Goal: Transaction & Acquisition: Purchase product/service

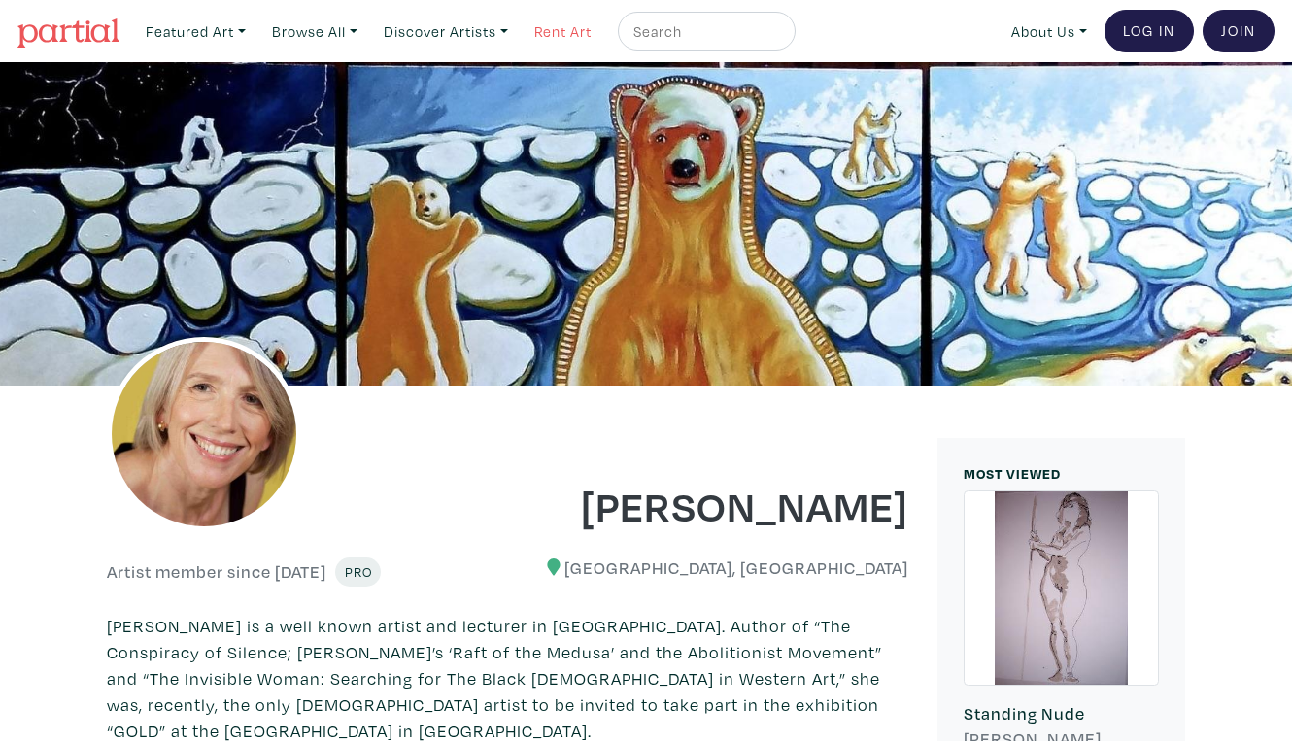
click at [527, 27] on link "Rent Art" at bounding box center [562, 32] width 75 height 40
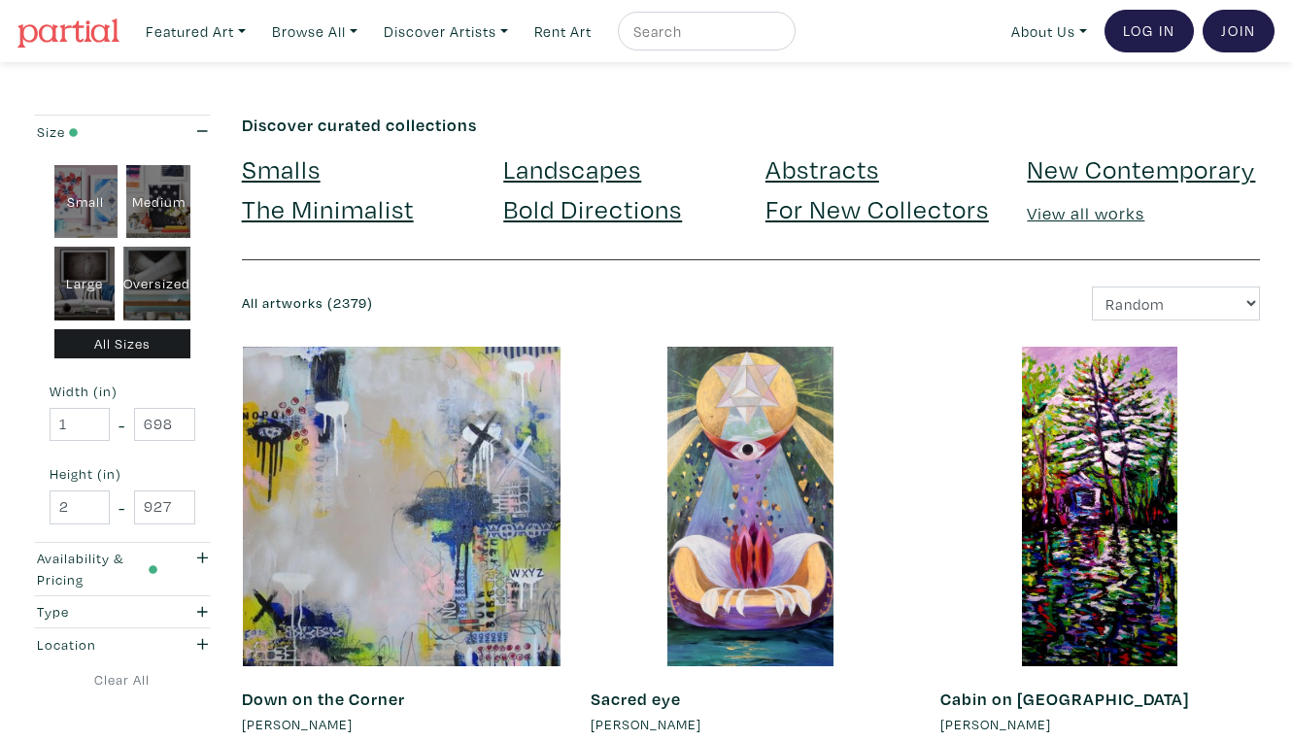
click at [151, 252] on div "Oversized" at bounding box center [156, 284] width 67 height 74
type input "48"
type input "400"
type input "48"
type input "121"
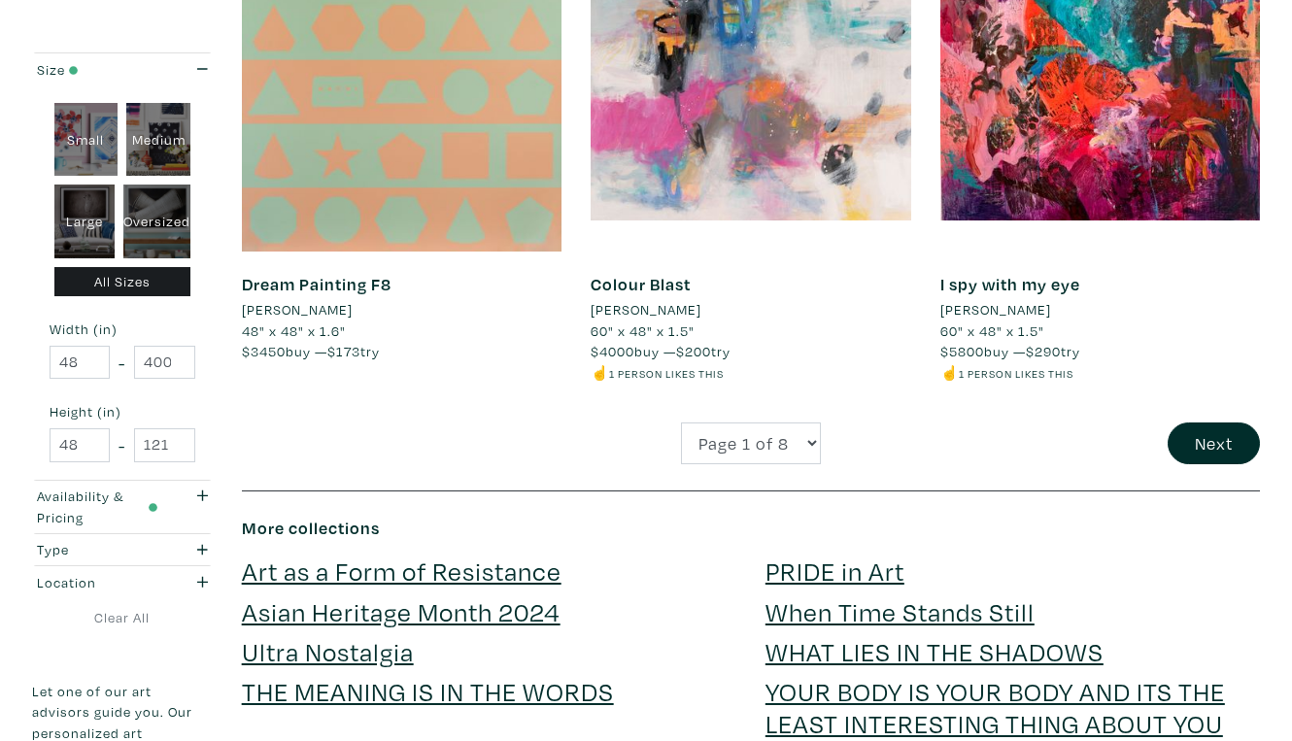
scroll to position [3827, 0]
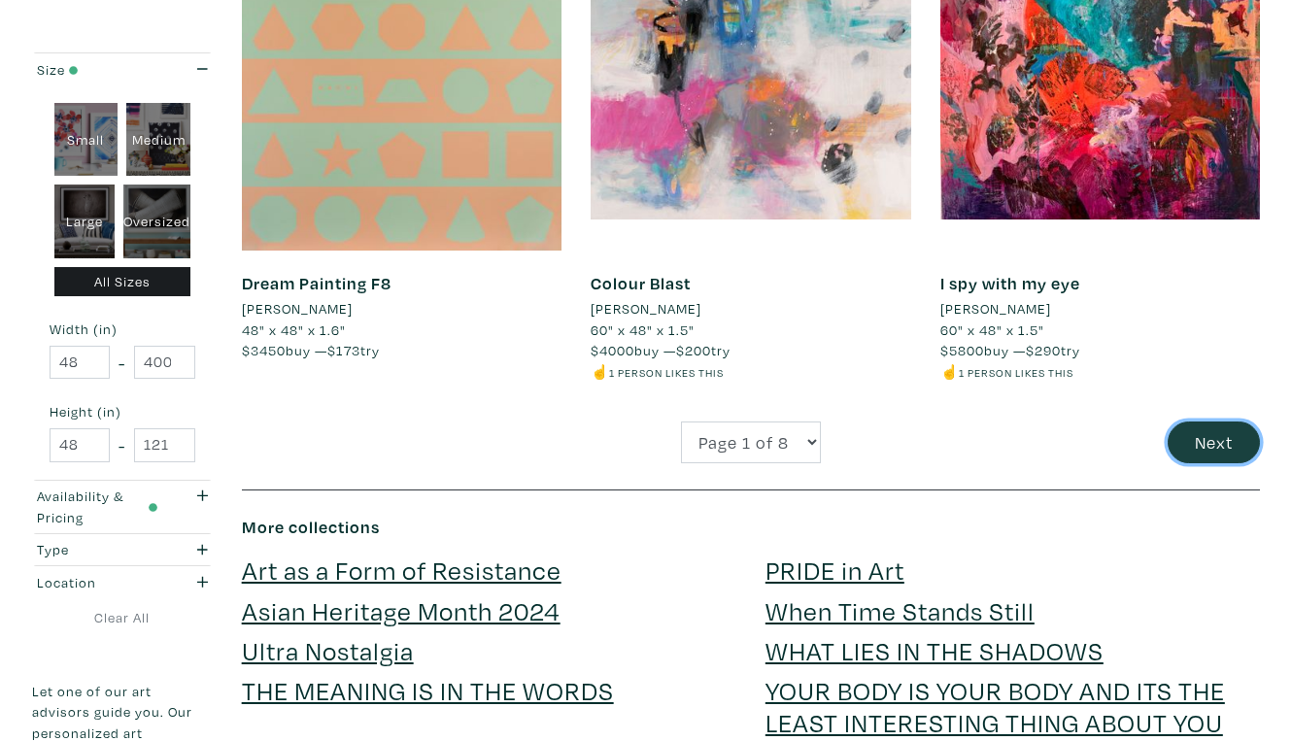
click at [1221, 421] on button "Next" at bounding box center [1213, 442] width 92 height 42
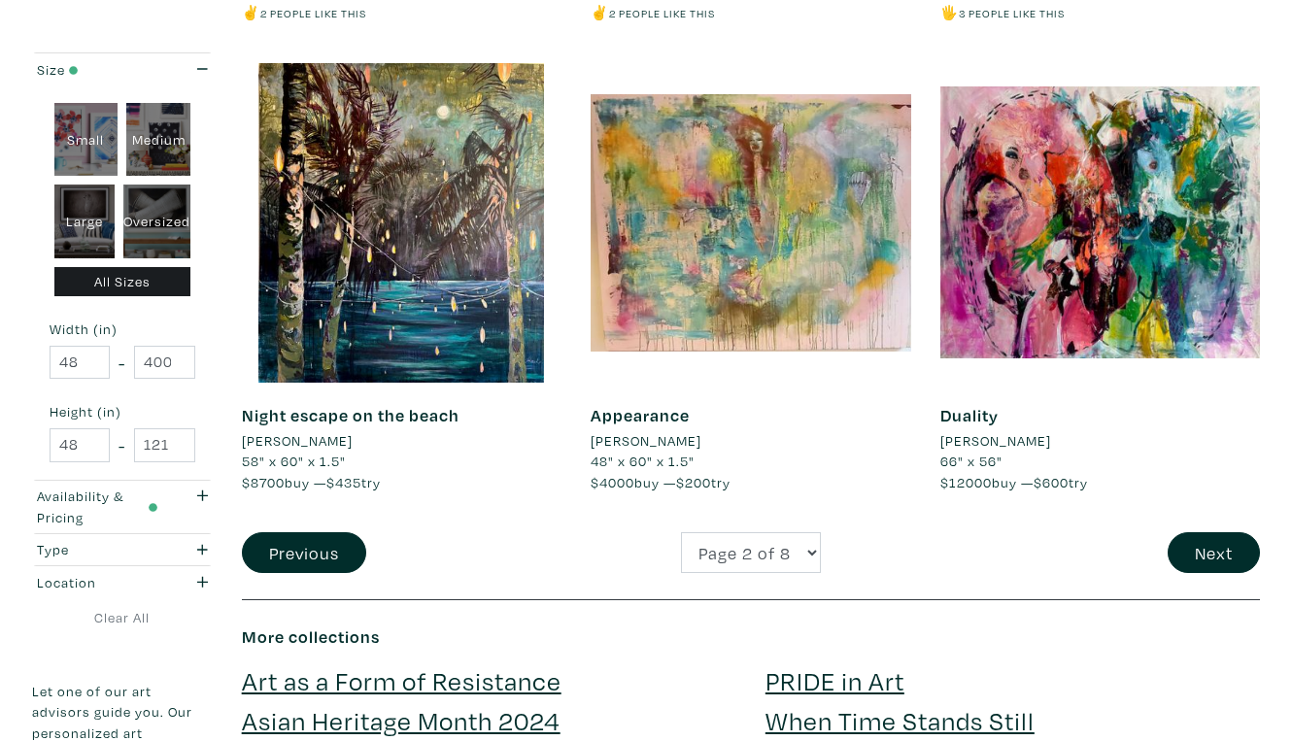
scroll to position [3788, 0]
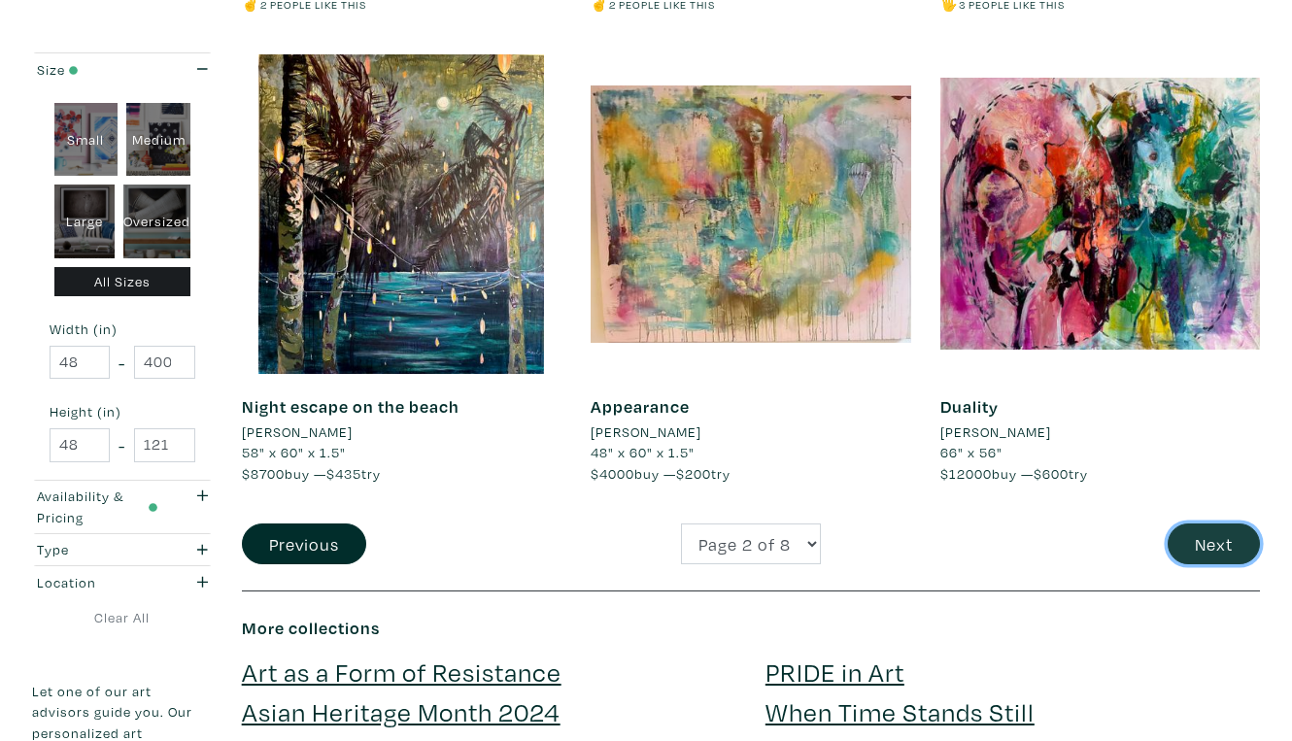
click at [1222, 523] on button "Next" at bounding box center [1213, 544] width 92 height 42
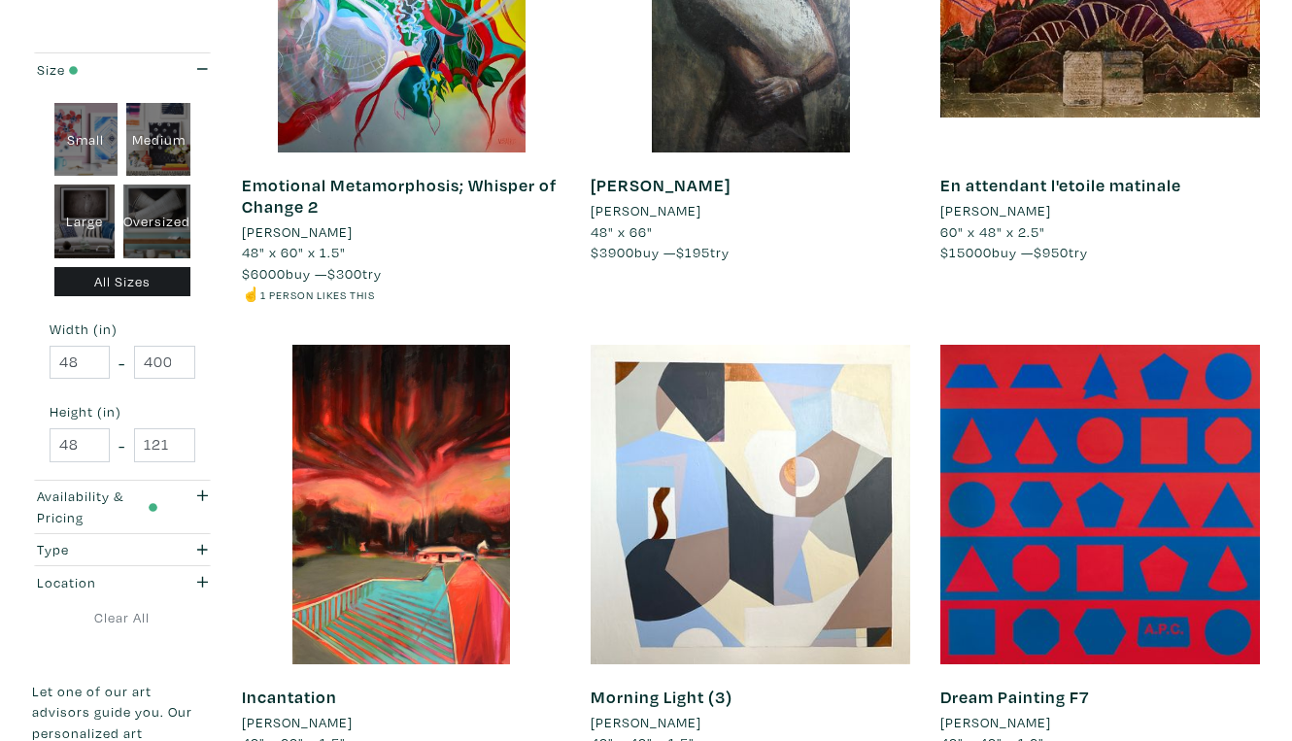
scroll to position [3505, 0]
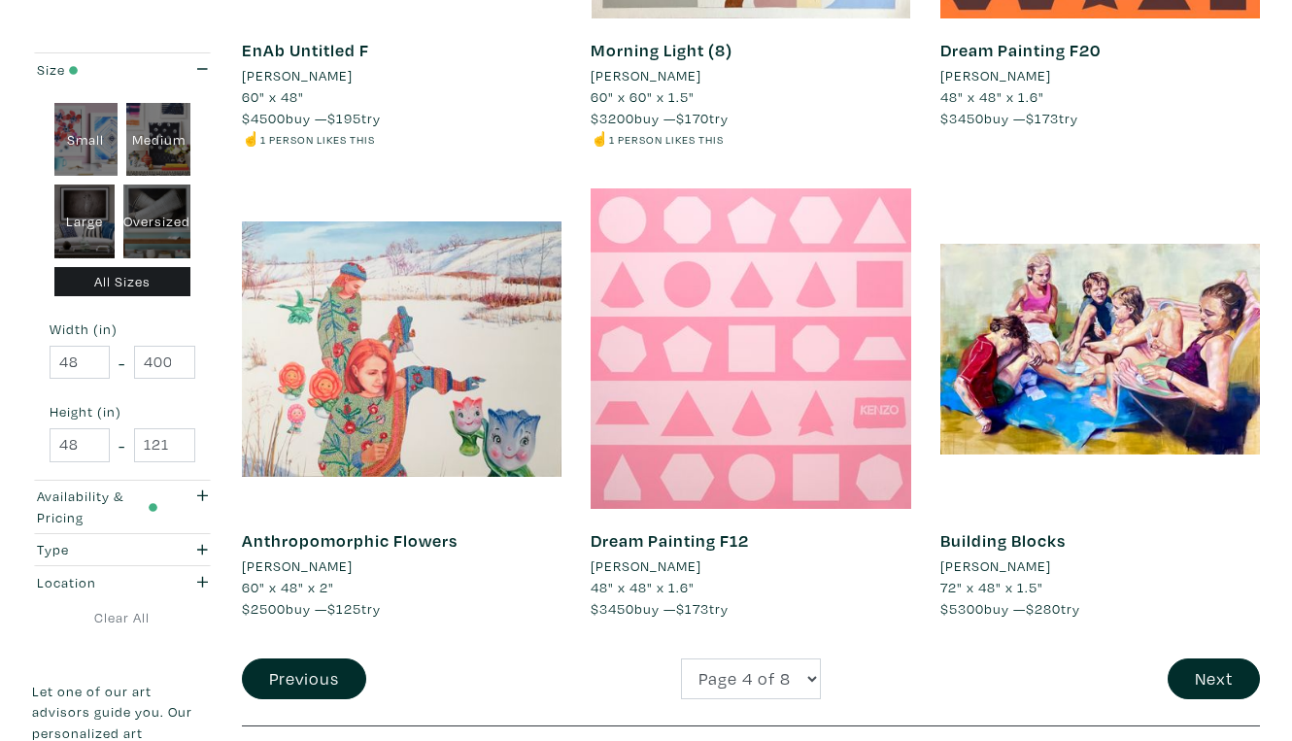
scroll to position [3613, 0]
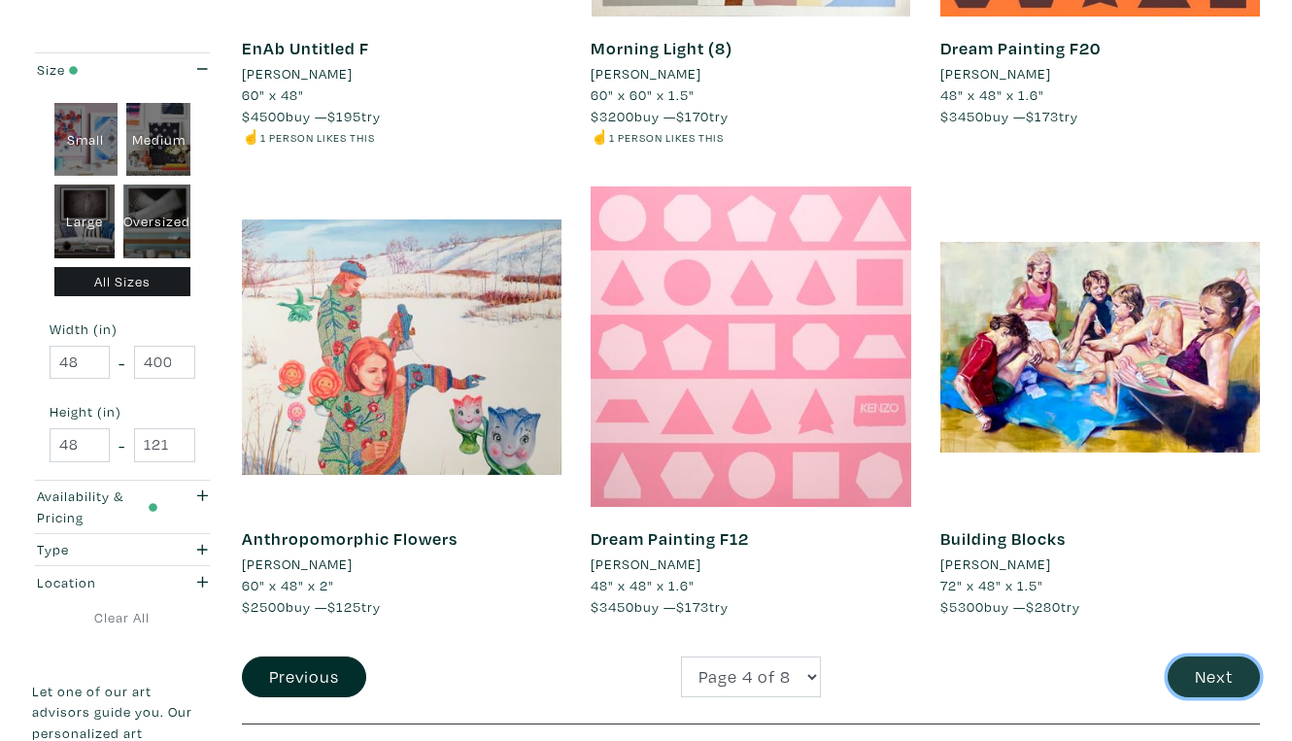
click at [1203, 656] on button "Next" at bounding box center [1213, 677] width 92 height 42
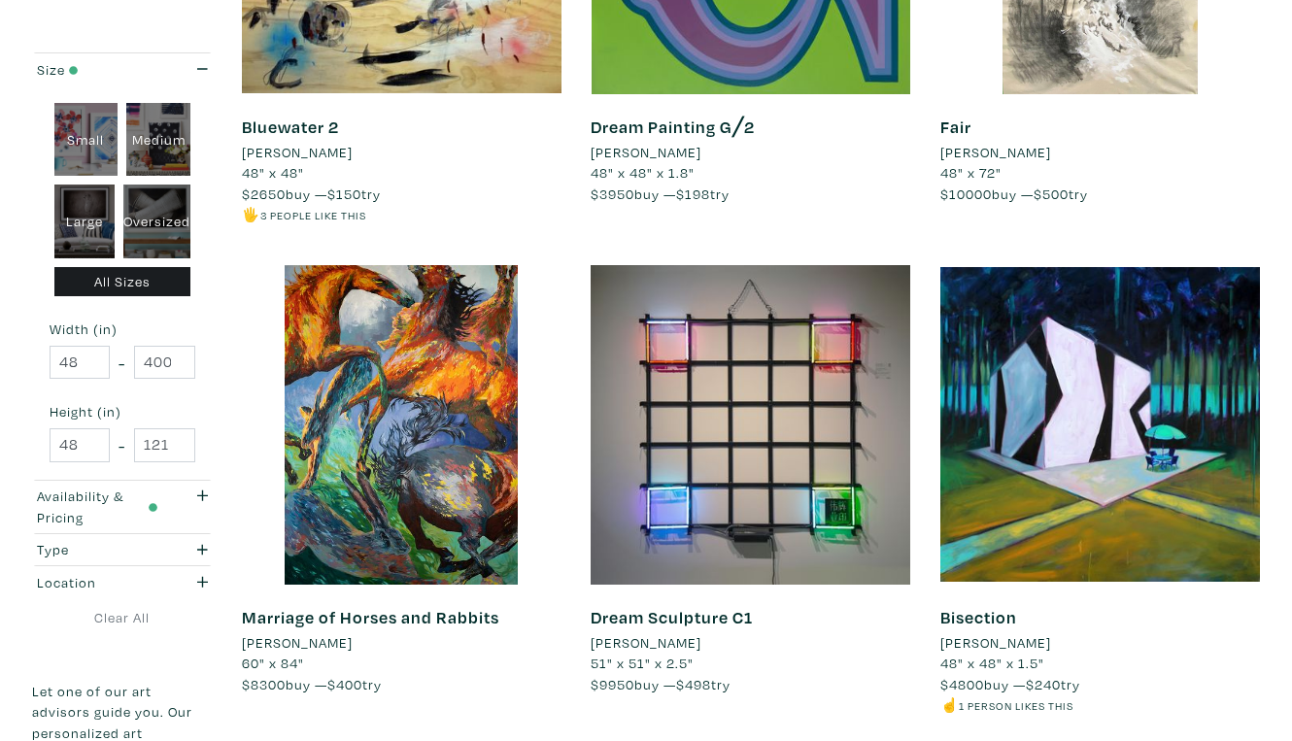
scroll to position [3585, 0]
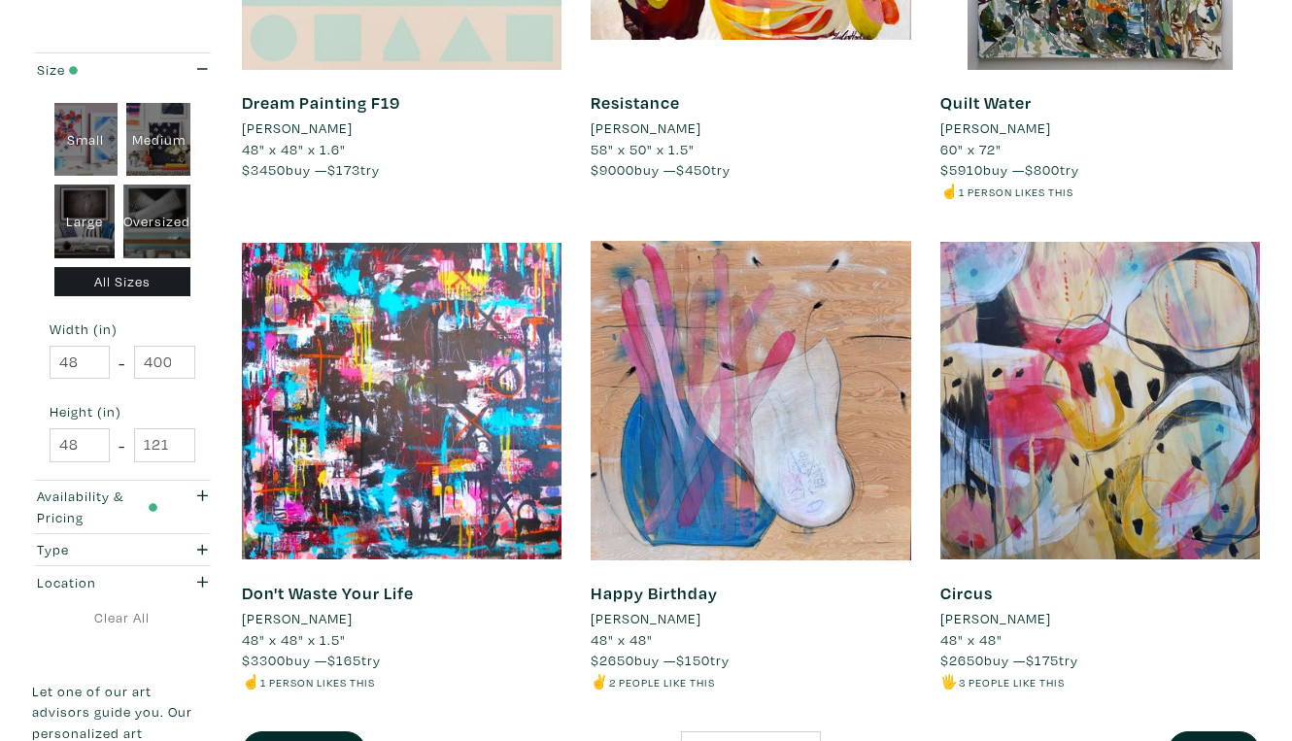
scroll to position [3586, 0]
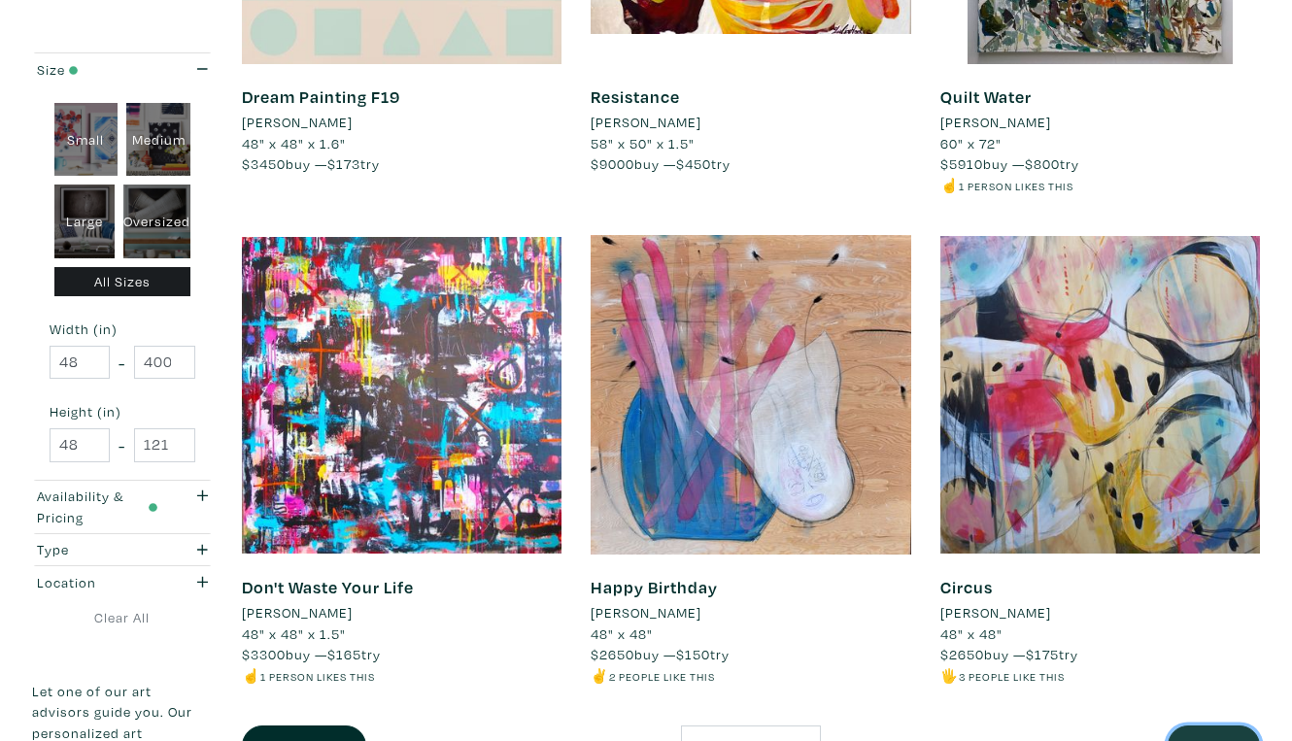
click at [1225, 725] on button "Next" at bounding box center [1213, 746] width 92 height 42
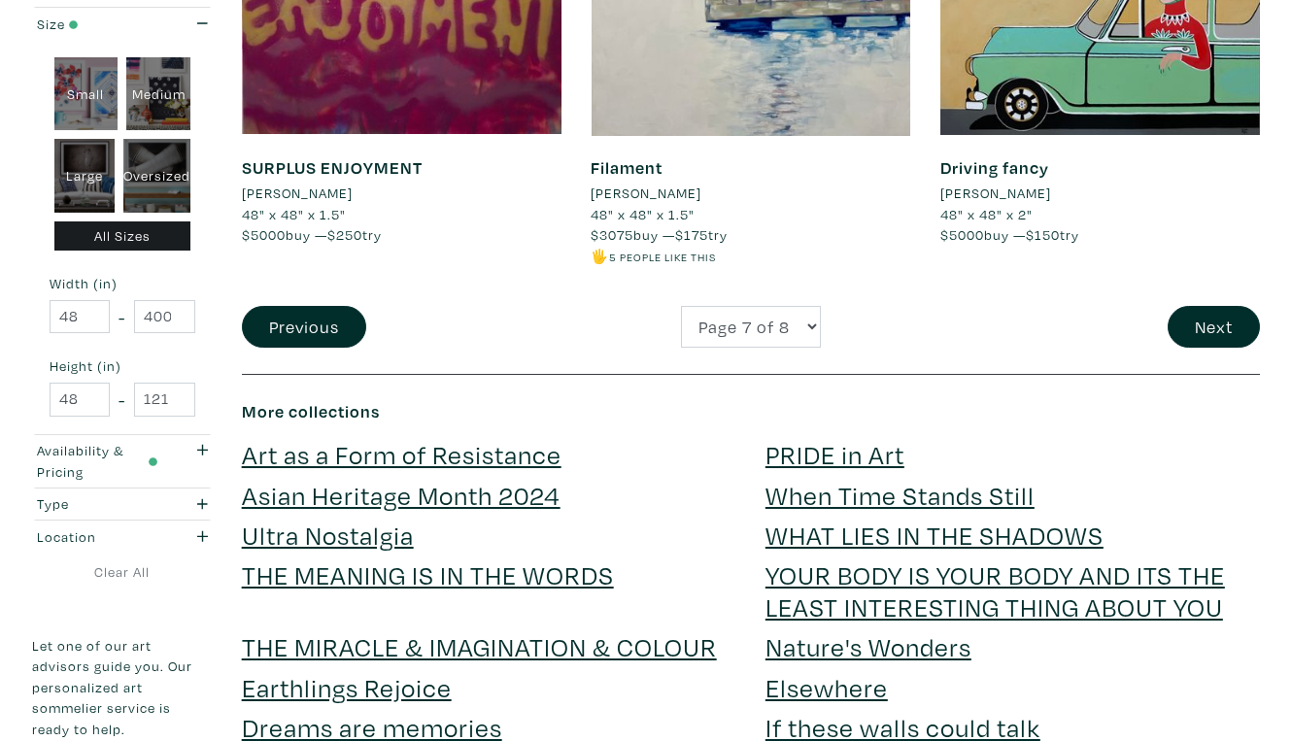
scroll to position [3829, 0]
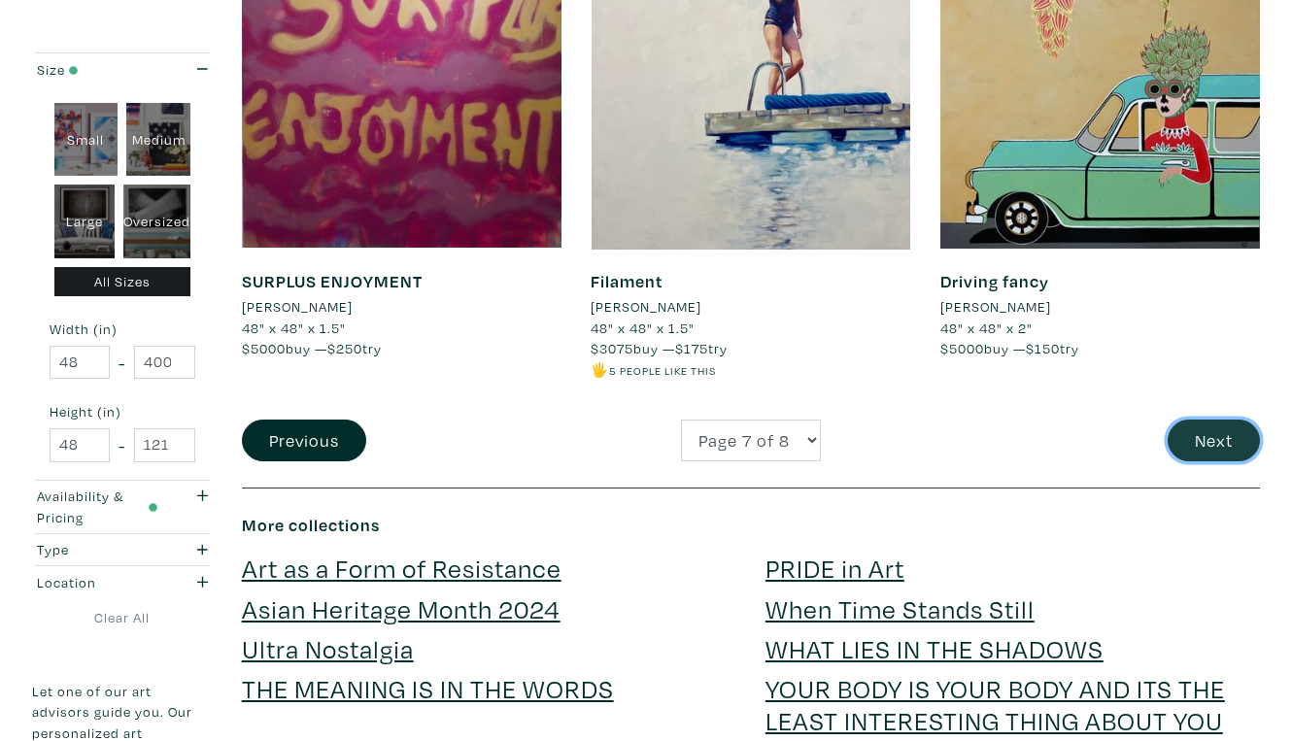
click at [1209, 420] on button "Next" at bounding box center [1213, 441] width 92 height 42
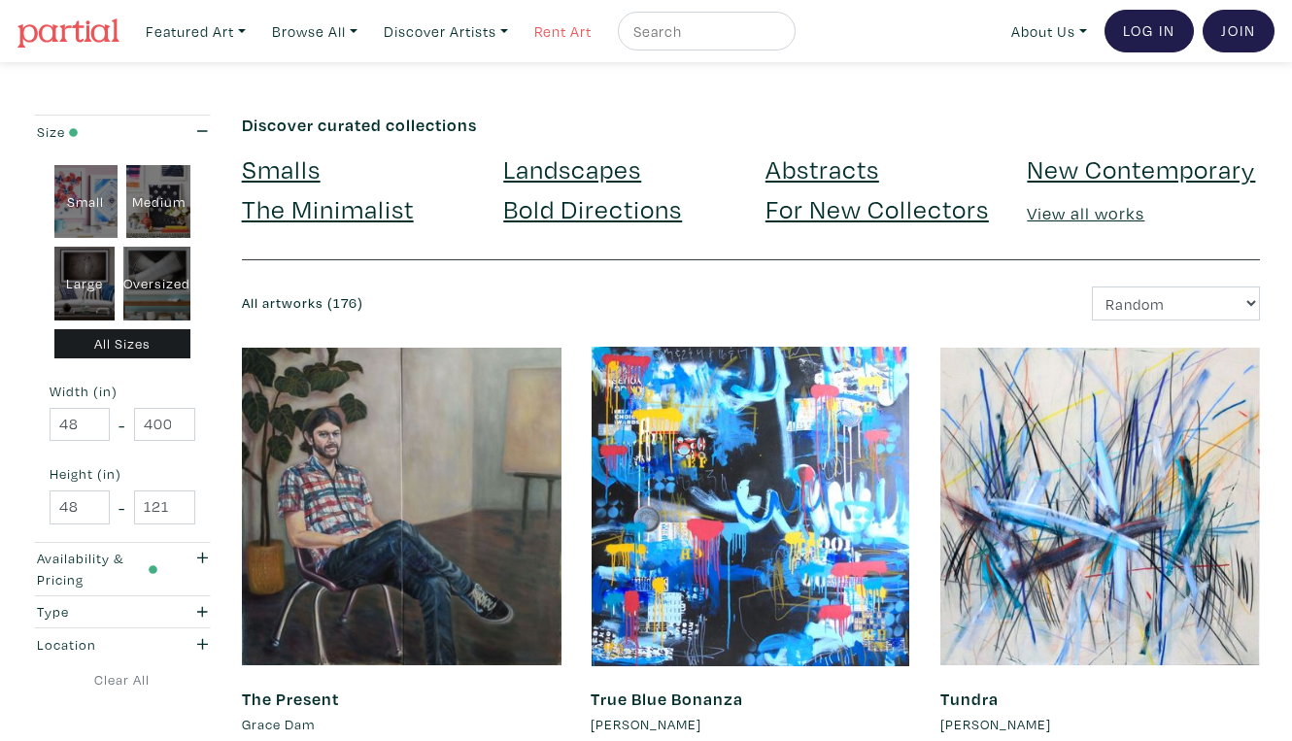
click at [540, 28] on link "Rent Art" at bounding box center [562, 32] width 75 height 40
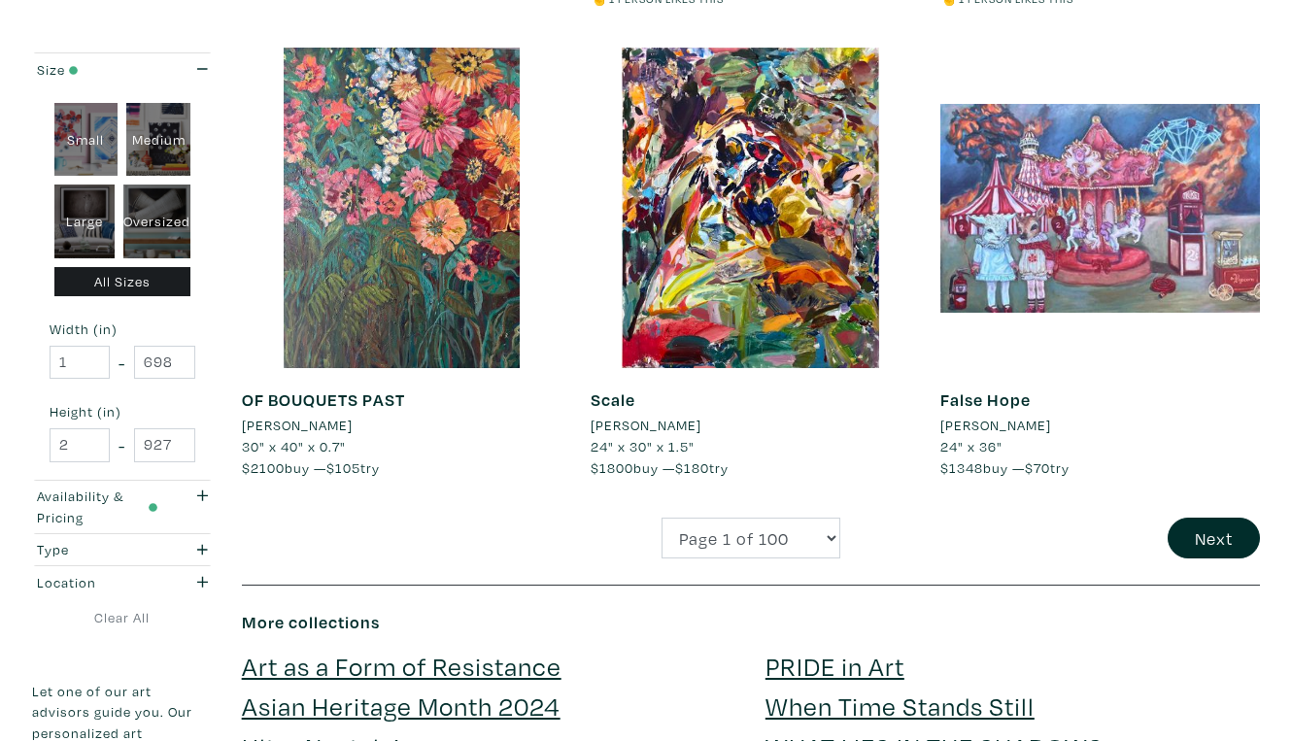
scroll to position [3736, 0]
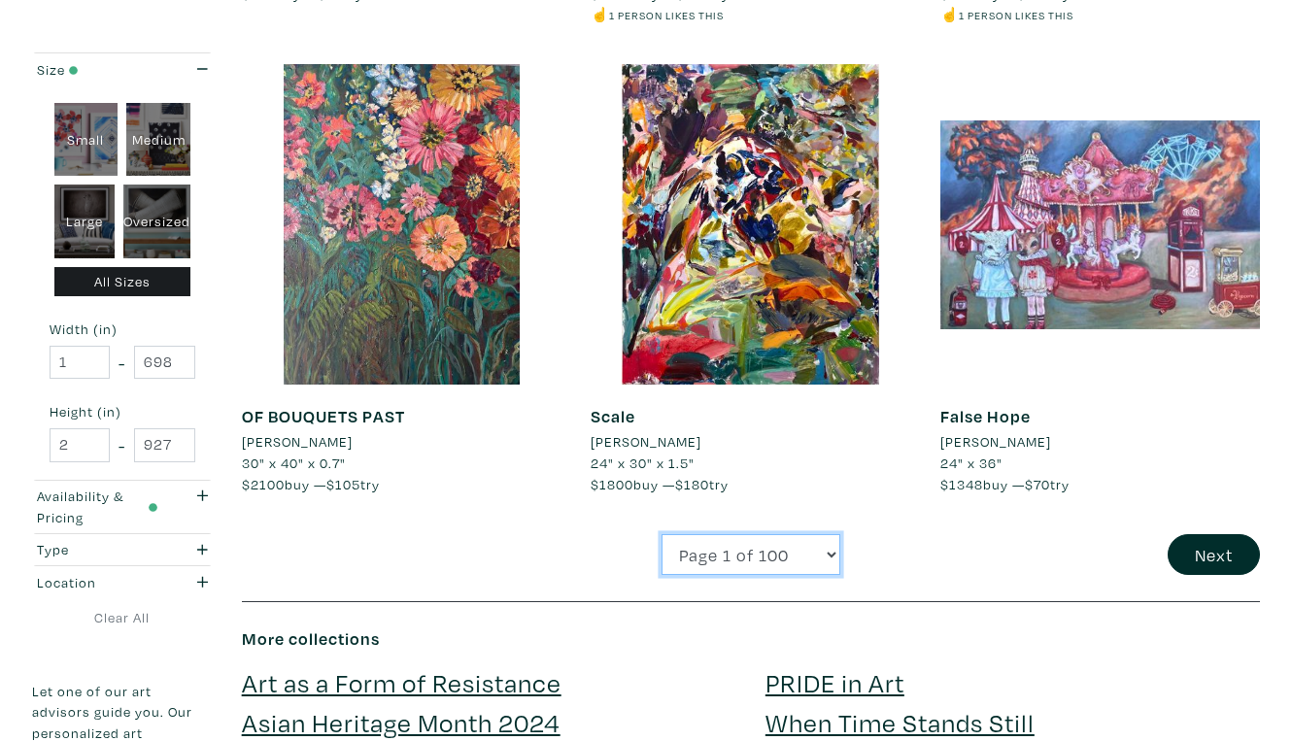
click at [661, 534] on select "Page 1 of 100 Page 2 of 100 Page 3 of 100 Page 4 of 100 Page 5 of 100 Page 6 of…" at bounding box center [750, 555] width 179 height 42
select select "10"
click option "Page 10 of 100" at bounding box center [0, 0] width 0 height 0
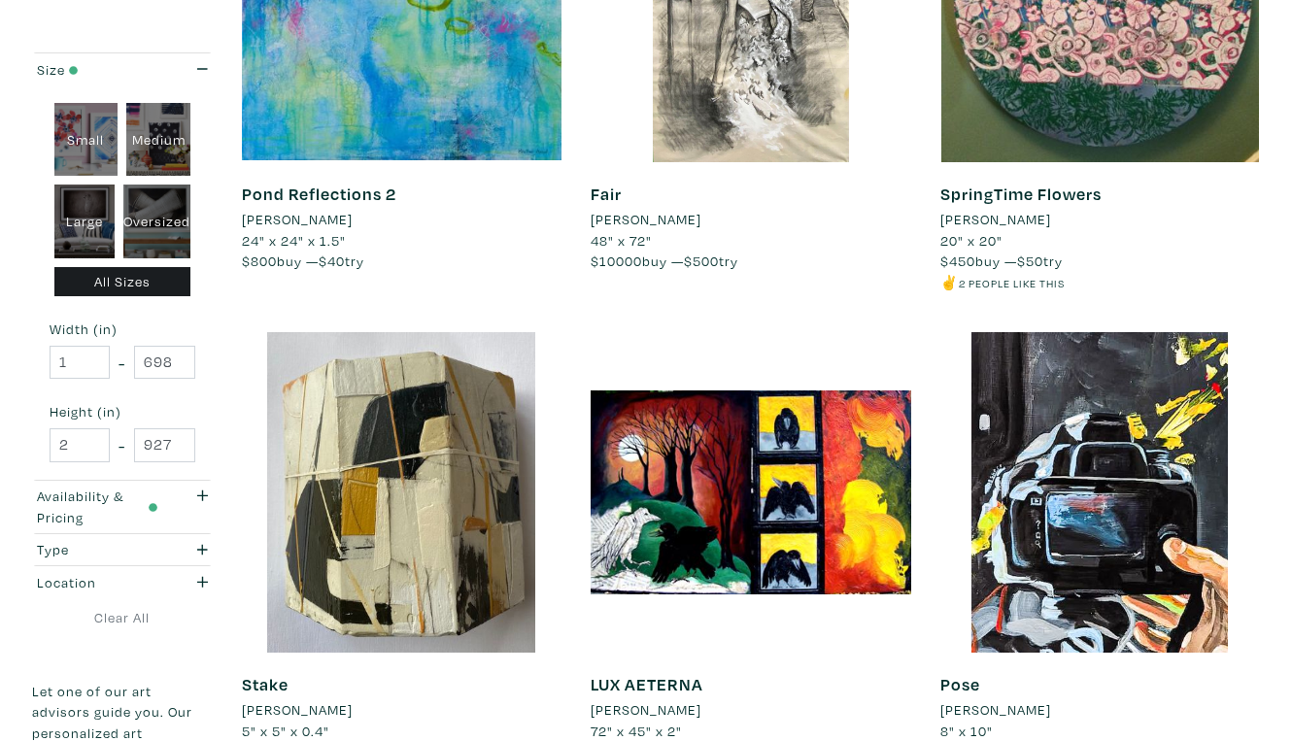
scroll to position [3429, 0]
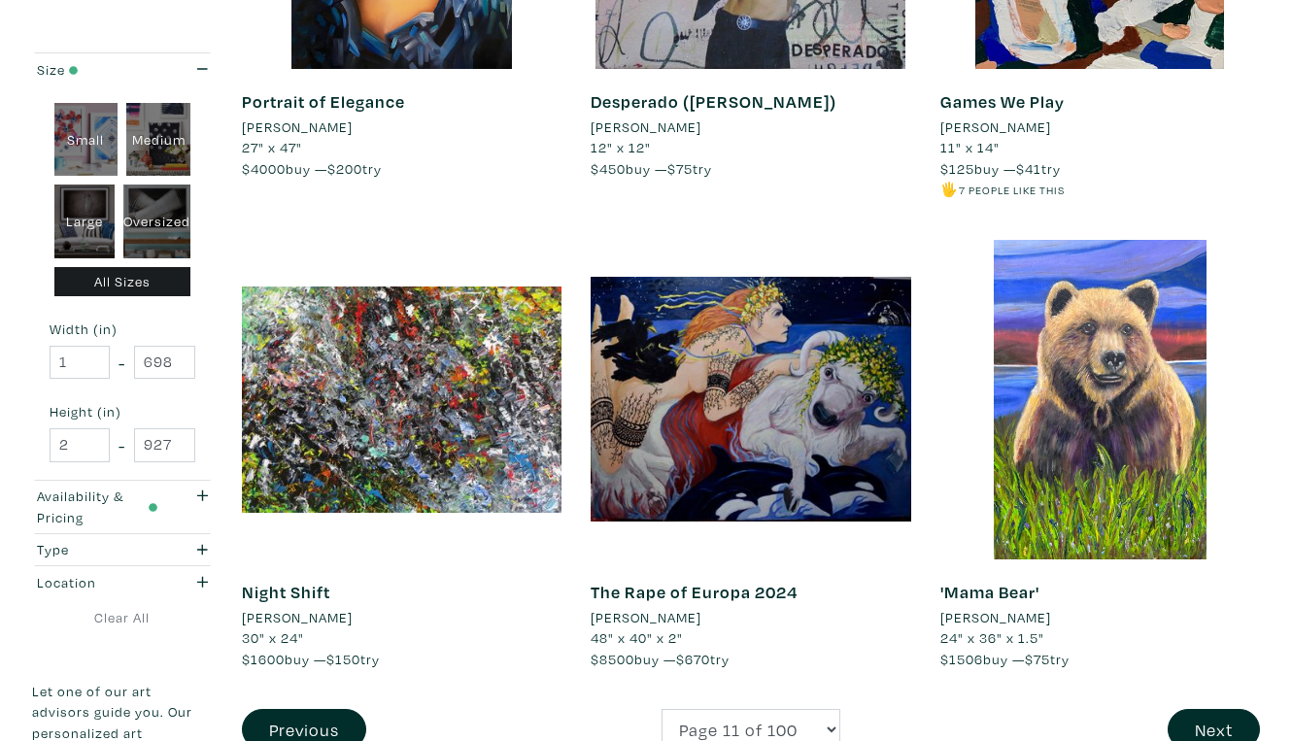
scroll to position [3546, 0]
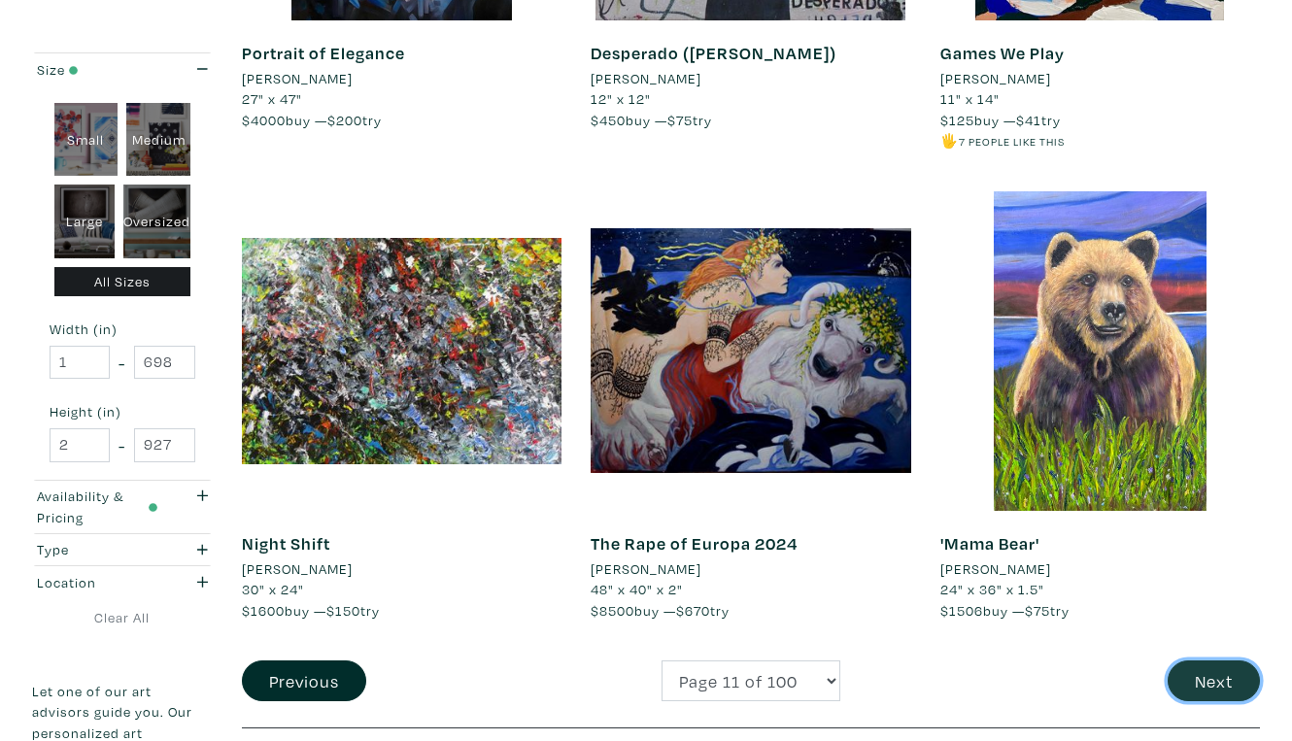
click at [1206, 660] on button "Next" at bounding box center [1213, 681] width 92 height 42
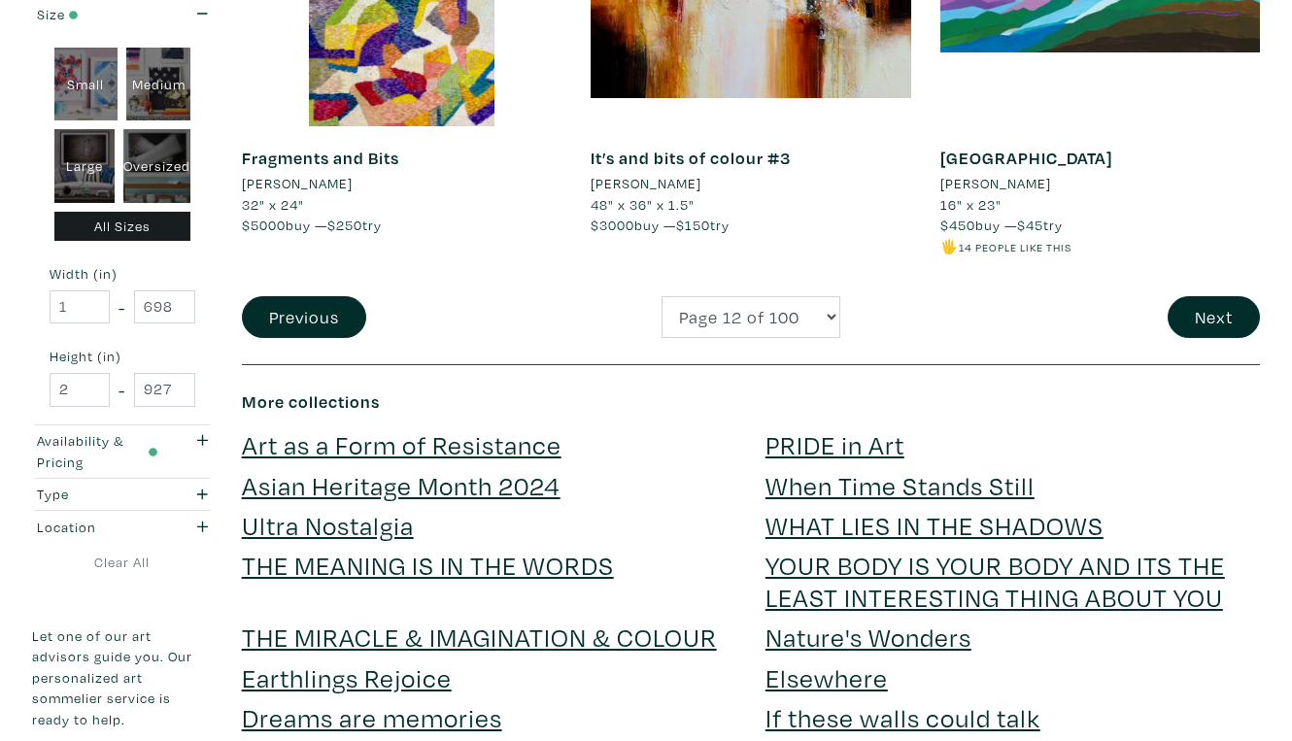
scroll to position [3962, 0]
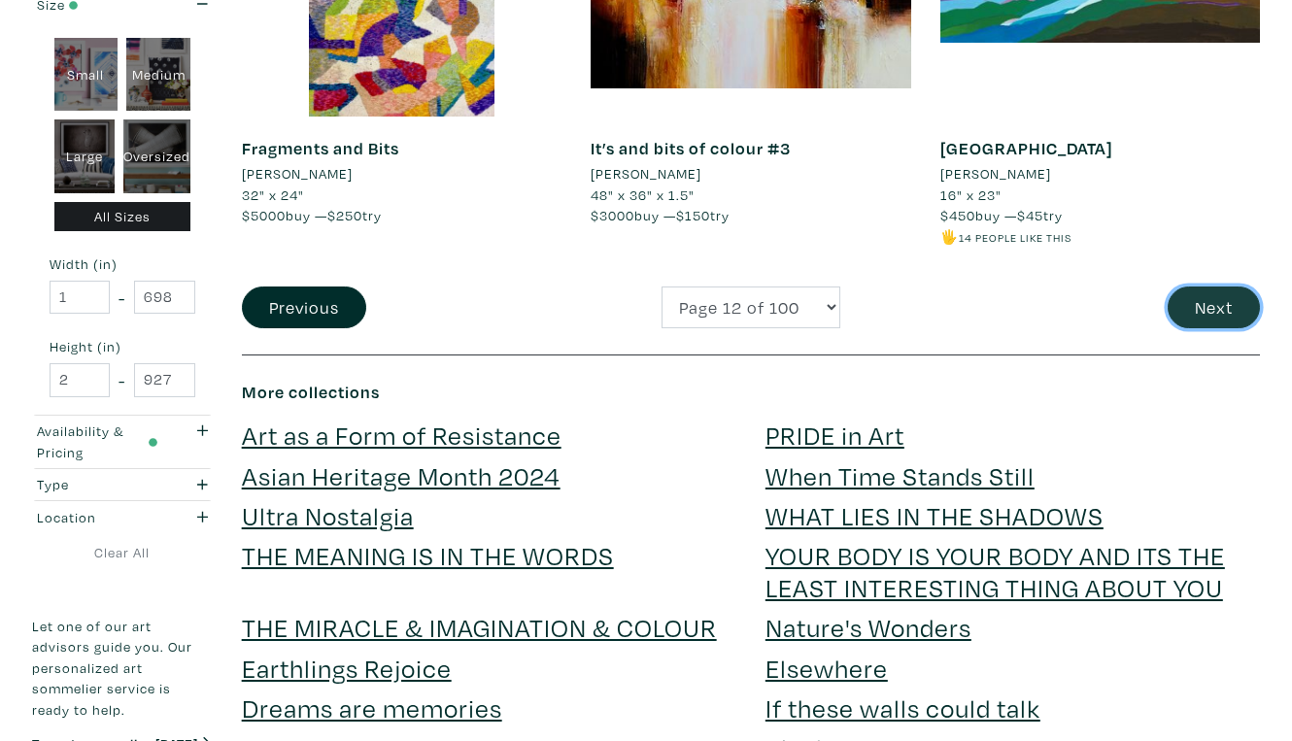
click at [1215, 286] on button "Next" at bounding box center [1213, 307] width 92 height 42
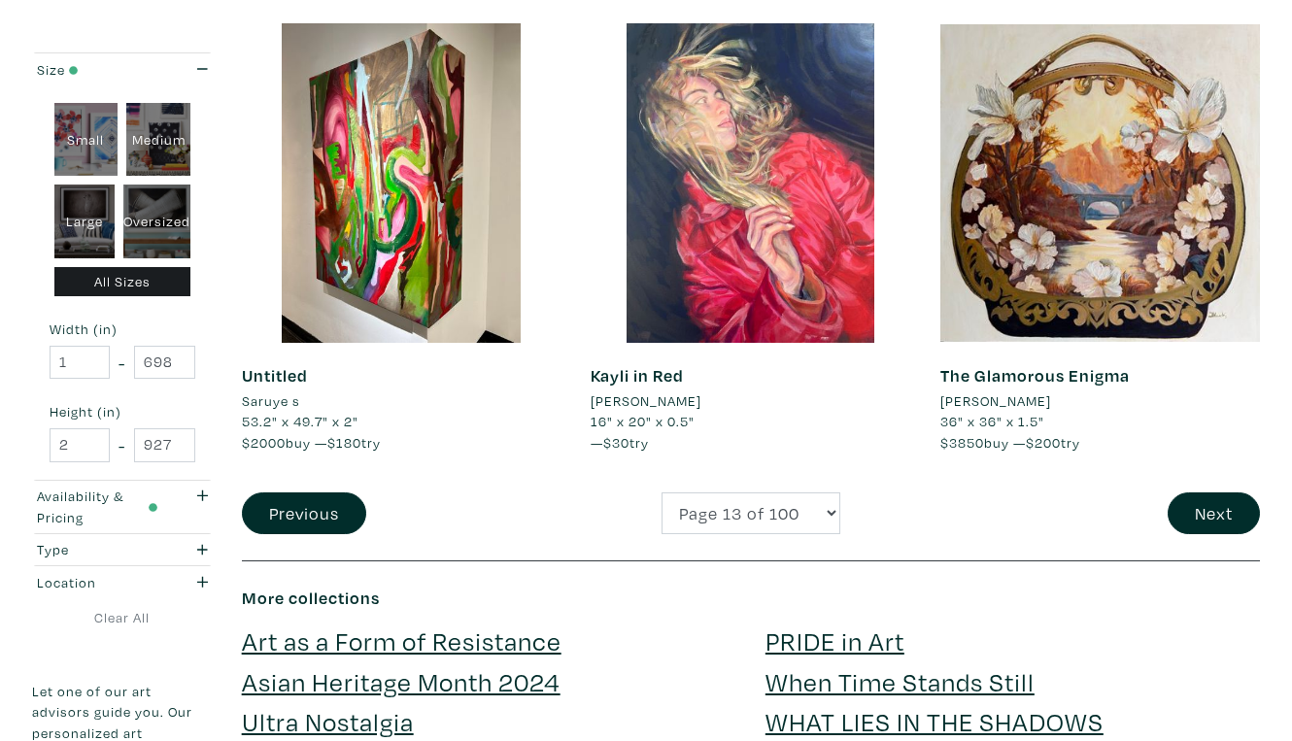
scroll to position [3760, 0]
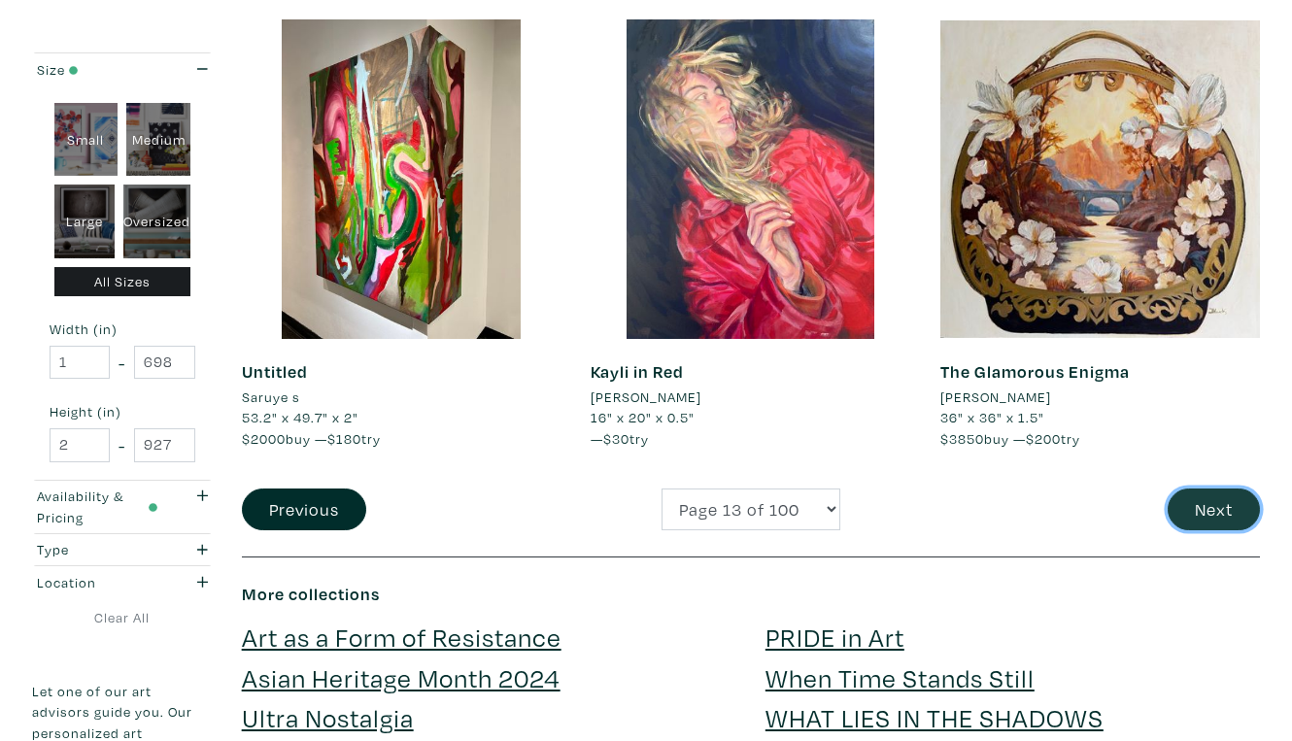
click at [1229, 488] on button "Next" at bounding box center [1213, 509] width 92 height 42
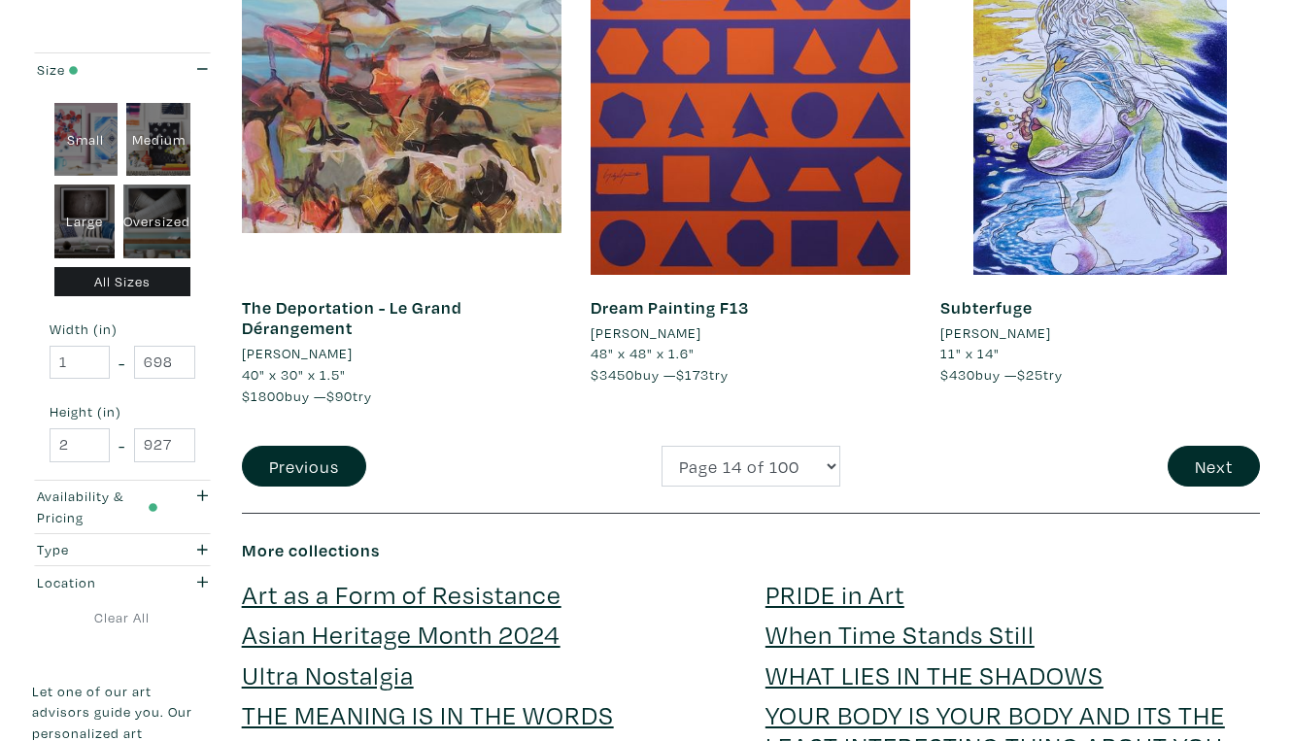
scroll to position [3827, 0]
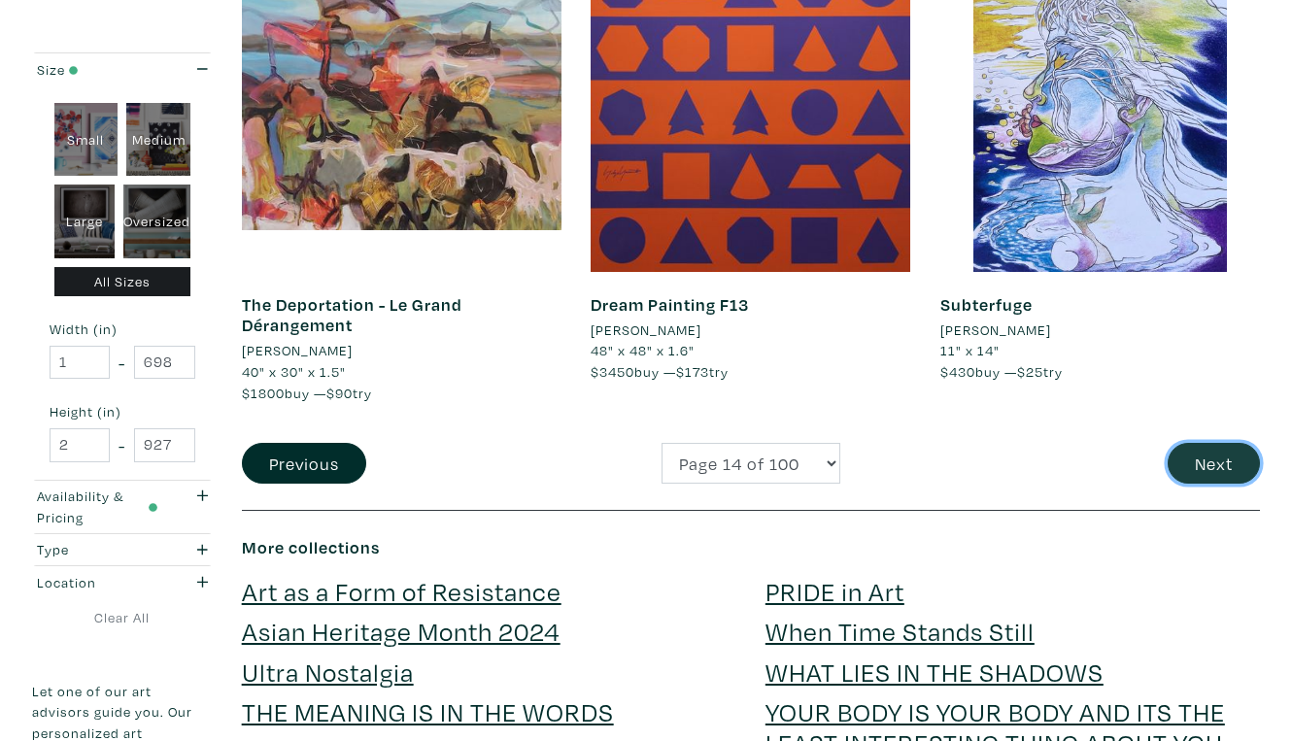
click at [1217, 443] on button "Next" at bounding box center [1213, 464] width 92 height 42
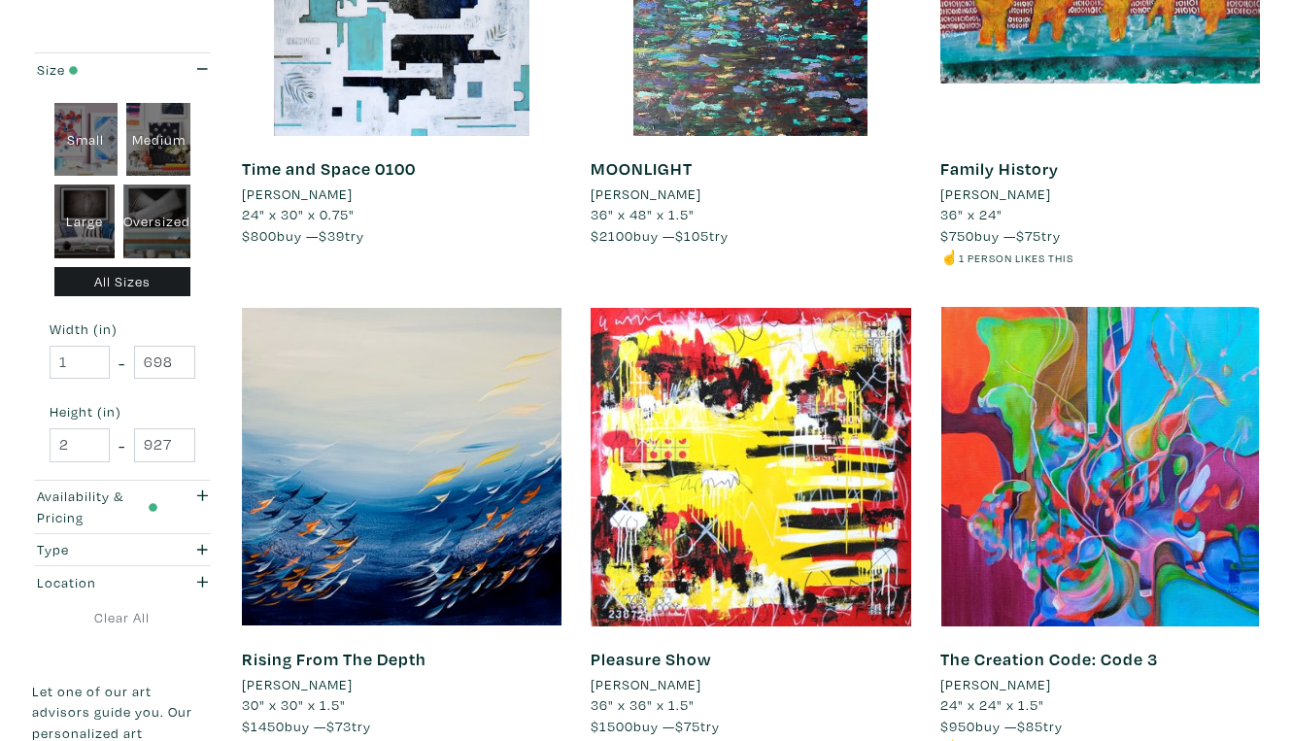
scroll to position [3534, 0]
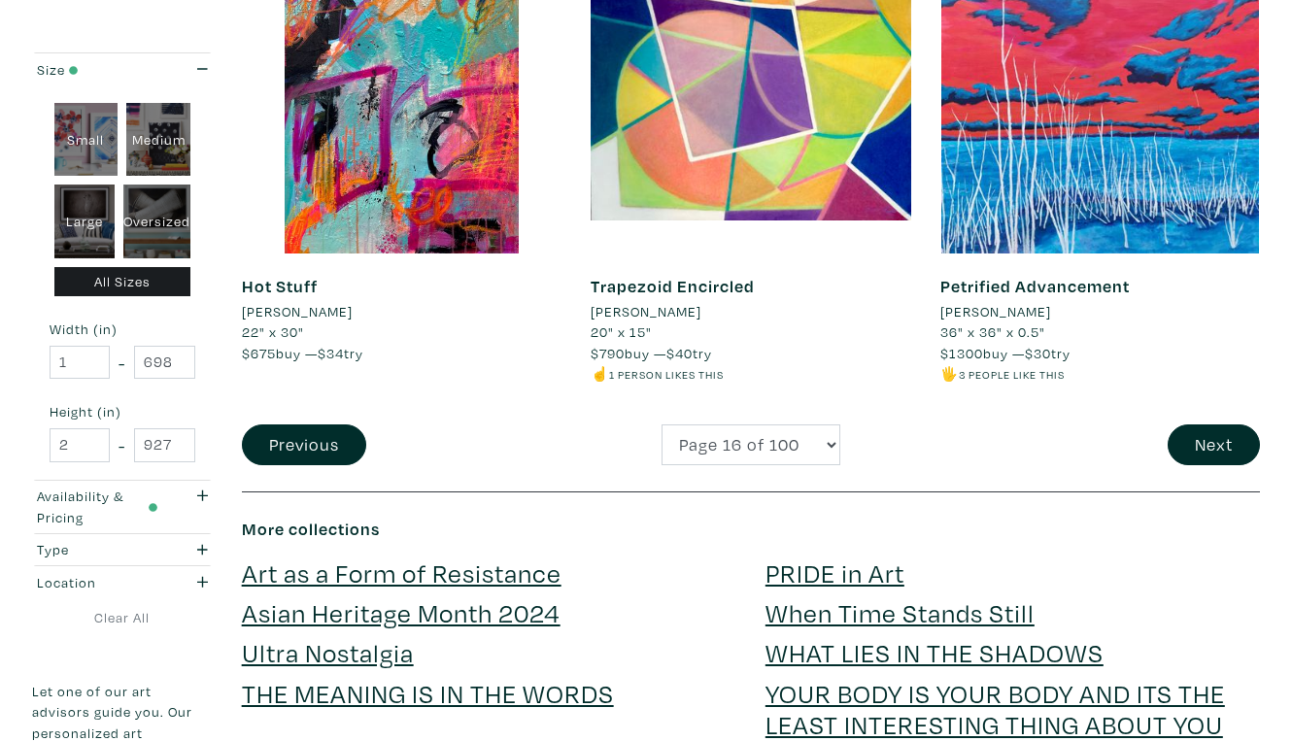
scroll to position [3806, 0]
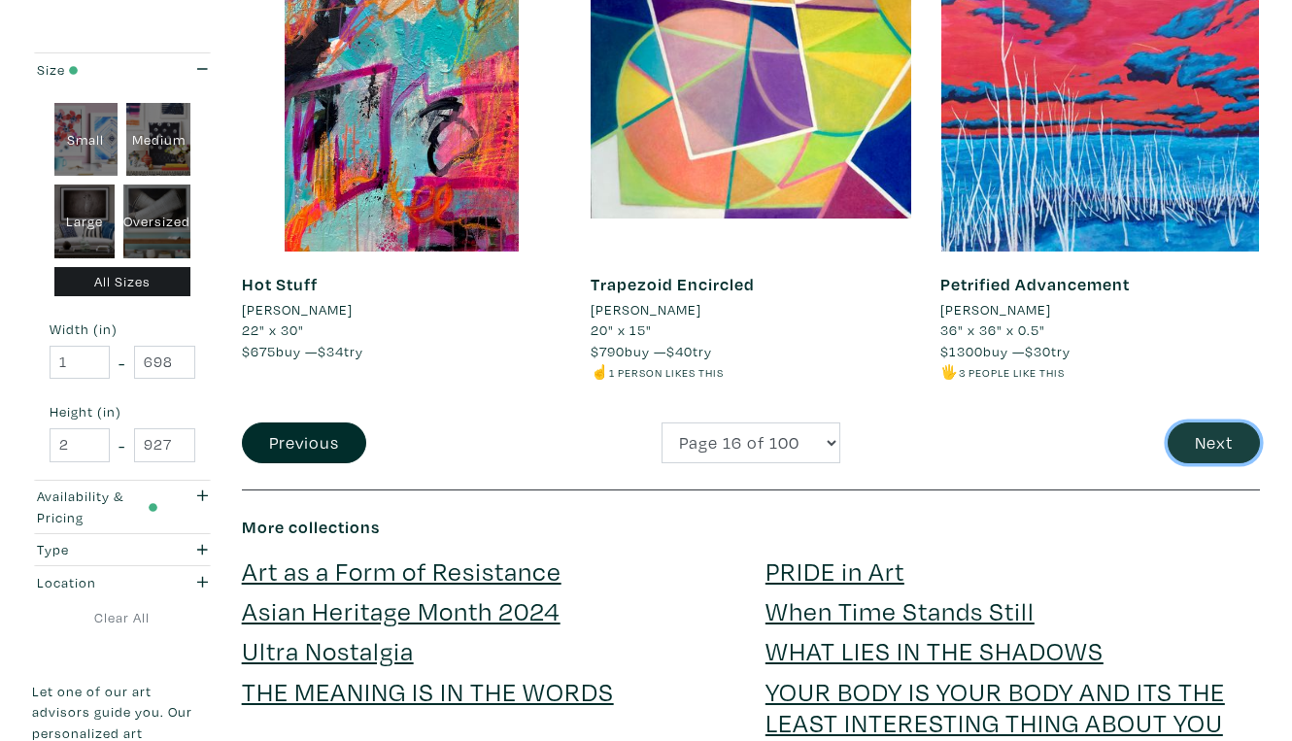
click at [1211, 422] on button "Next" at bounding box center [1213, 443] width 92 height 42
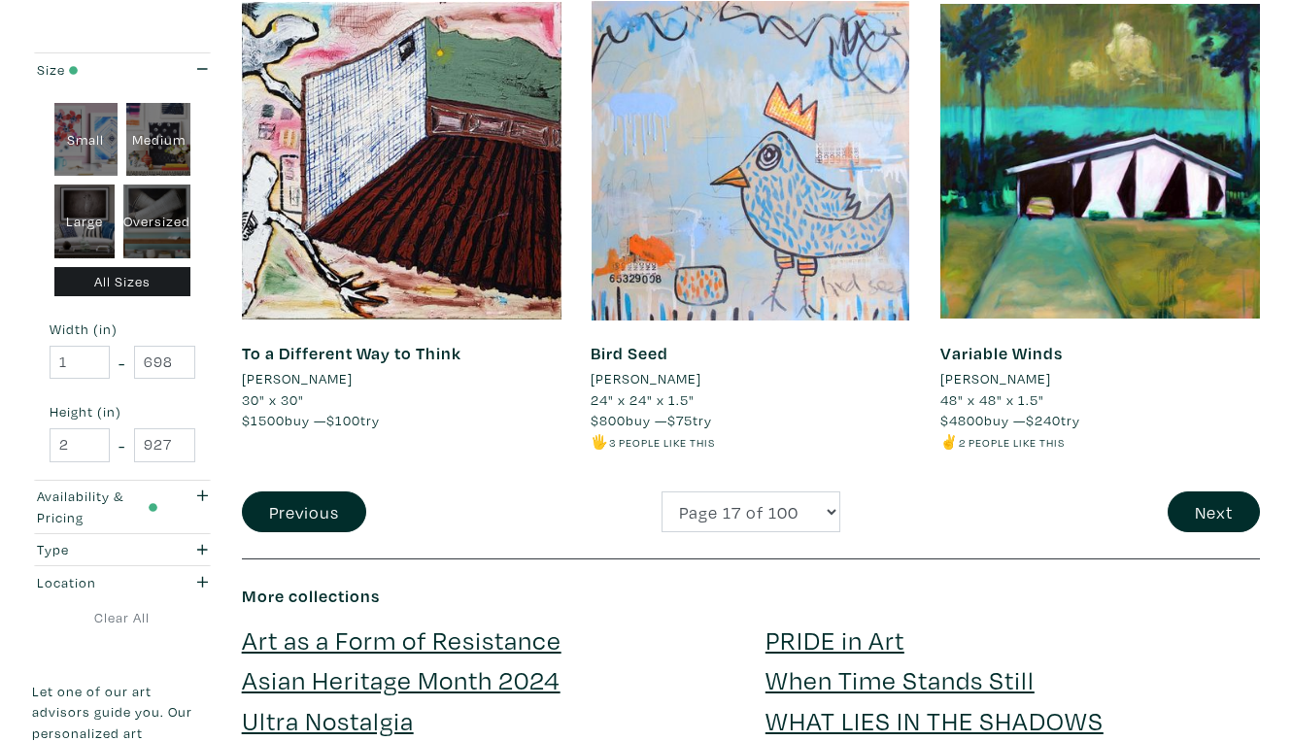
scroll to position [3840, 0]
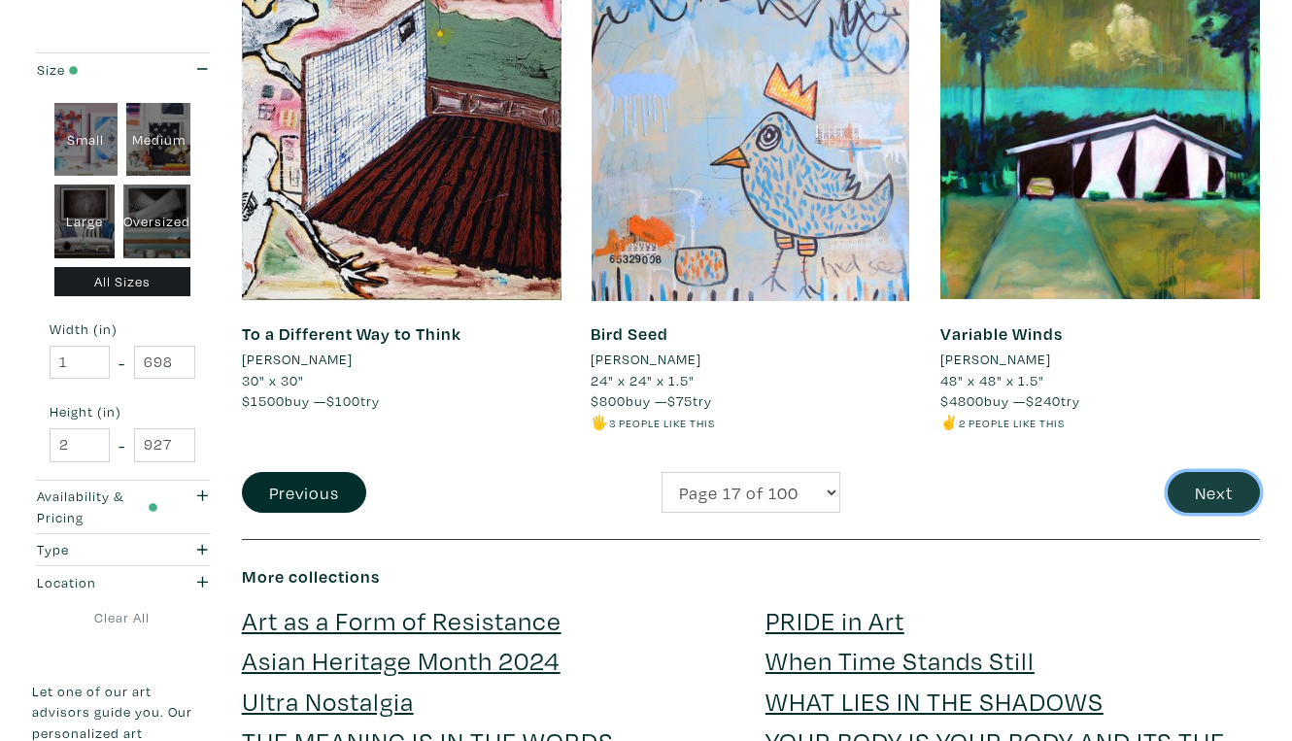
click at [1207, 472] on button "Next" at bounding box center [1213, 493] width 92 height 42
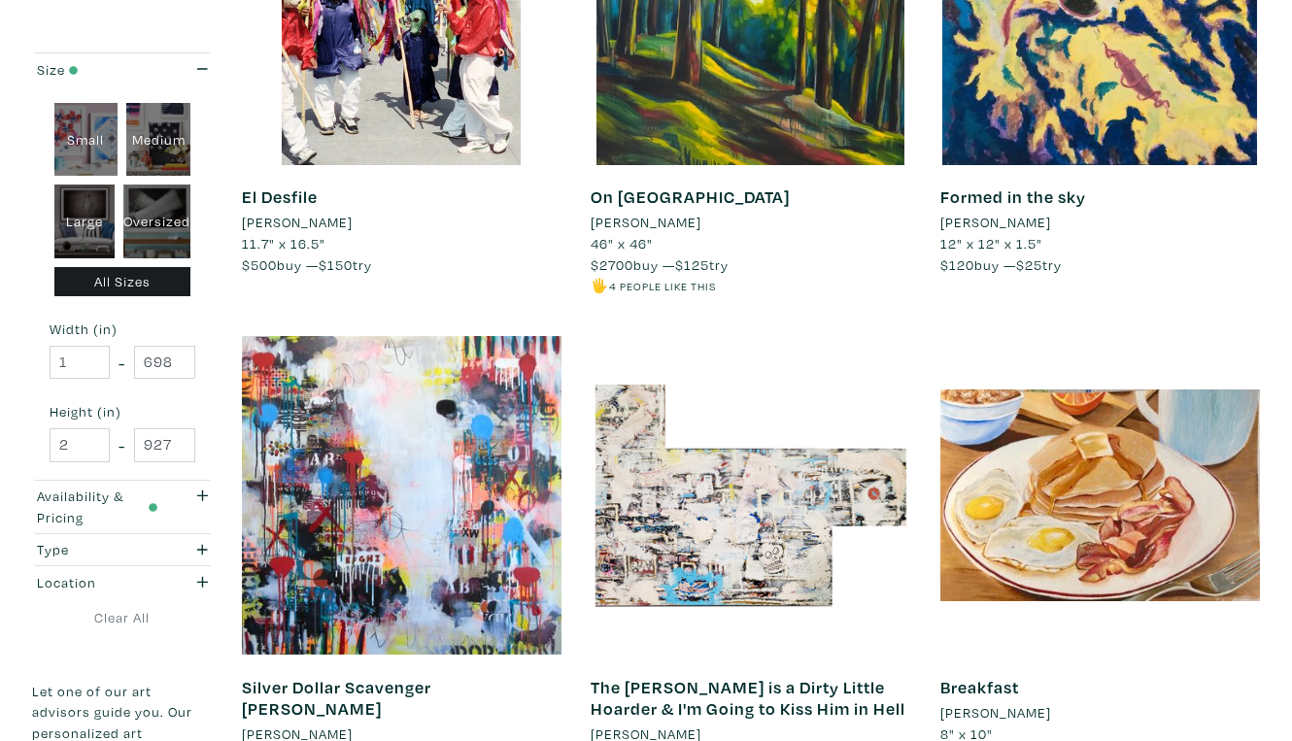
scroll to position [3475, 0]
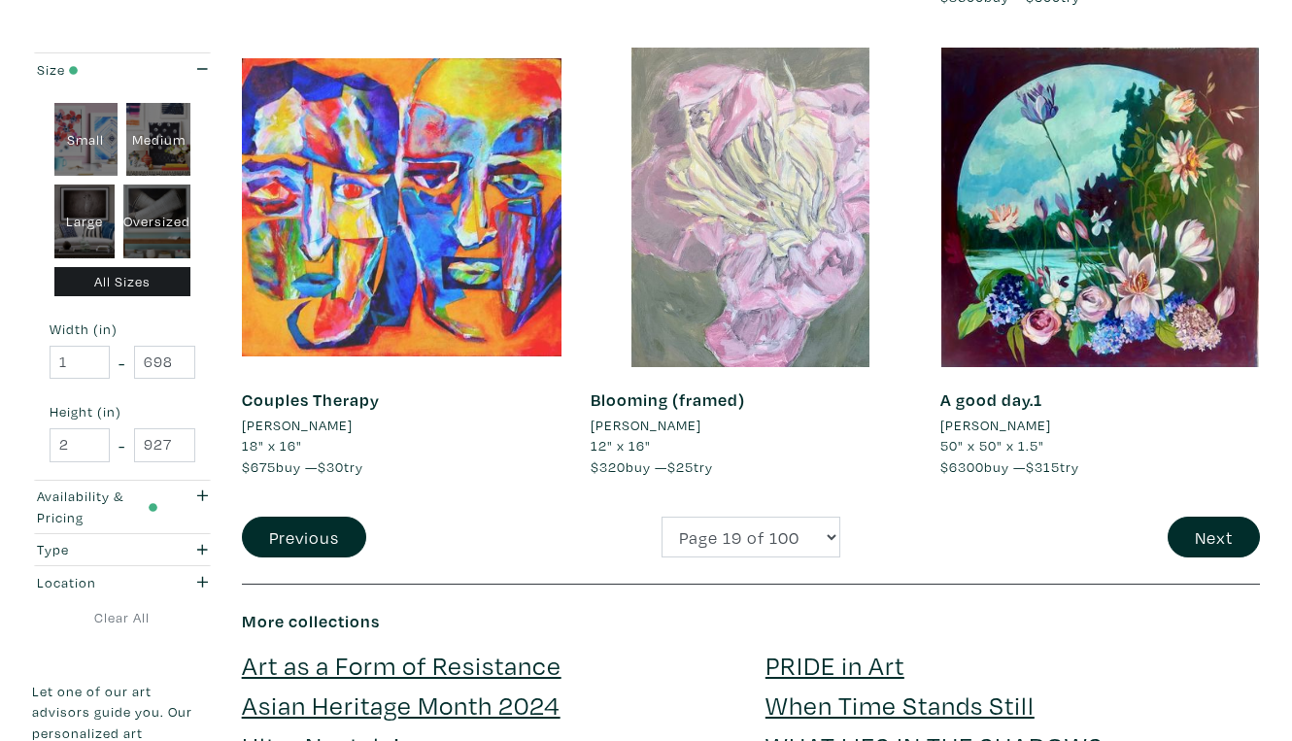
scroll to position [3694, 0]
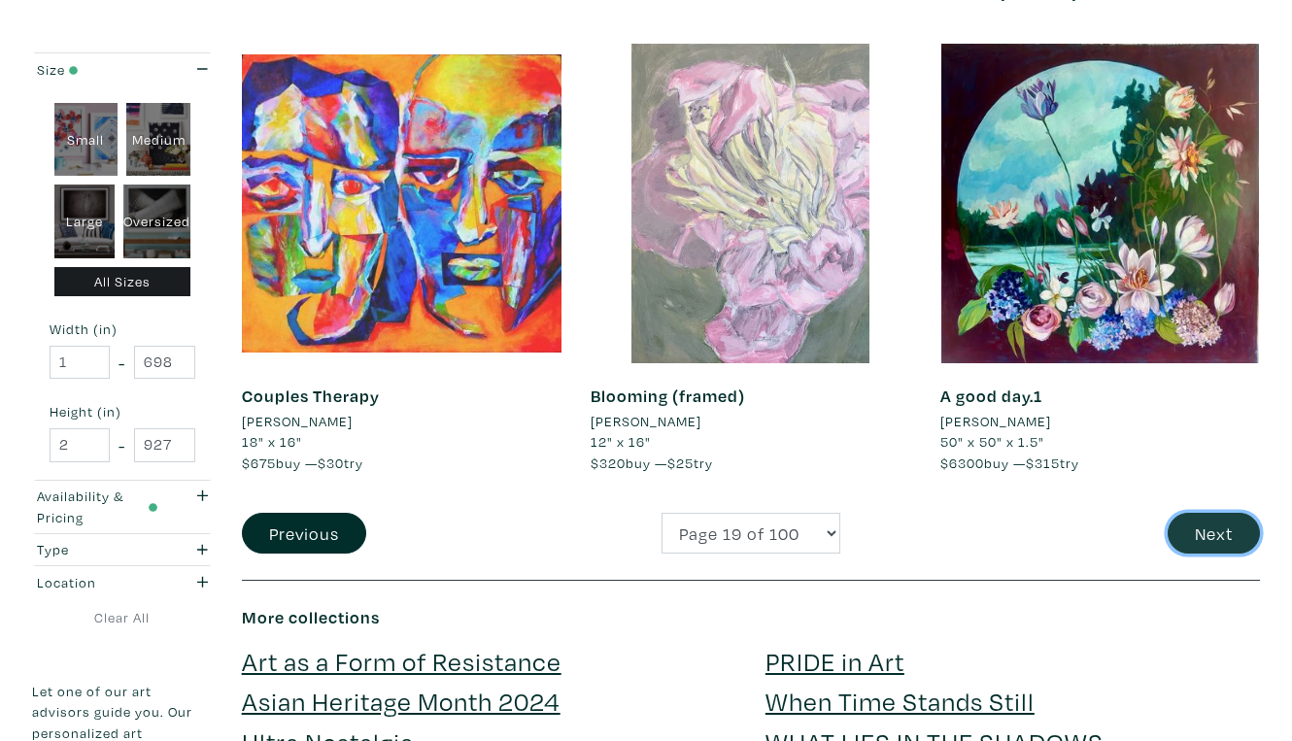
click at [1218, 513] on button "Next" at bounding box center [1213, 534] width 92 height 42
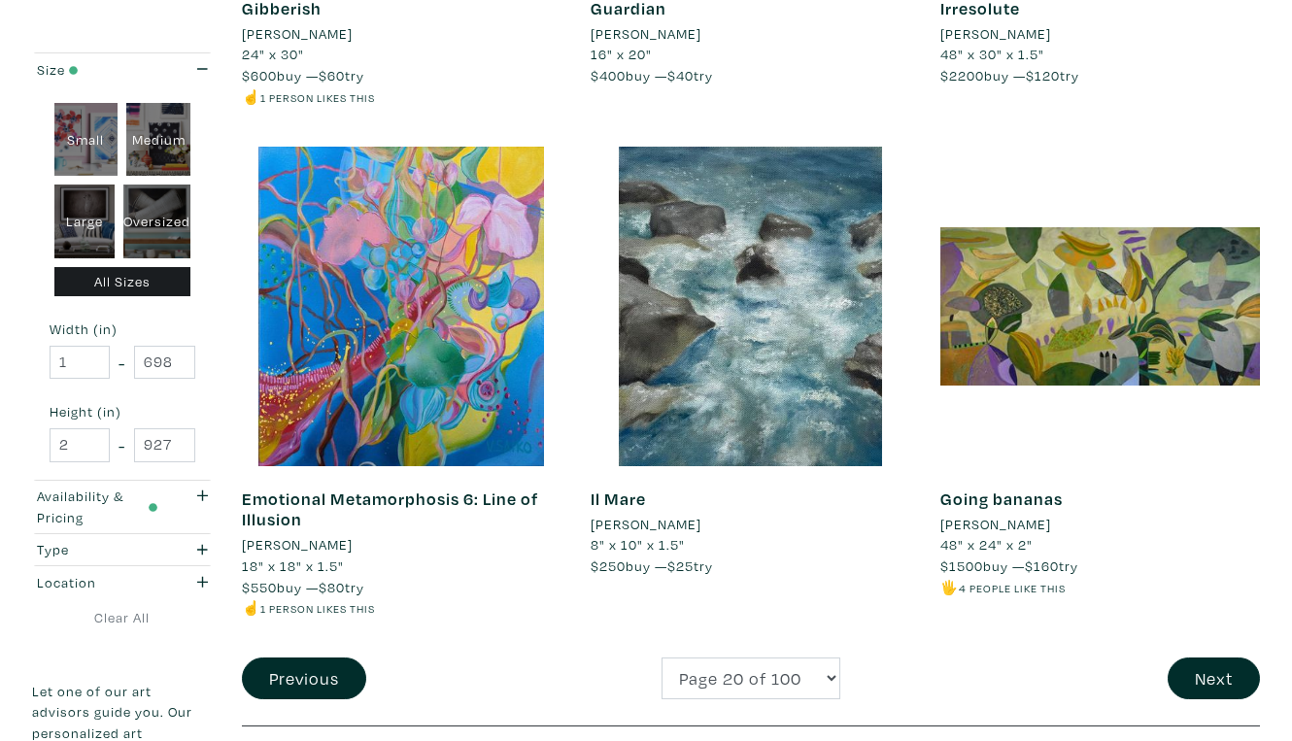
scroll to position [3634, 0]
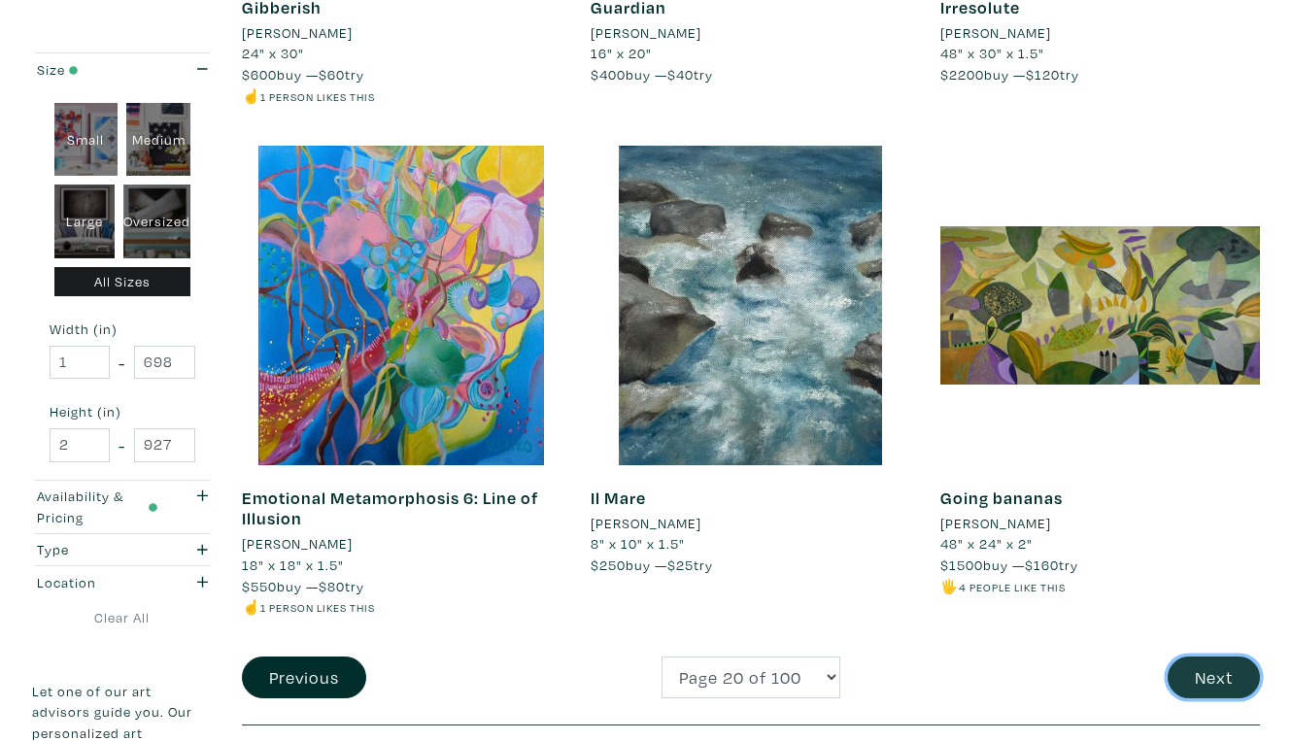
click at [1211, 656] on button "Next" at bounding box center [1213, 677] width 92 height 42
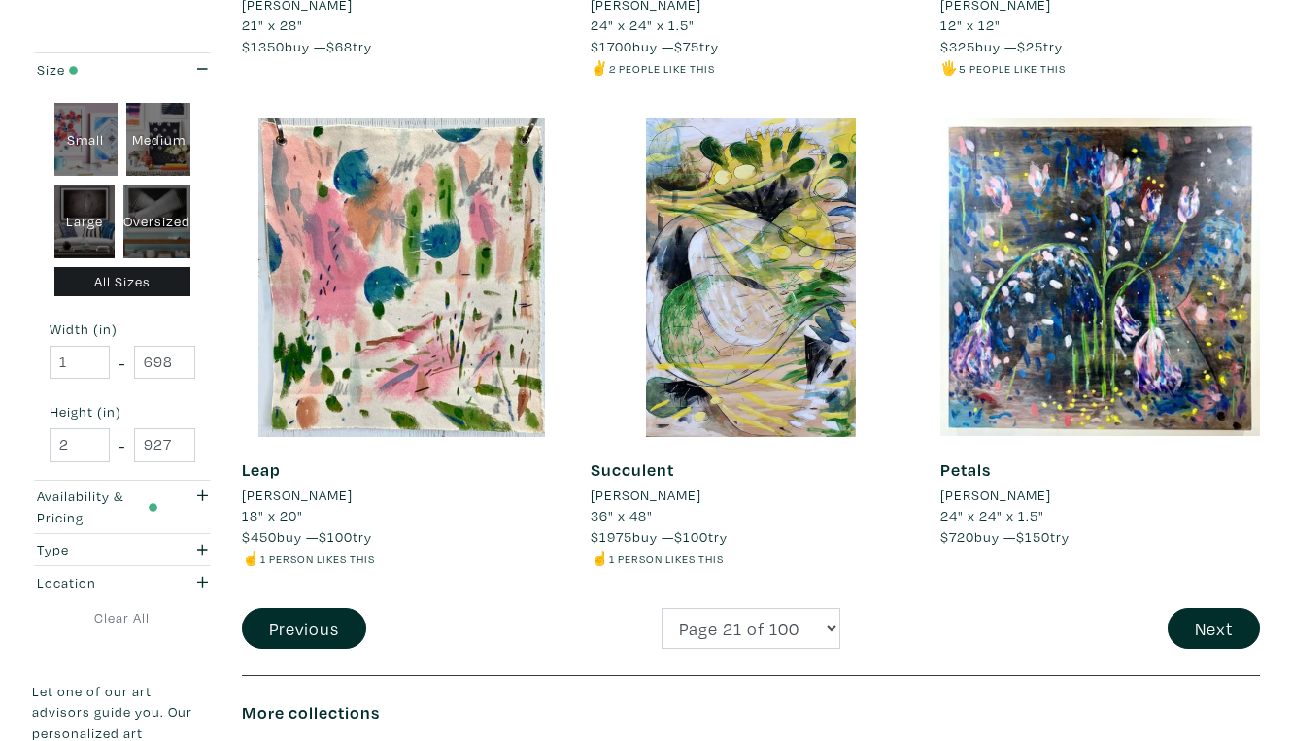
scroll to position [3668, 0]
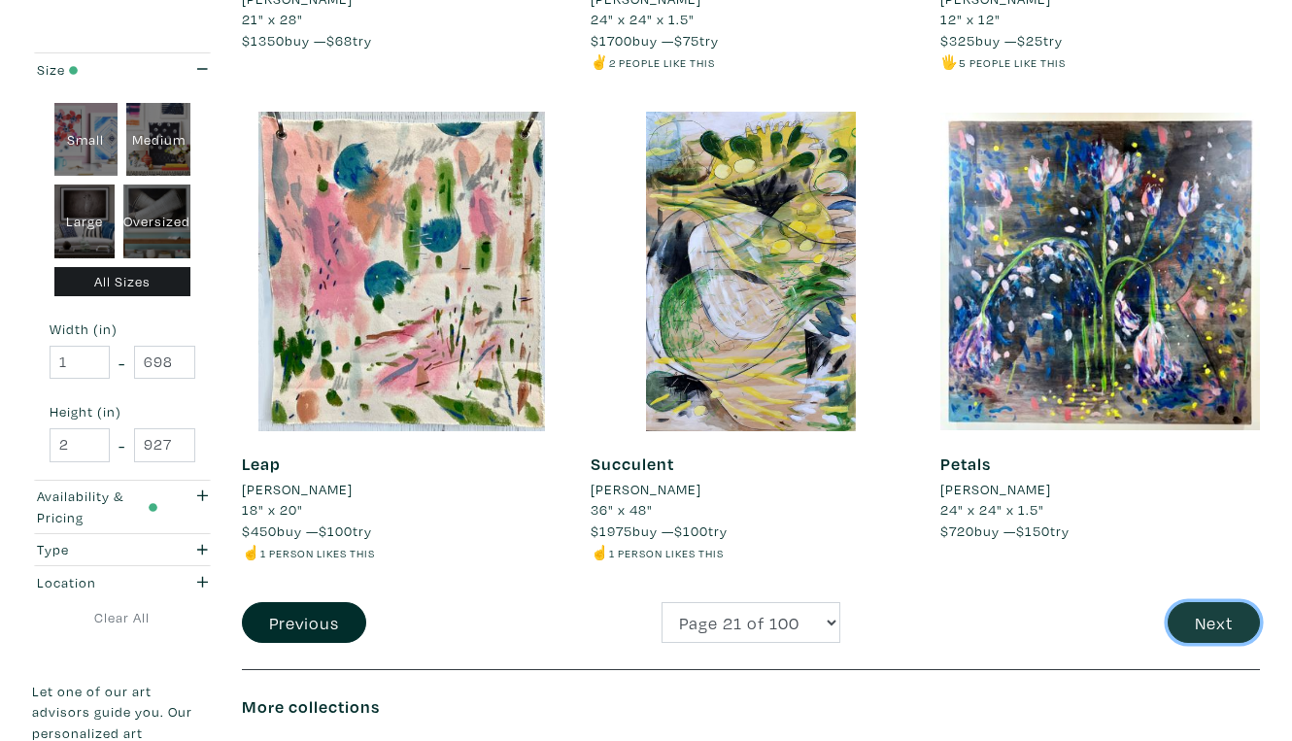
click at [1226, 602] on button "Next" at bounding box center [1213, 623] width 92 height 42
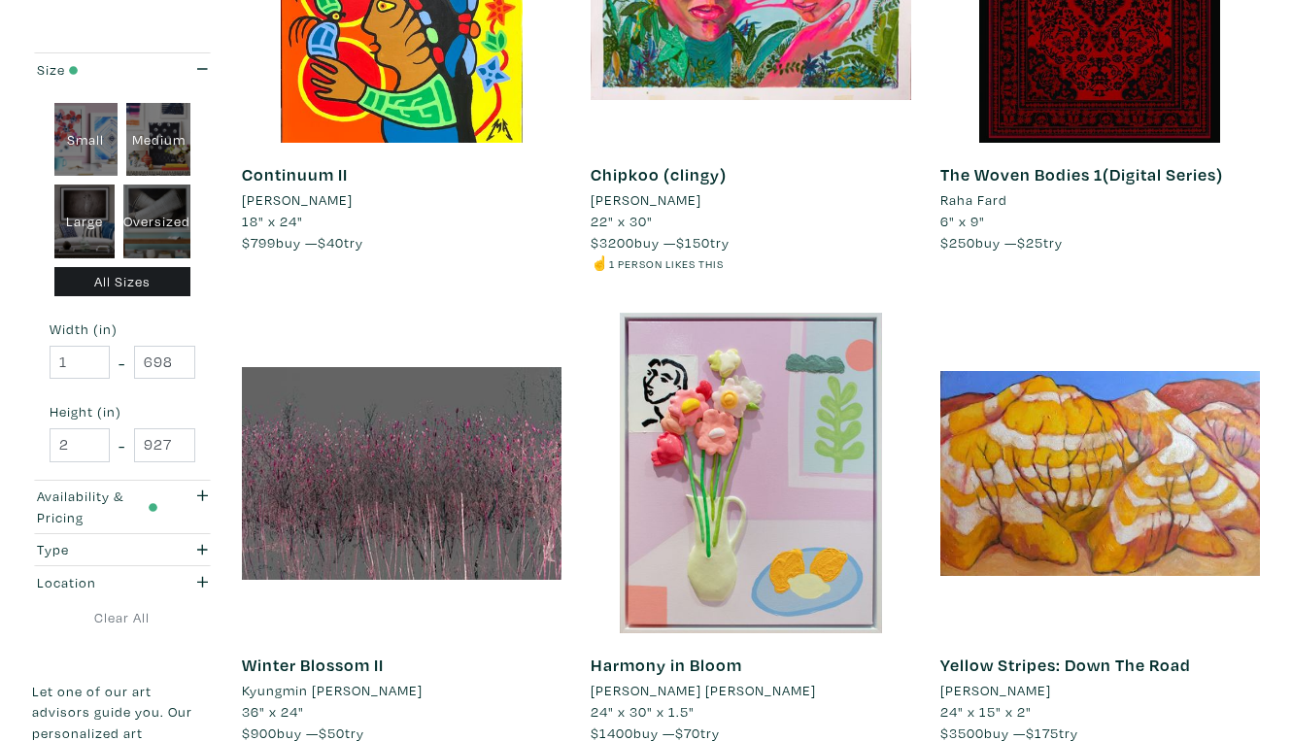
scroll to position [3492, 0]
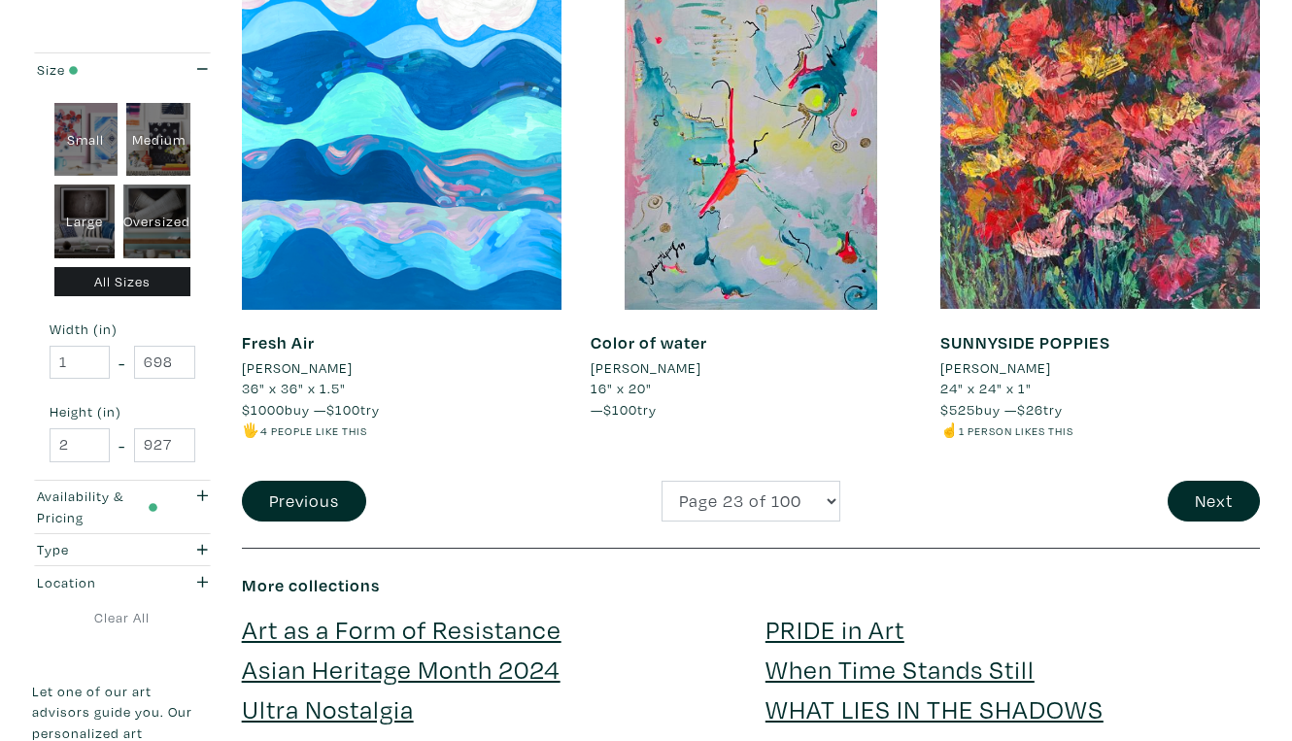
scroll to position [3753, 0]
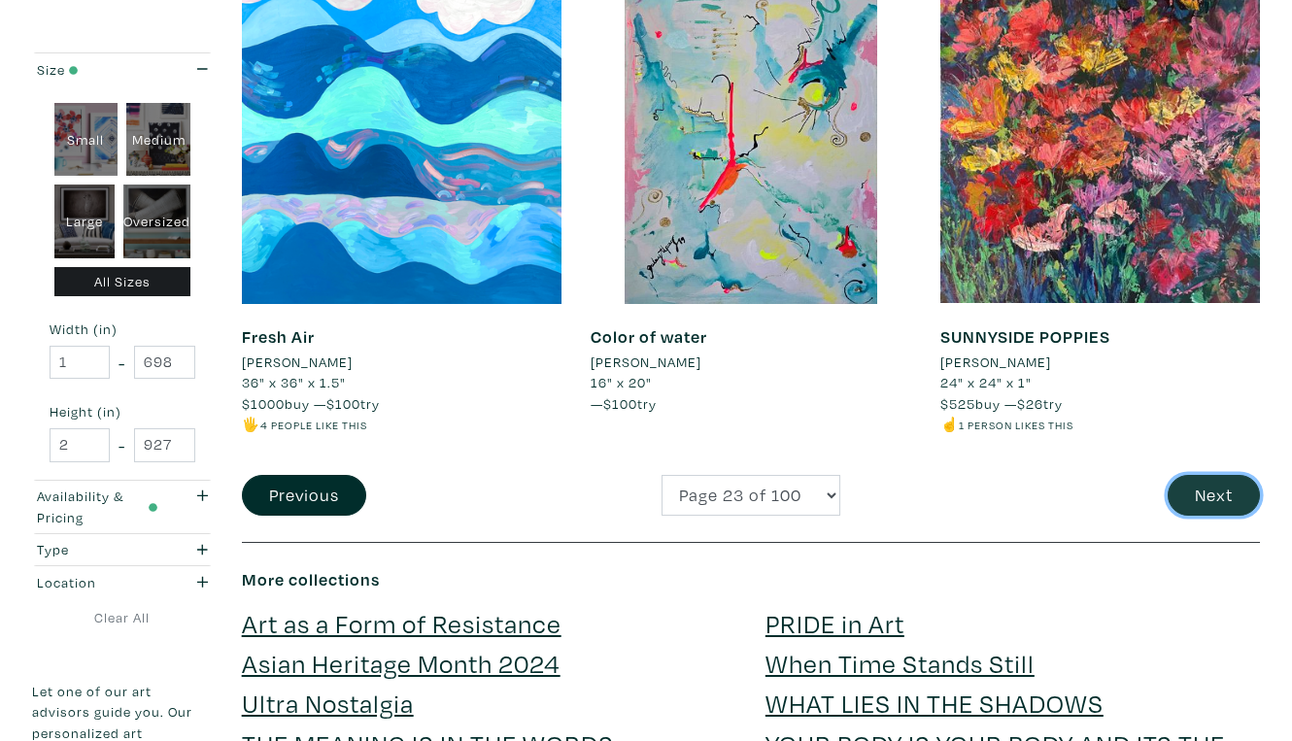
click at [1227, 475] on button "Next" at bounding box center [1213, 496] width 92 height 42
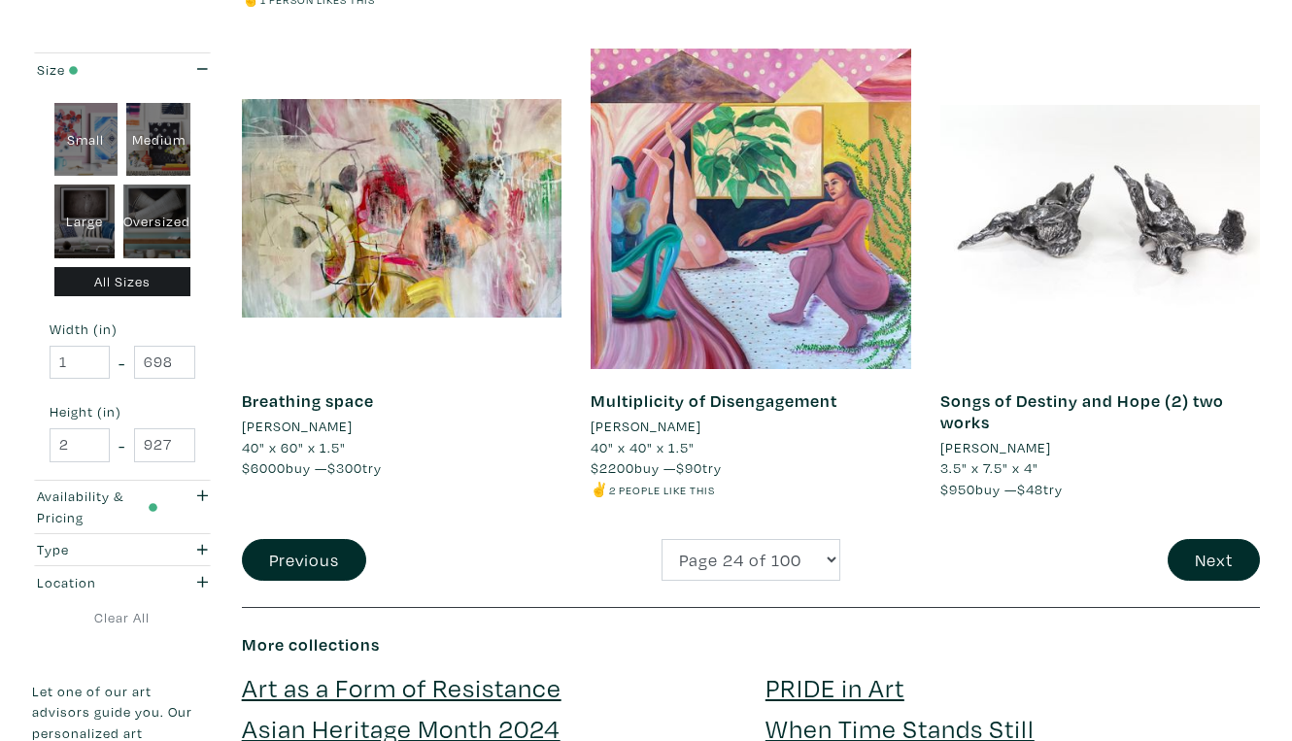
scroll to position [3711, 0]
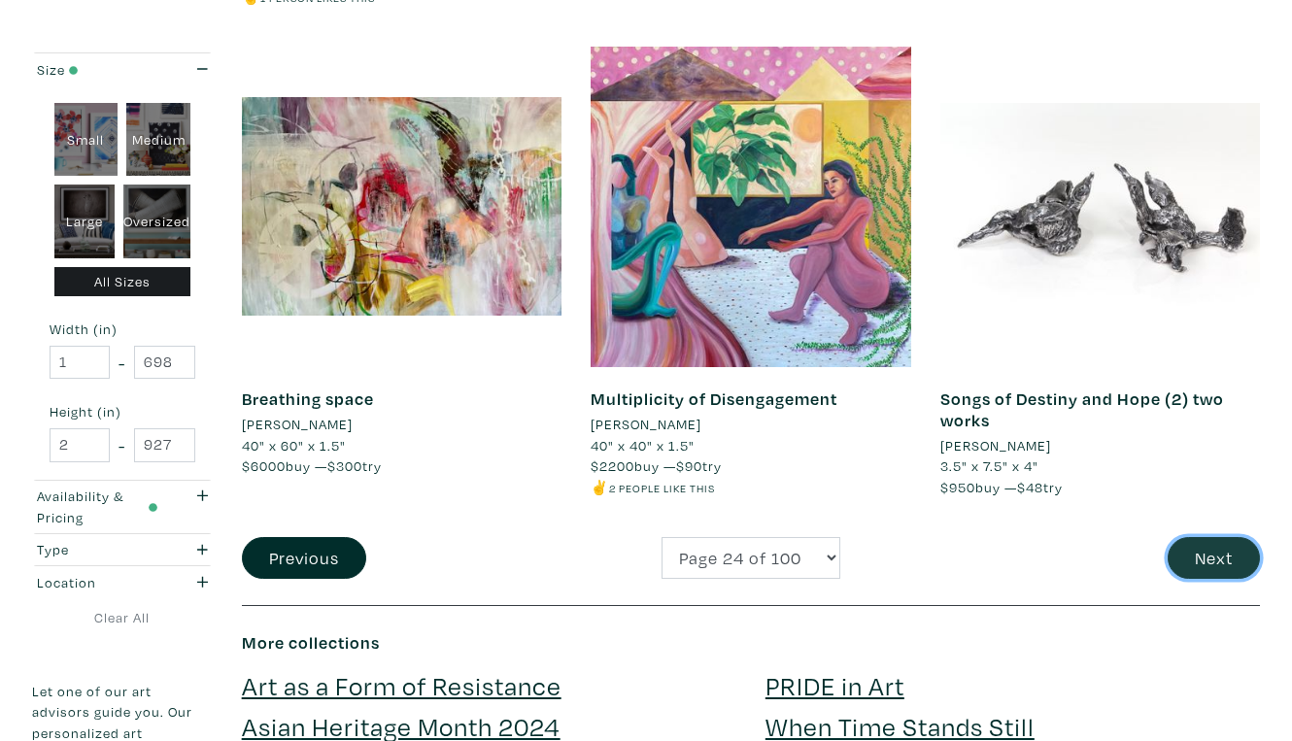
click at [1202, 537] on button "Next" at bounding box center [1213, 558] width 92 height 42
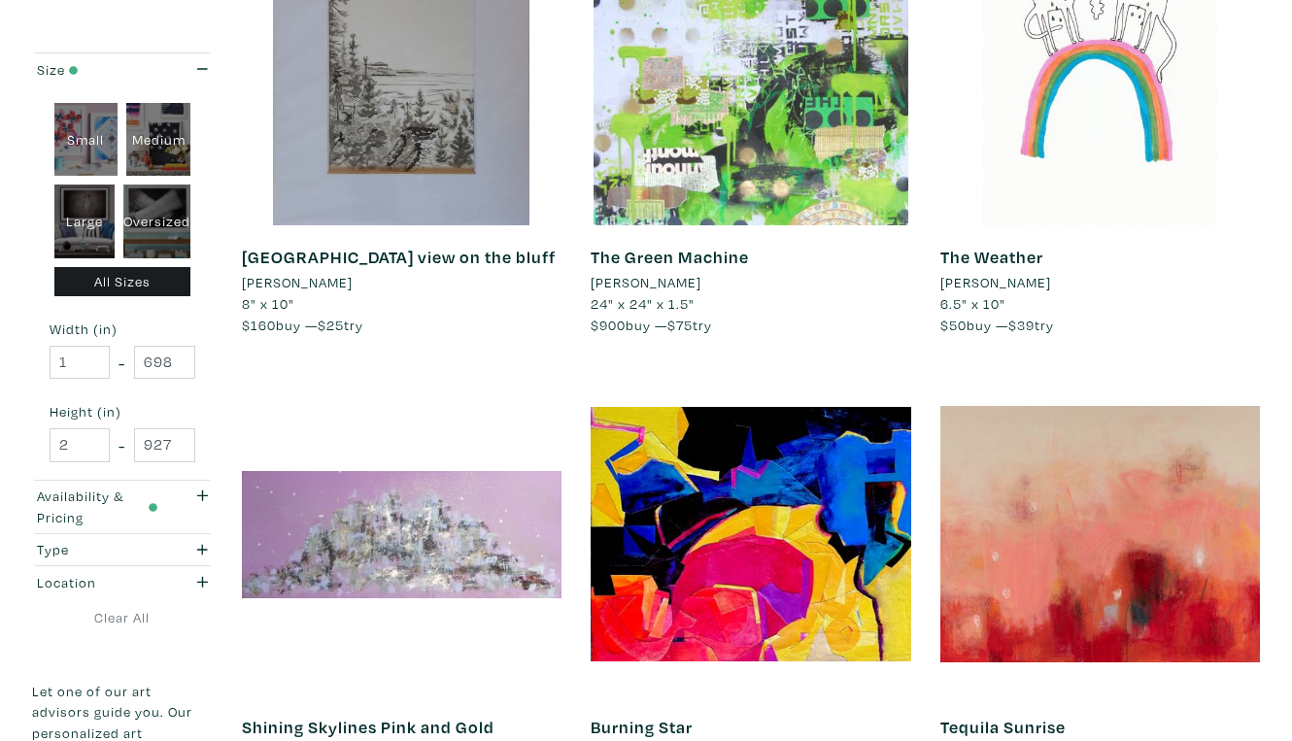
scroll to position [3409, 0]
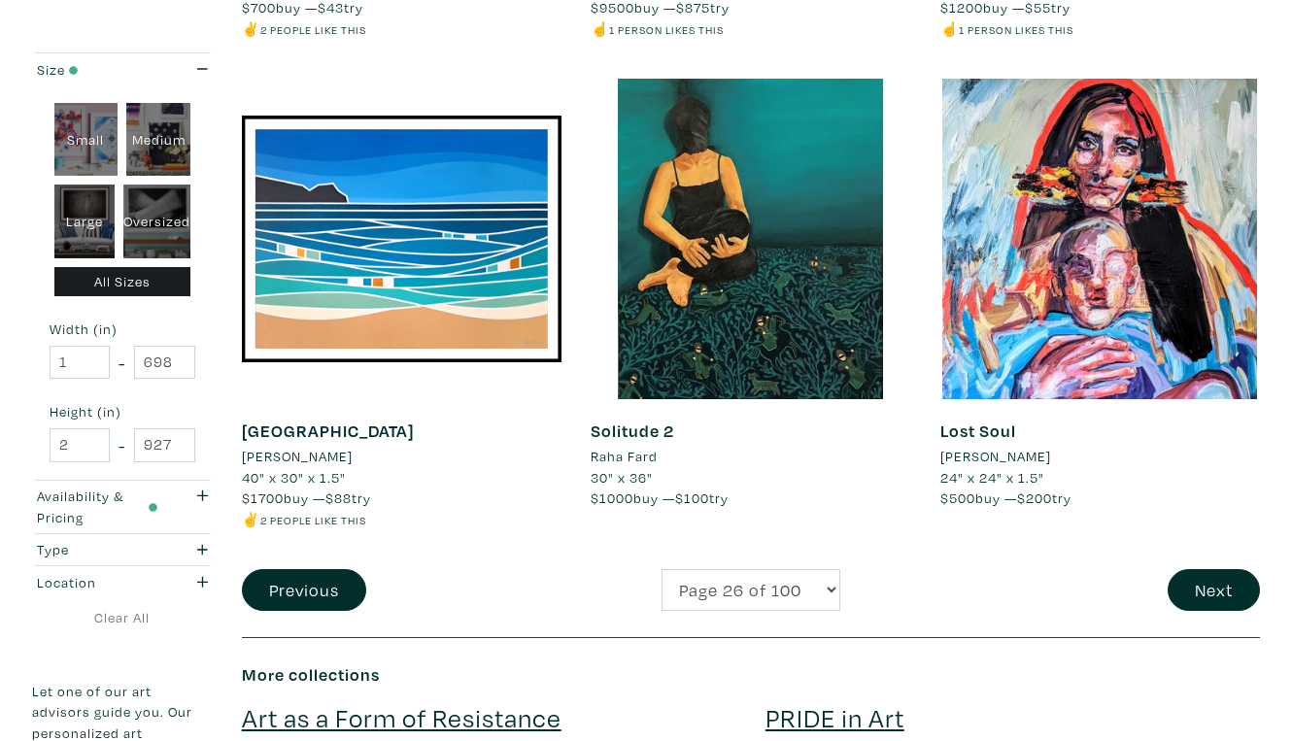
scroll to position [3684, 0]
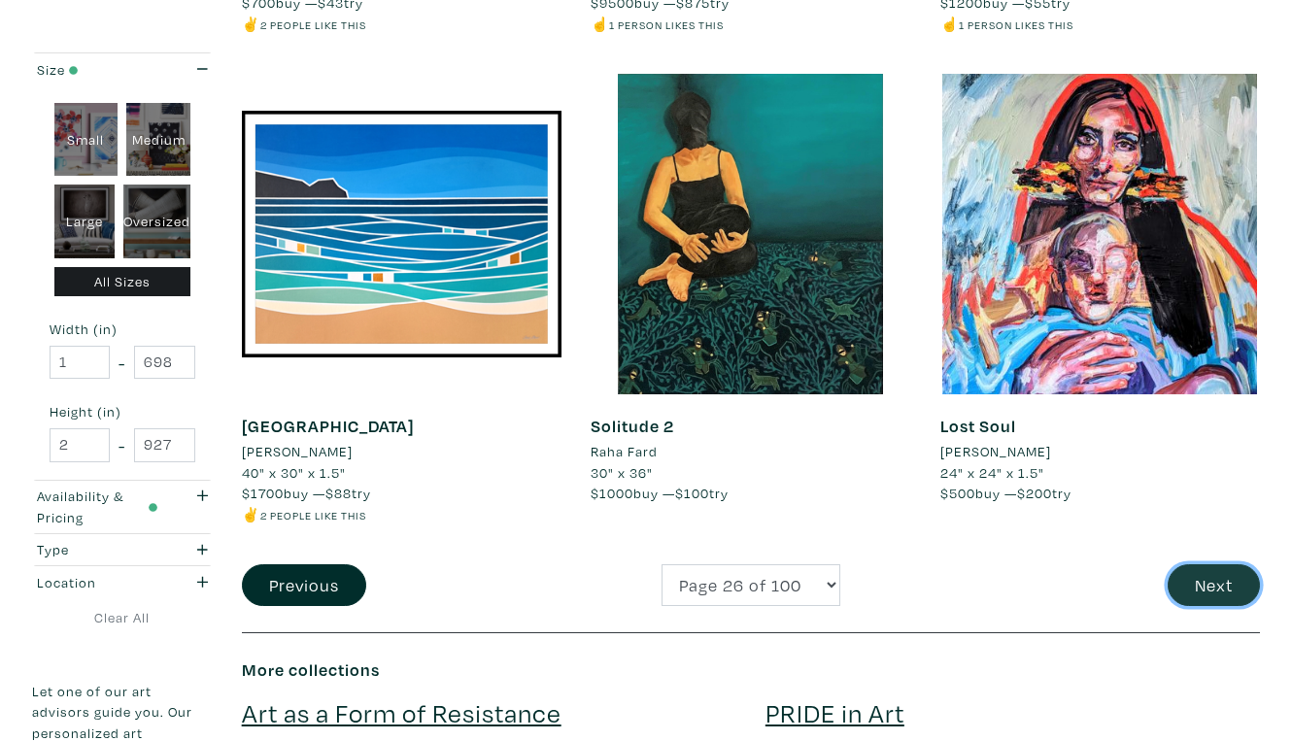
click at [1201, 564] on button "Next" at bounding box center [1213, 585] width 92 height 42
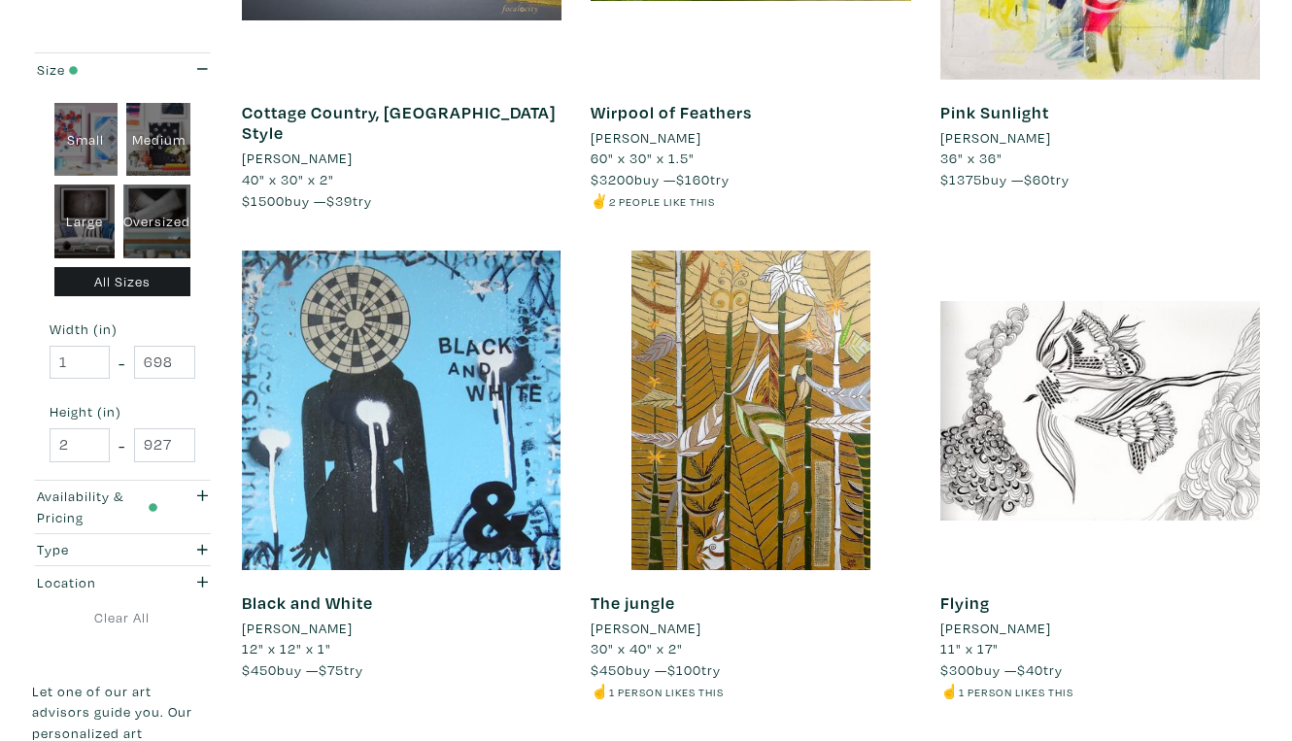
scroll to position [3534, 0]
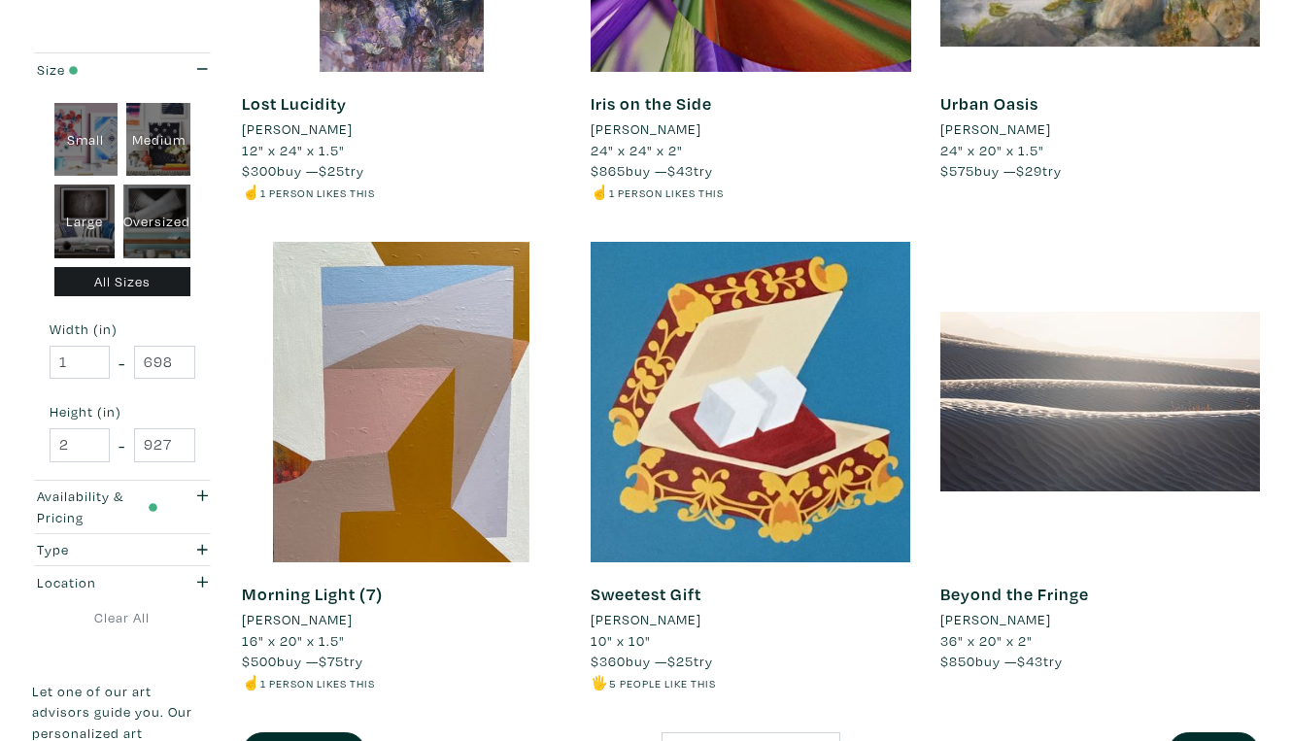
scroll to position [3519, 0]
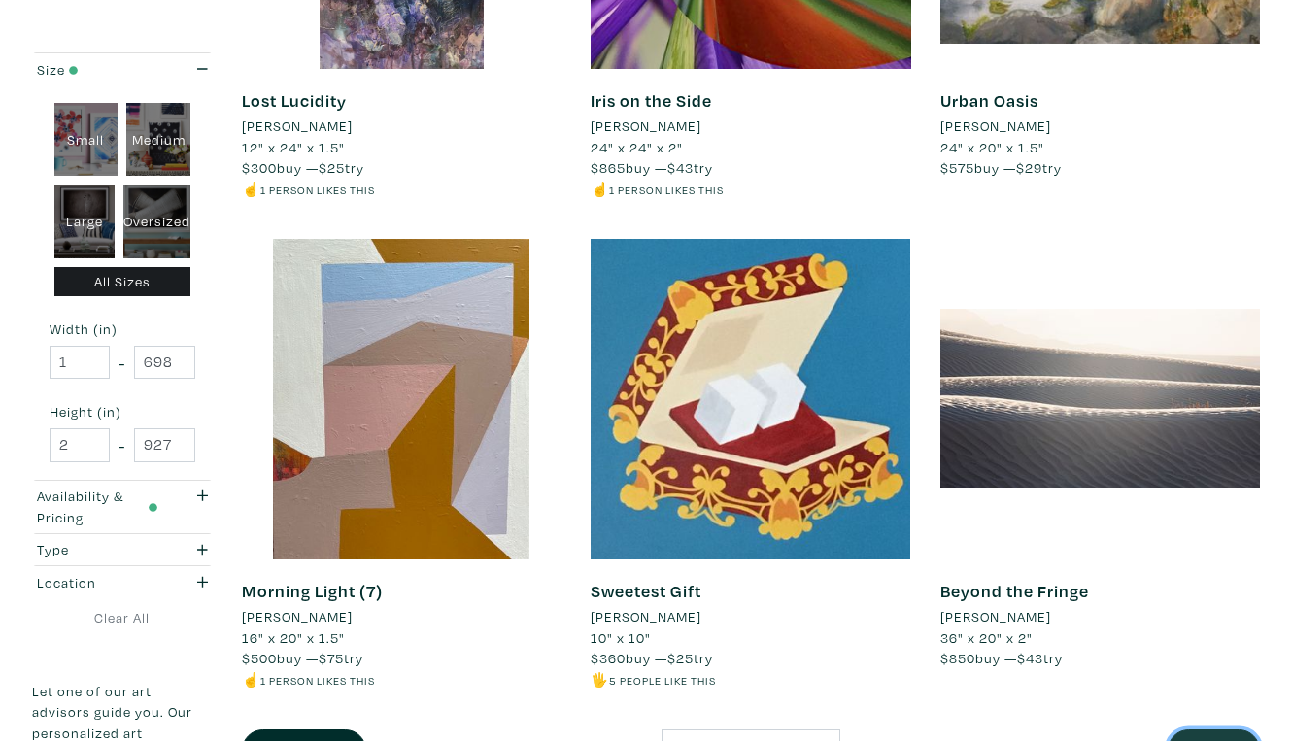
click at [1211, 729] on button "Next" at bounding box center [1213, 750] width 92 height 42
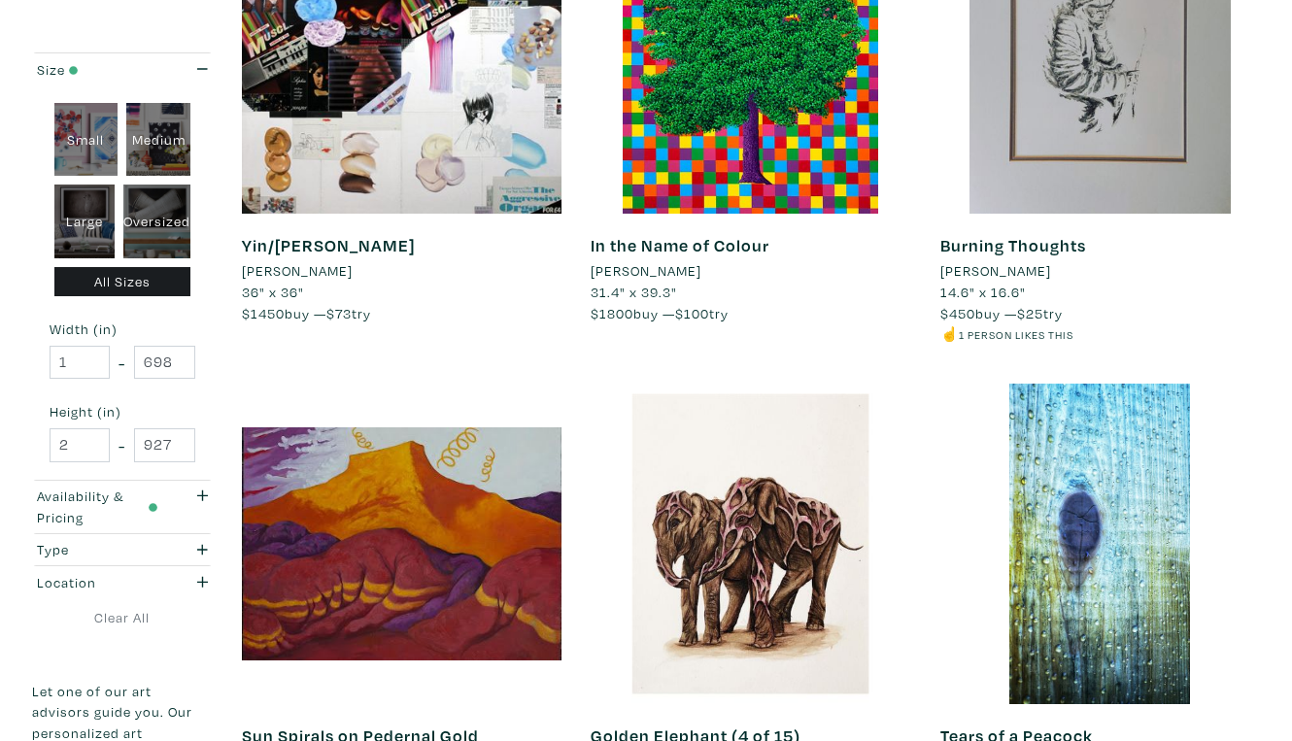
scroll to position [3418, 0]
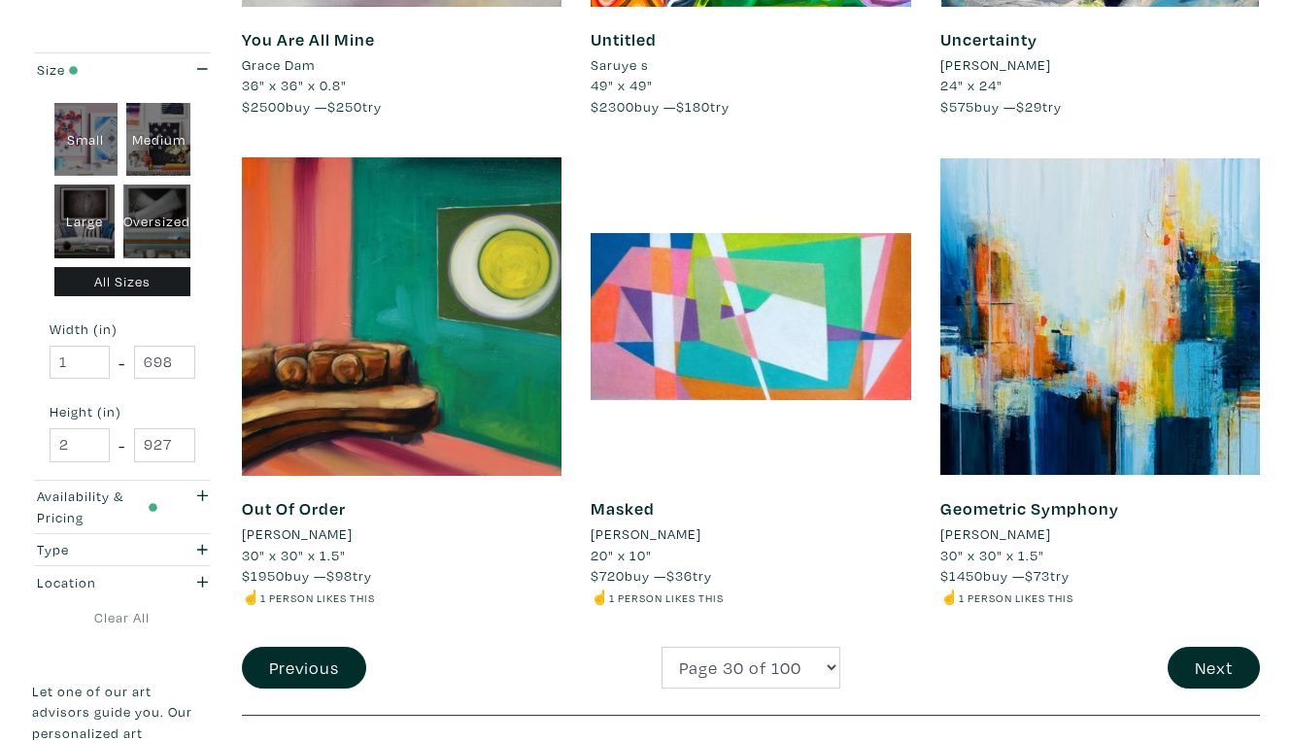
scroll to position [3603, 0]
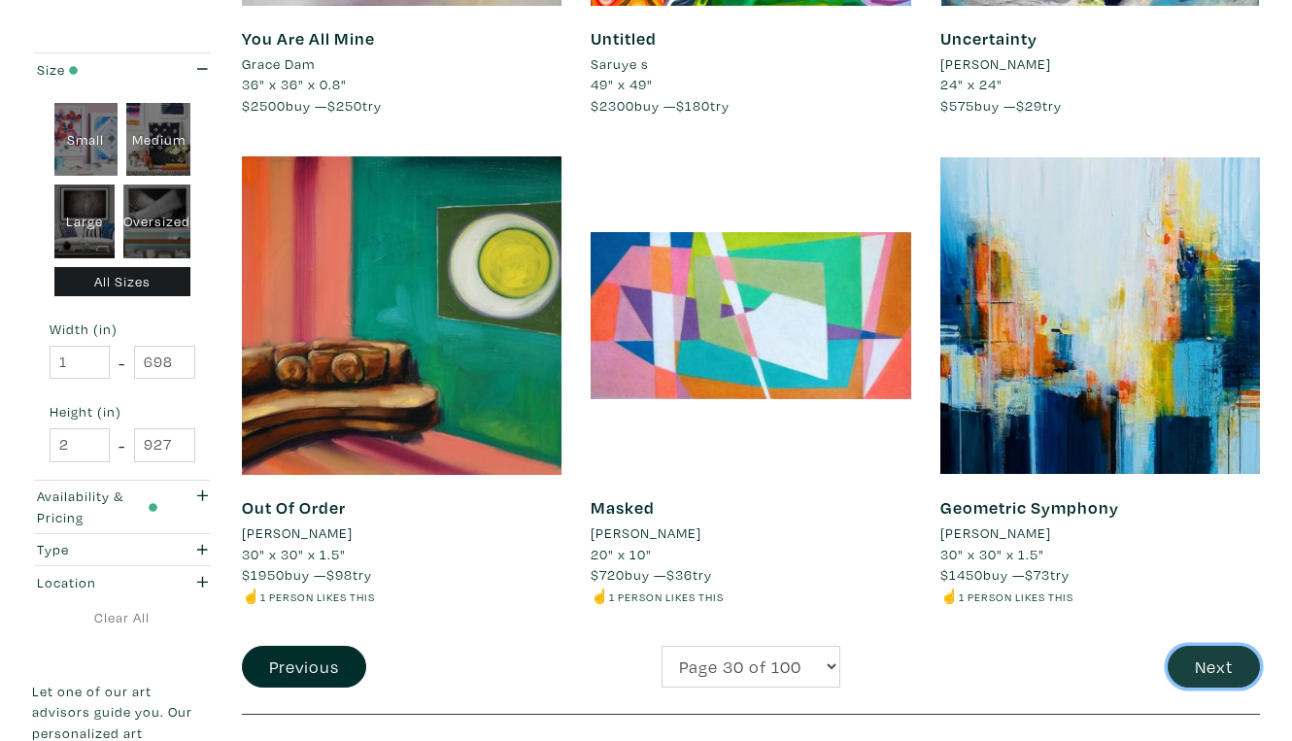
click at [1218, 646] on button "Next" at bounding box center [1213, 667] width 92 height 42
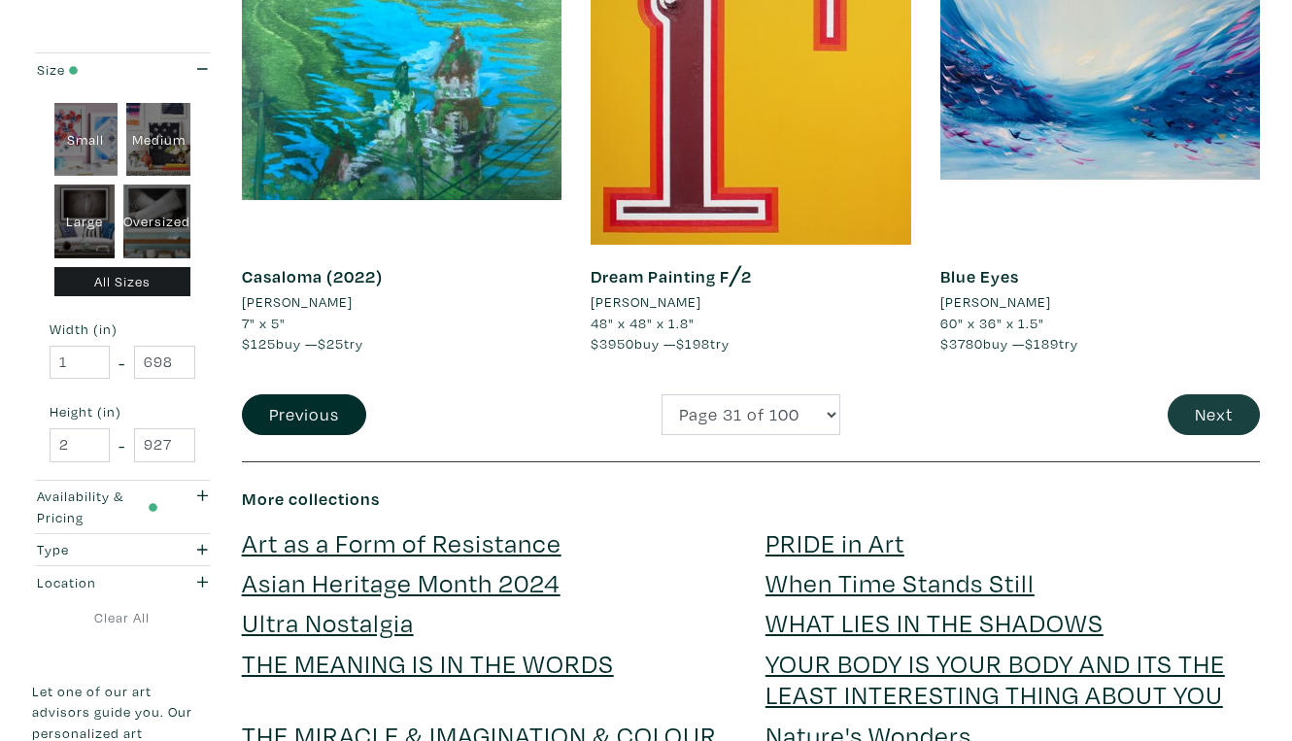
scroll to position [3835, 0]
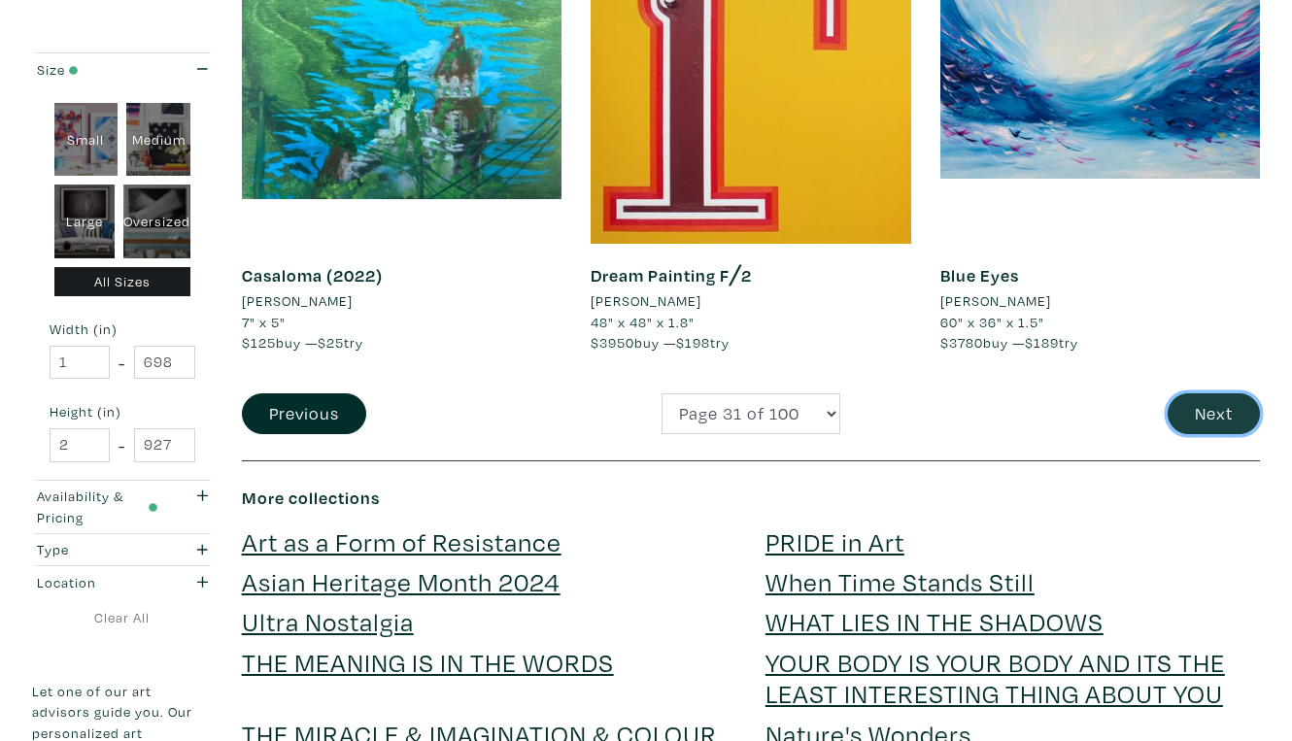
click at [1226, 393] on button "Next" at bounding box center [1213, 414] width 92 height 42
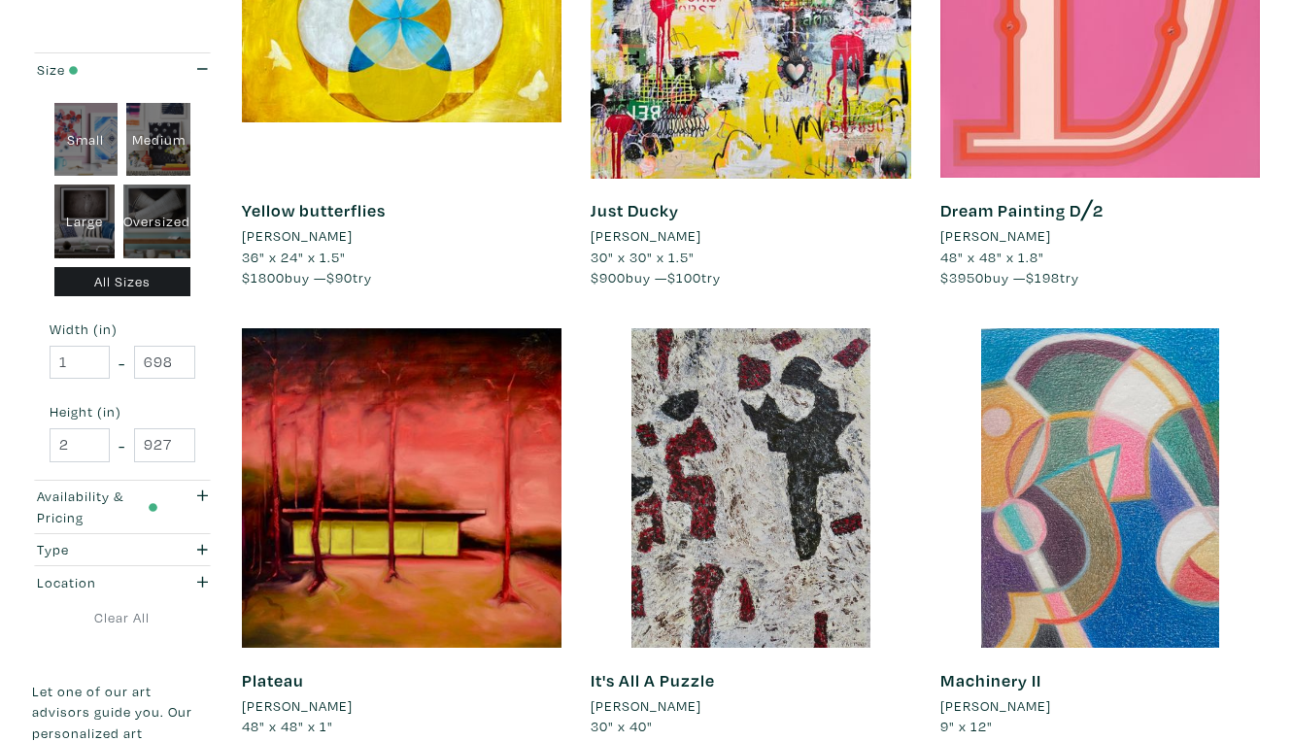
scroll to position [3414, 0]
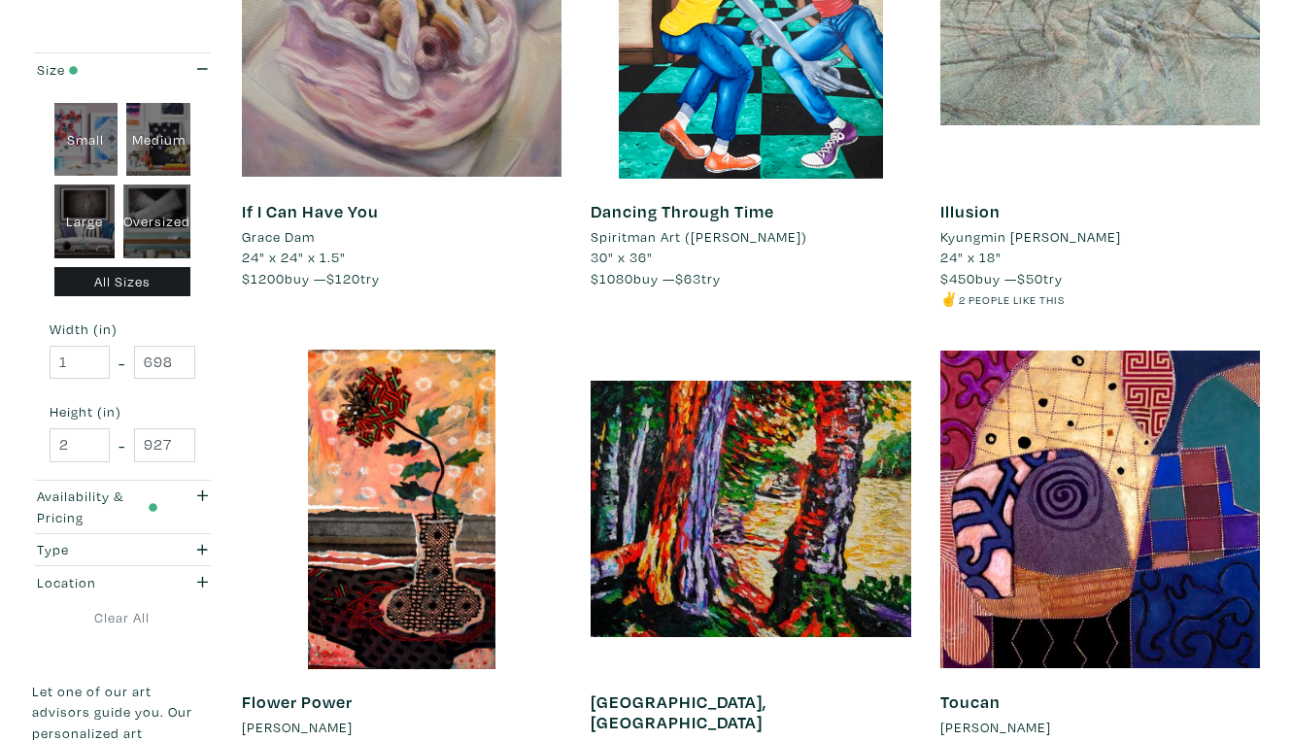
scroll to position [3498, 0]
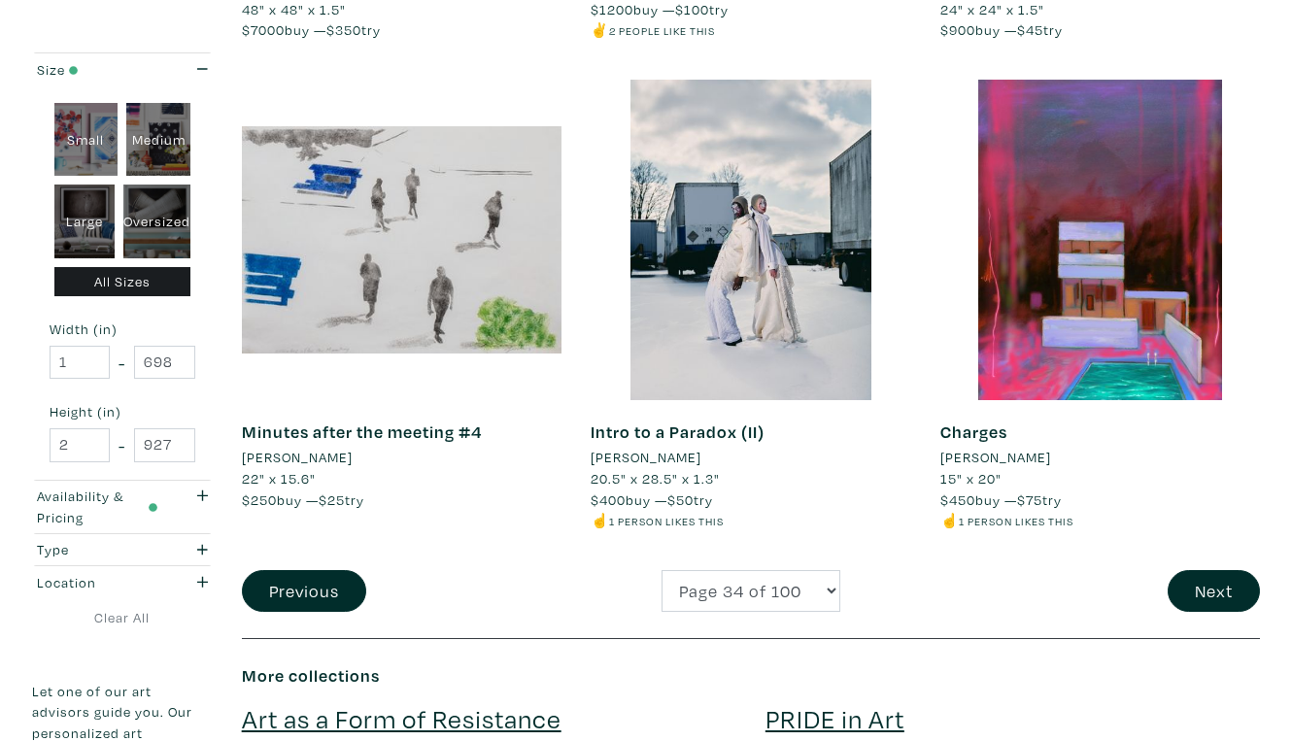
scroll to position [3726, 0]
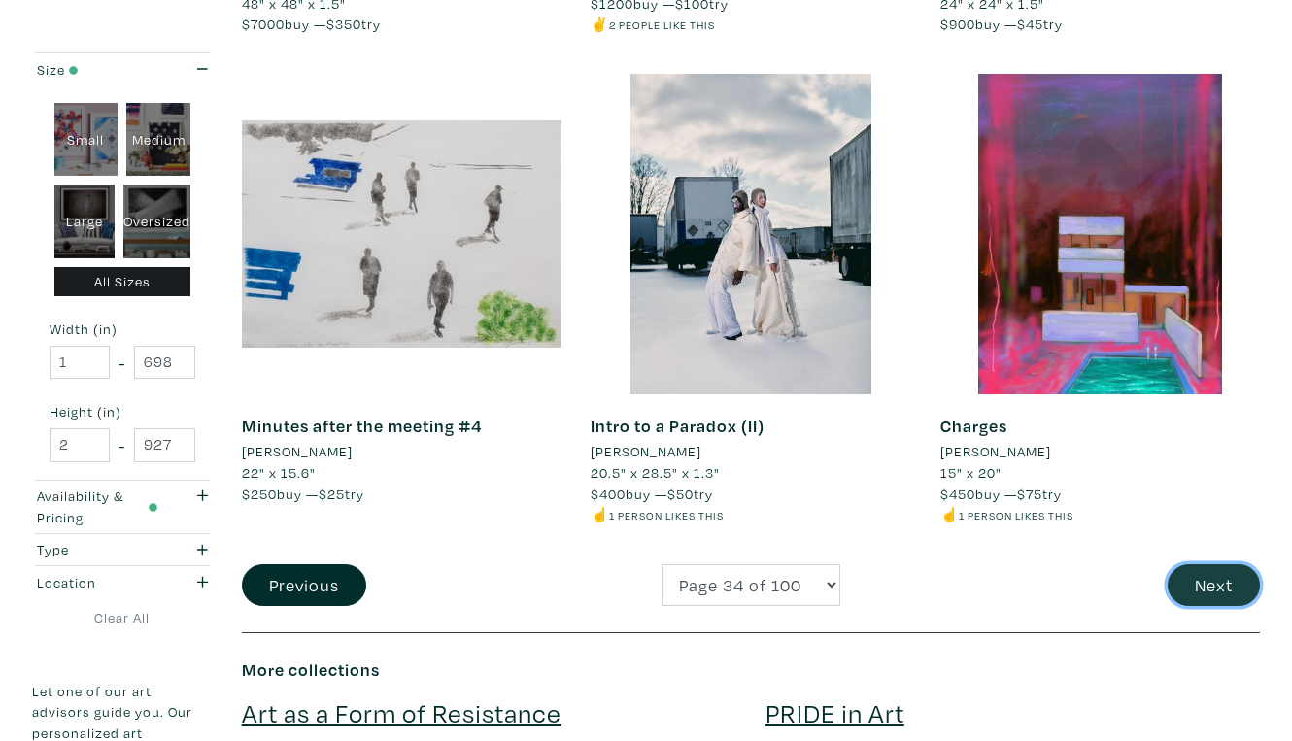
click at [1221, 564] on button "Next" at bounding box center [1213, 585] width 92 height 42
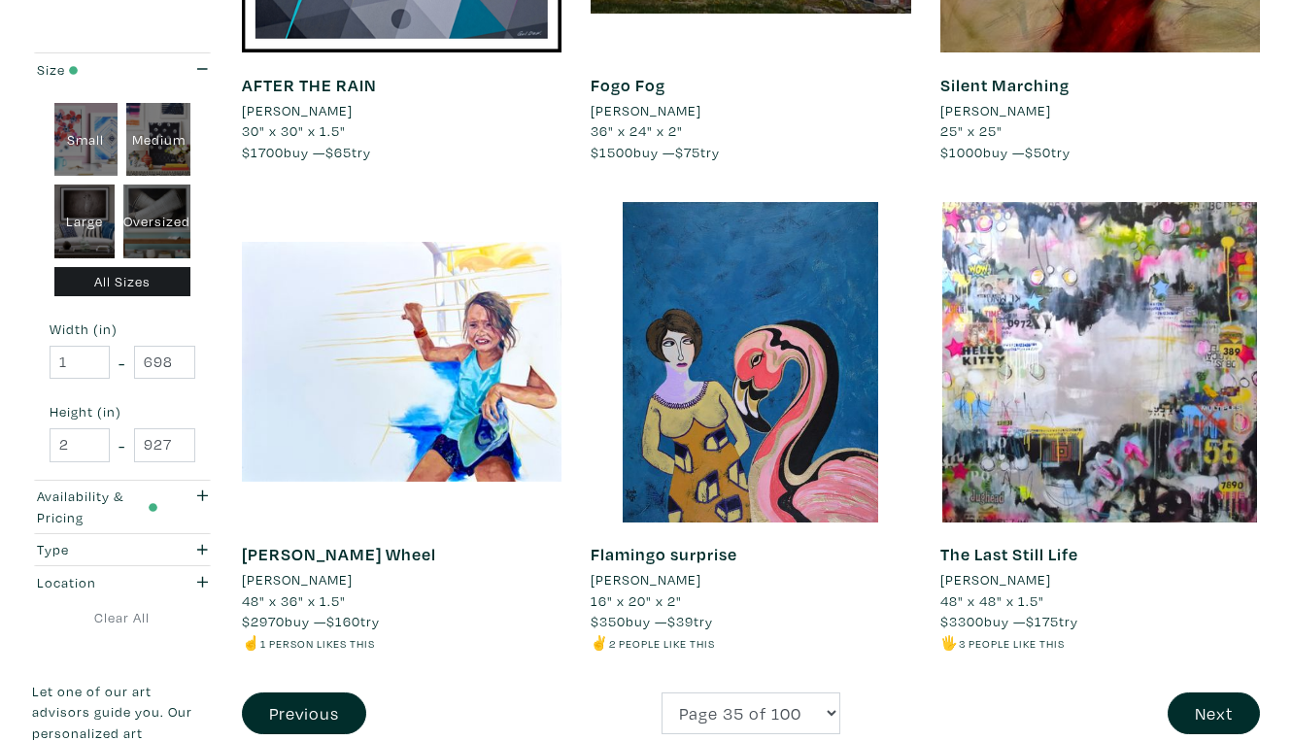
scroll to position [3572, 0]
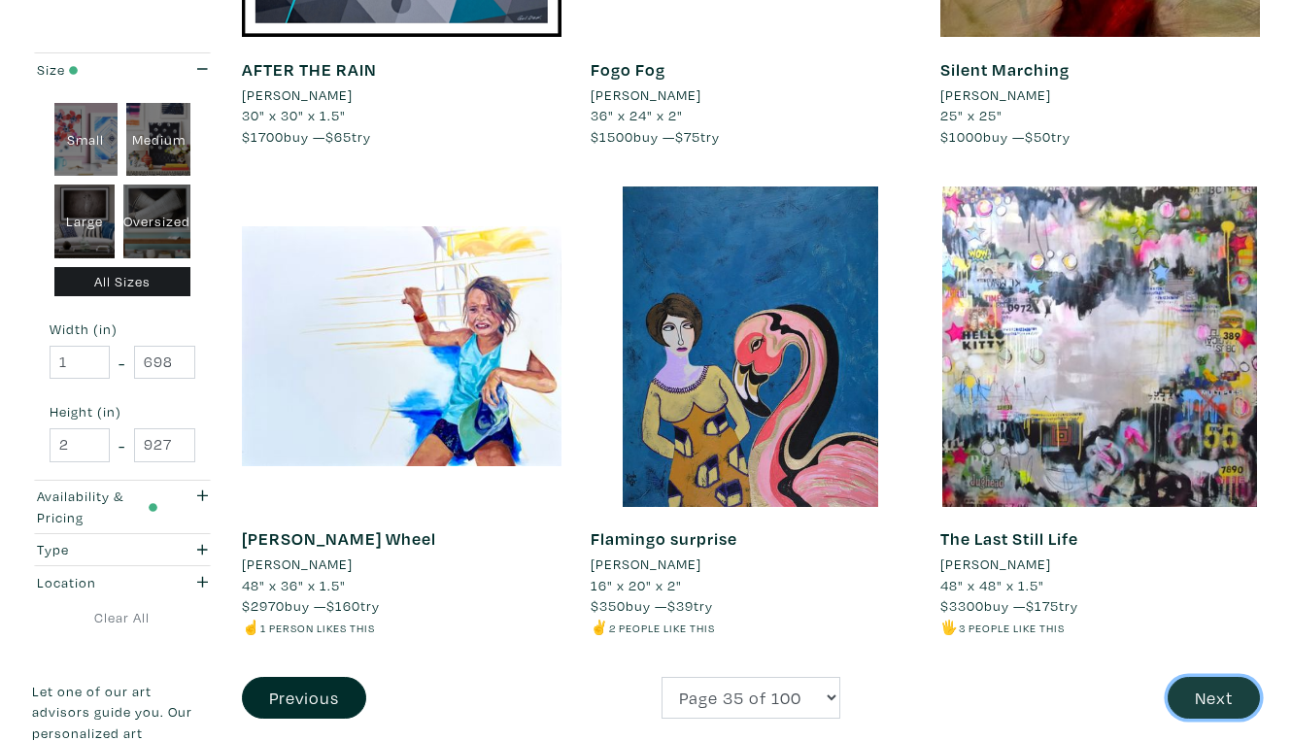
click at [1206, 677] on button "Next" at bounding box center [1213, 698] width 92 height 42
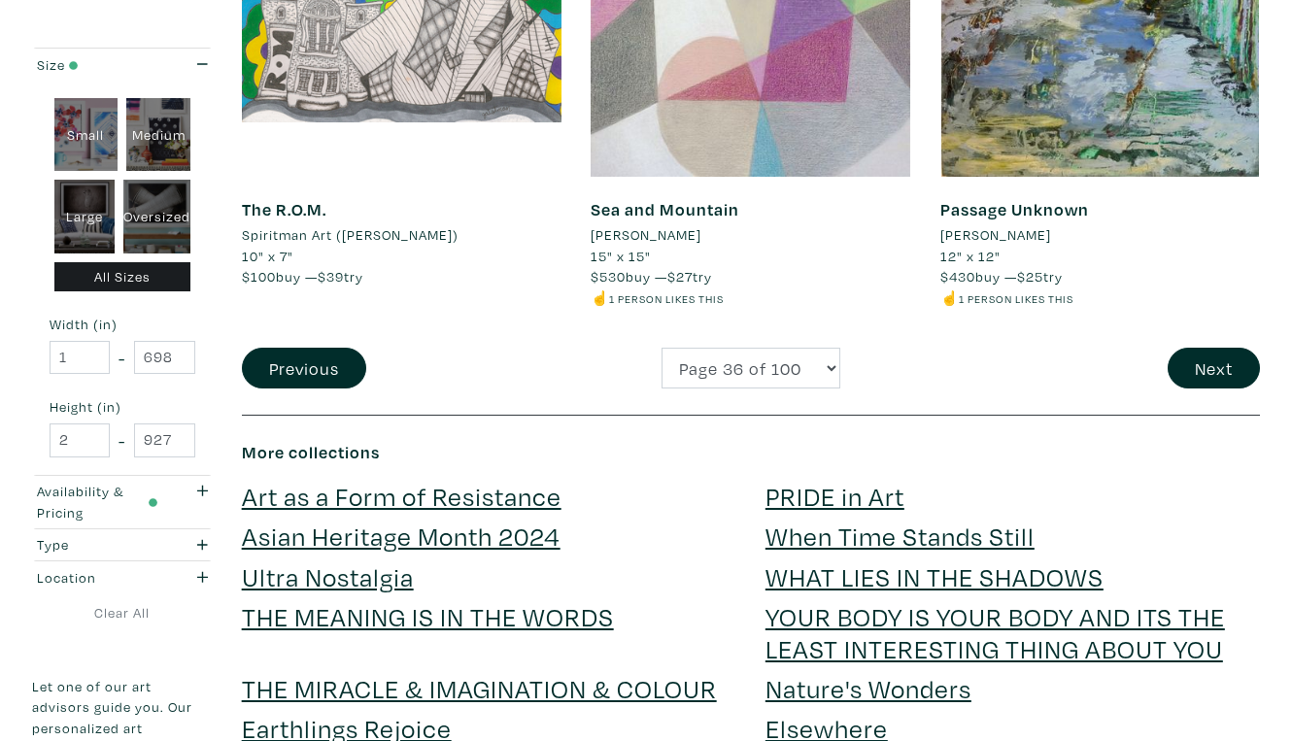
scroll to position [3860, 0]
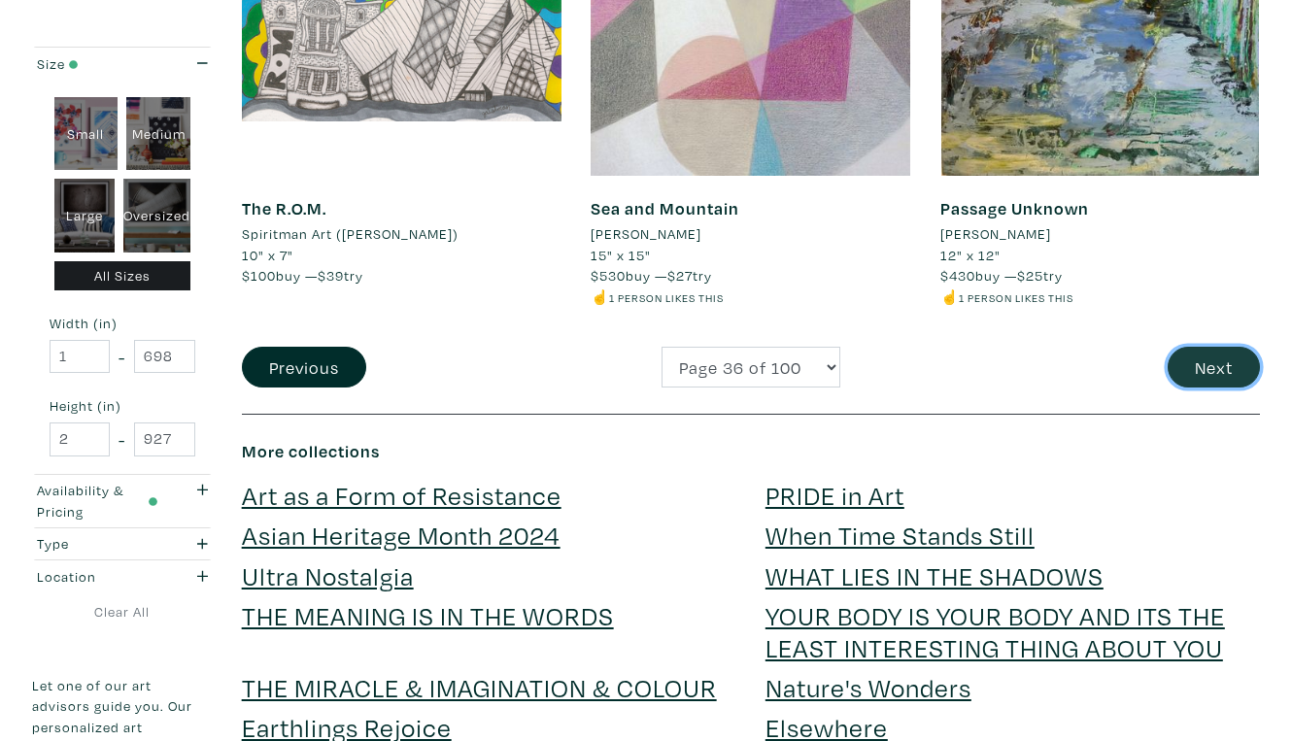
click at [1230, 347] on button "Next" at bounding box center [1213, 368] width 92 height 42
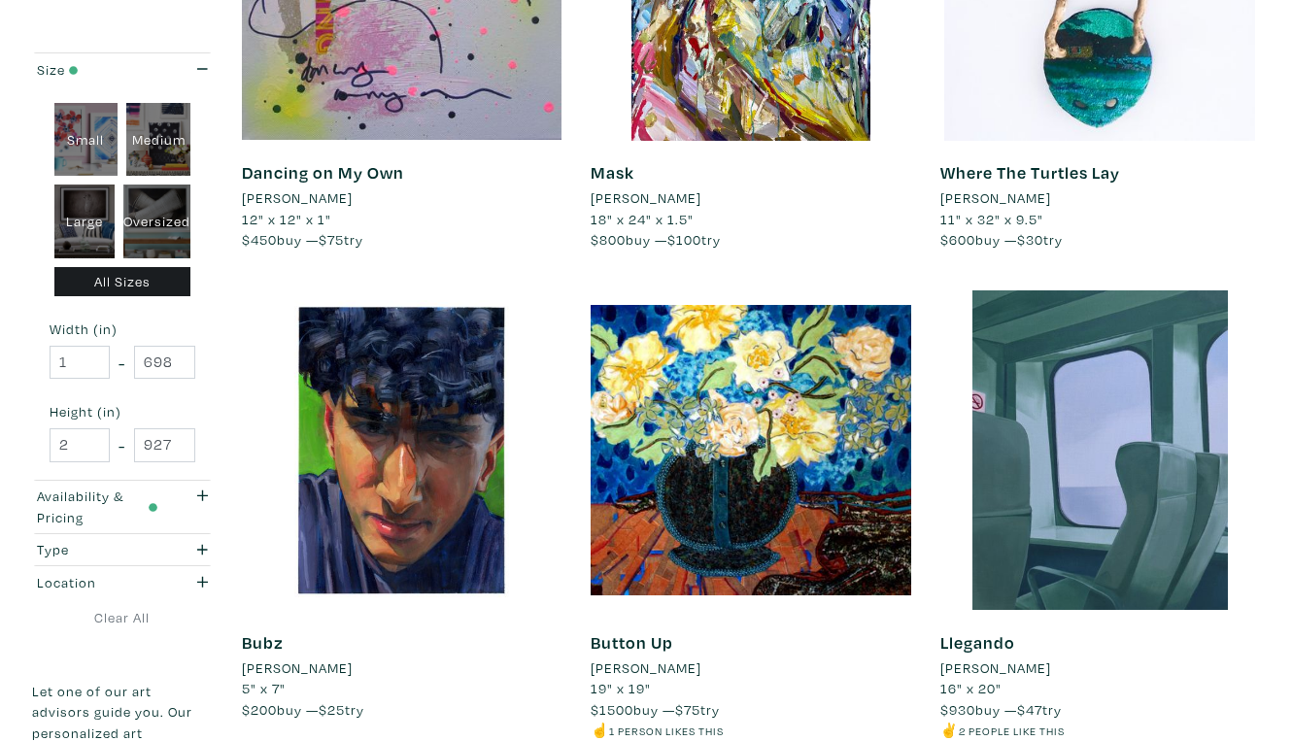
scroll to position [3450, 0]
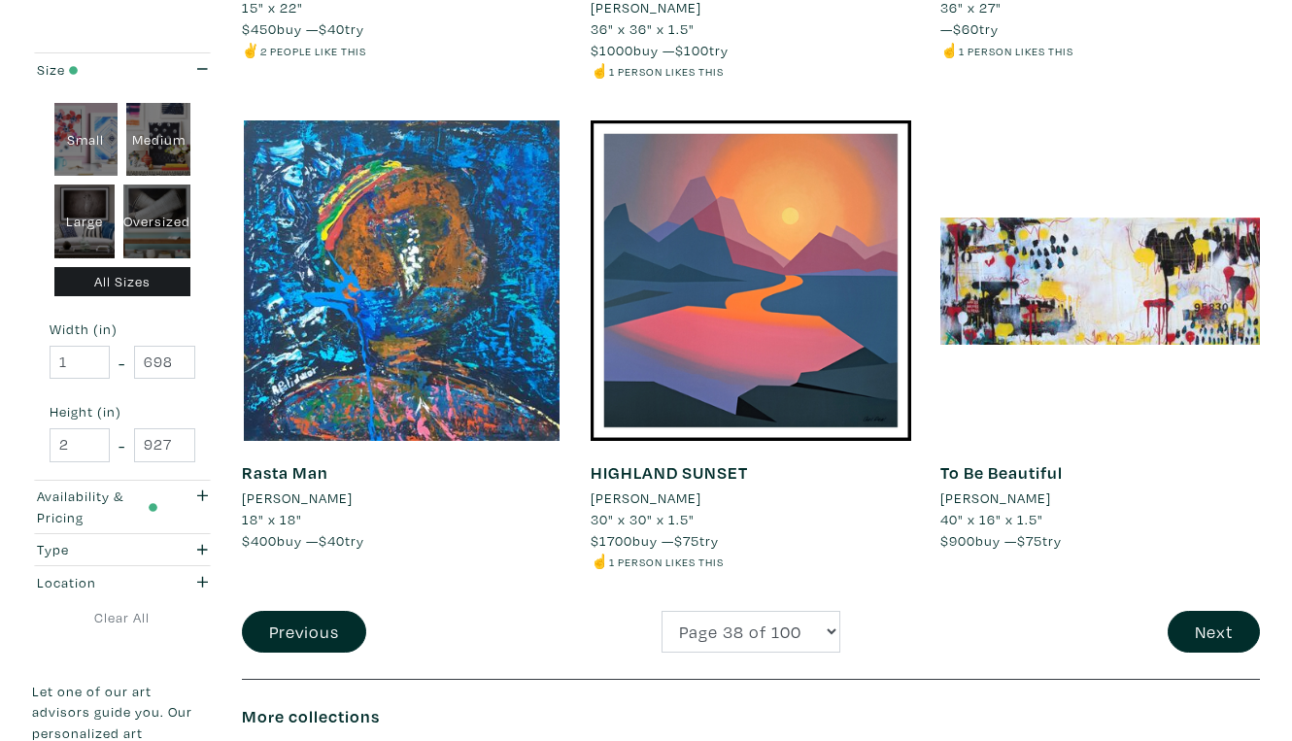
scroll to position [3682, 0]
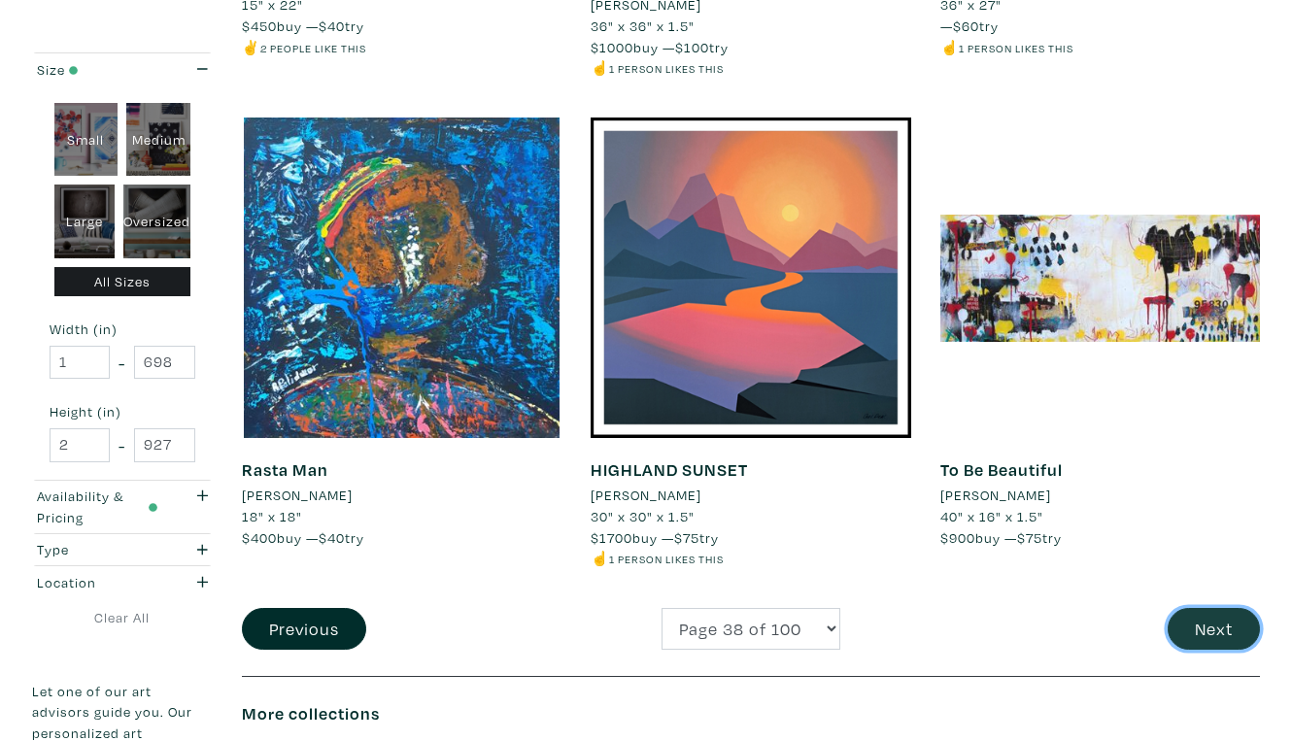
click at [1225, 608] on button "Next" at bounding box center [1213, 629] width 92 height 42
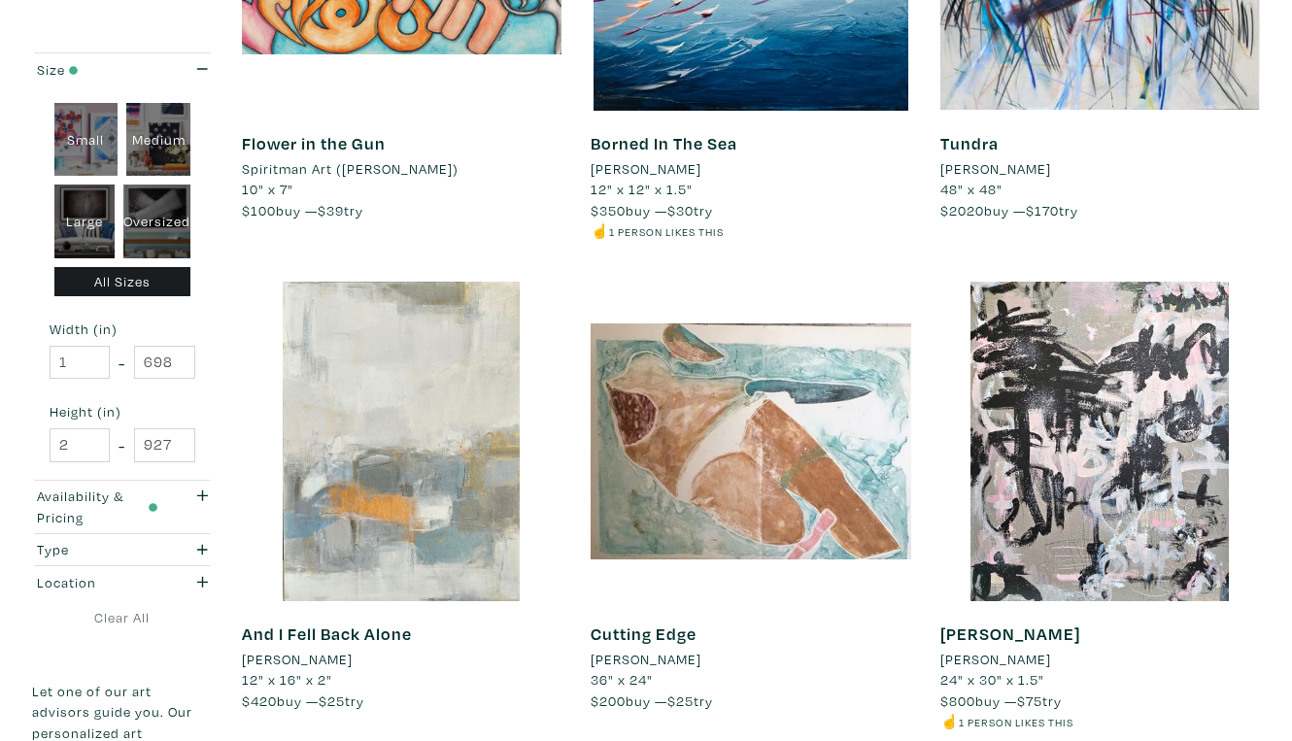
scroll to position [3464, 0]
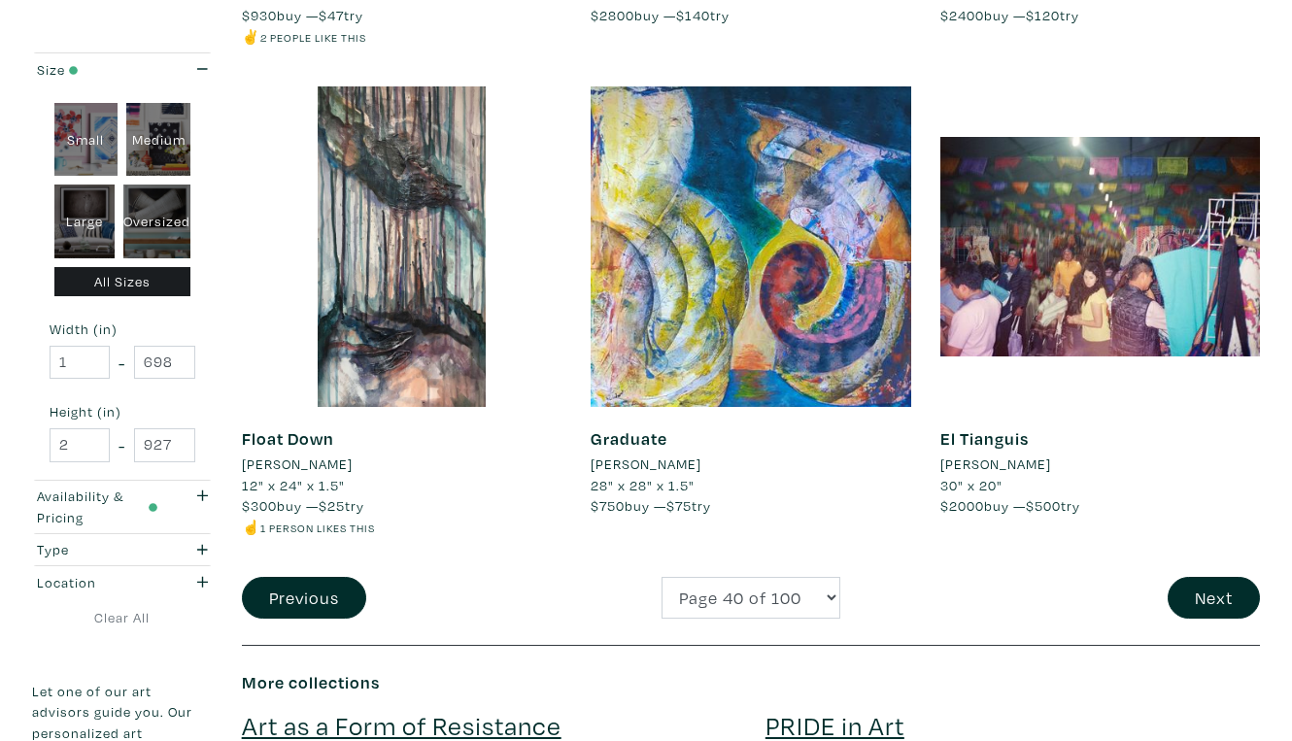
scroll to position [3675, 0]
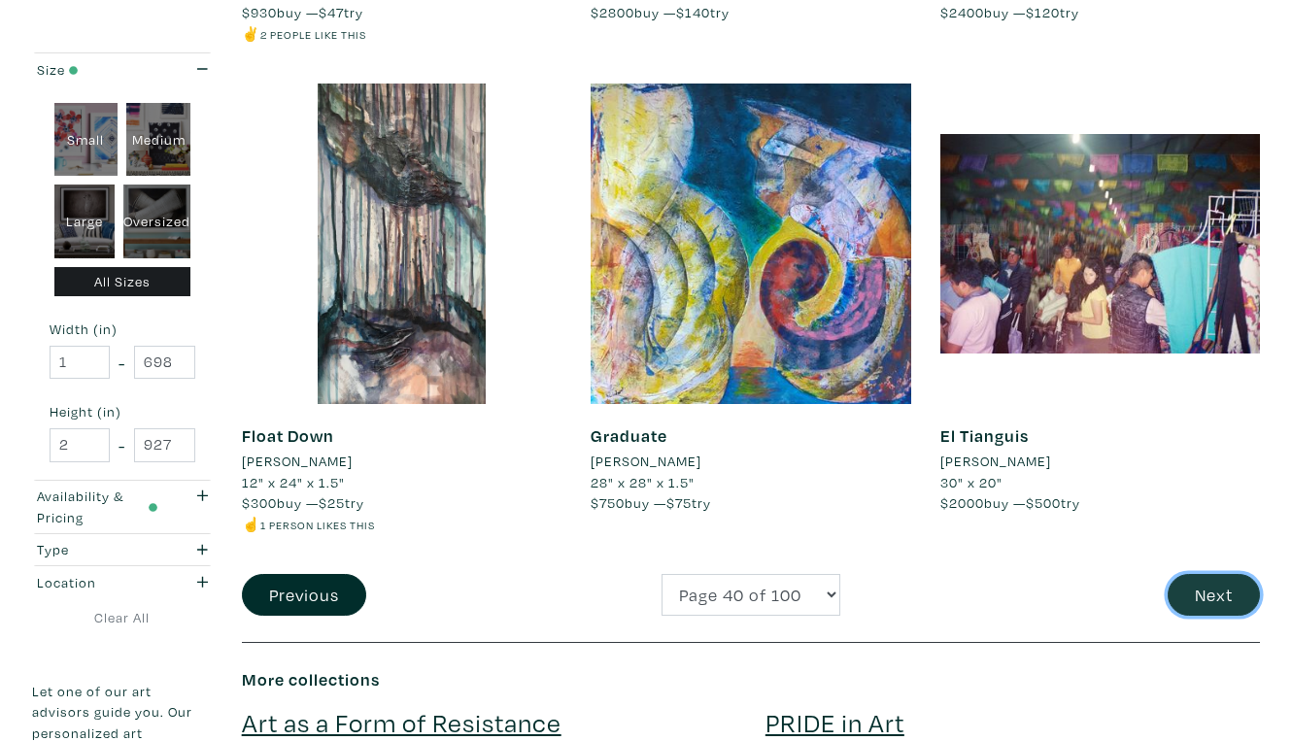
click at [1225, 574] on button "Next" at bounding box center [1213, 595] width 92 height 42
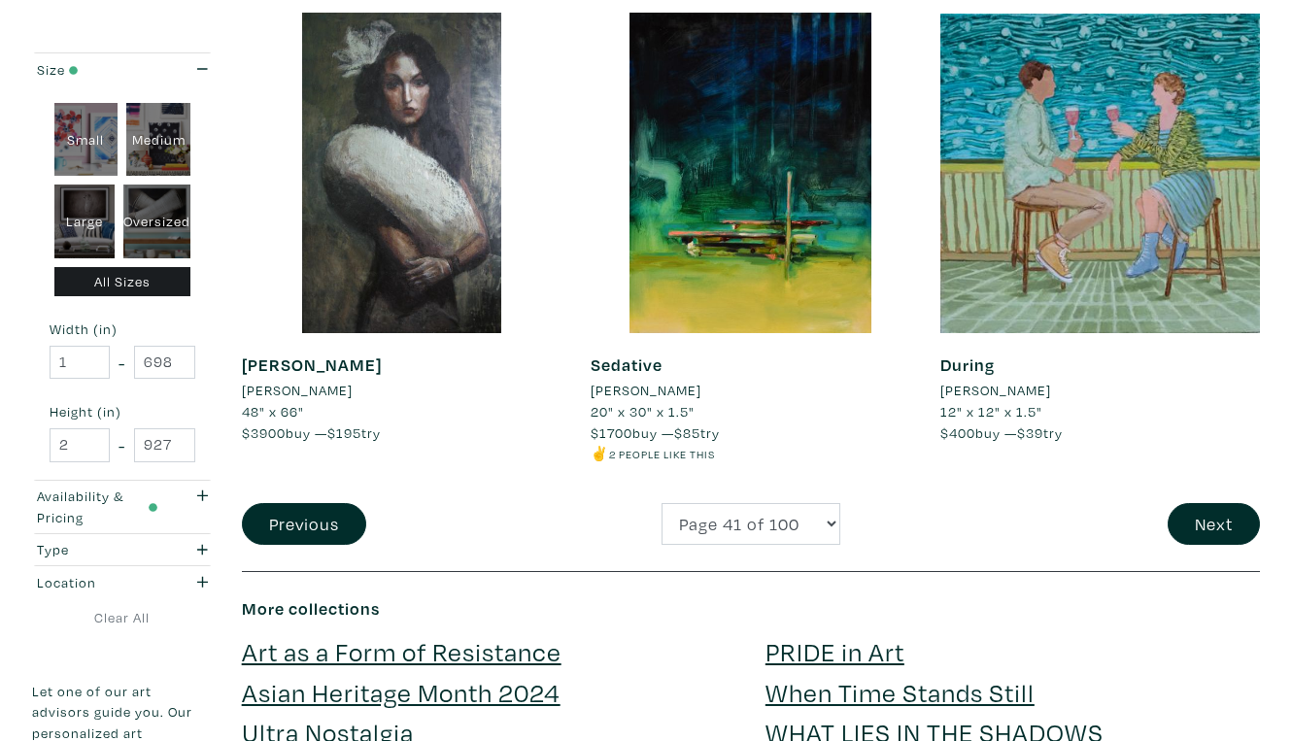
scroll to position [3798, 0]
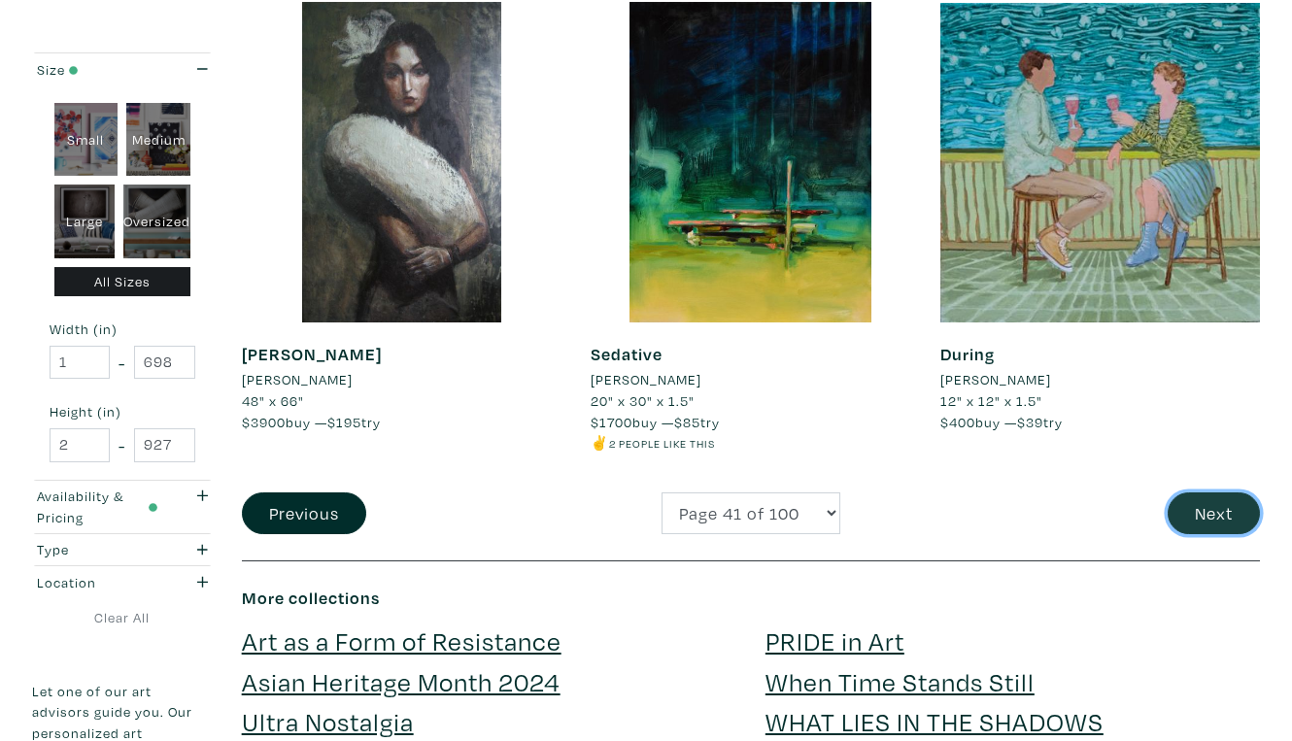
click at [1216, 492] on button "Next" at bounding box center [1213, 513] width 92 height 42
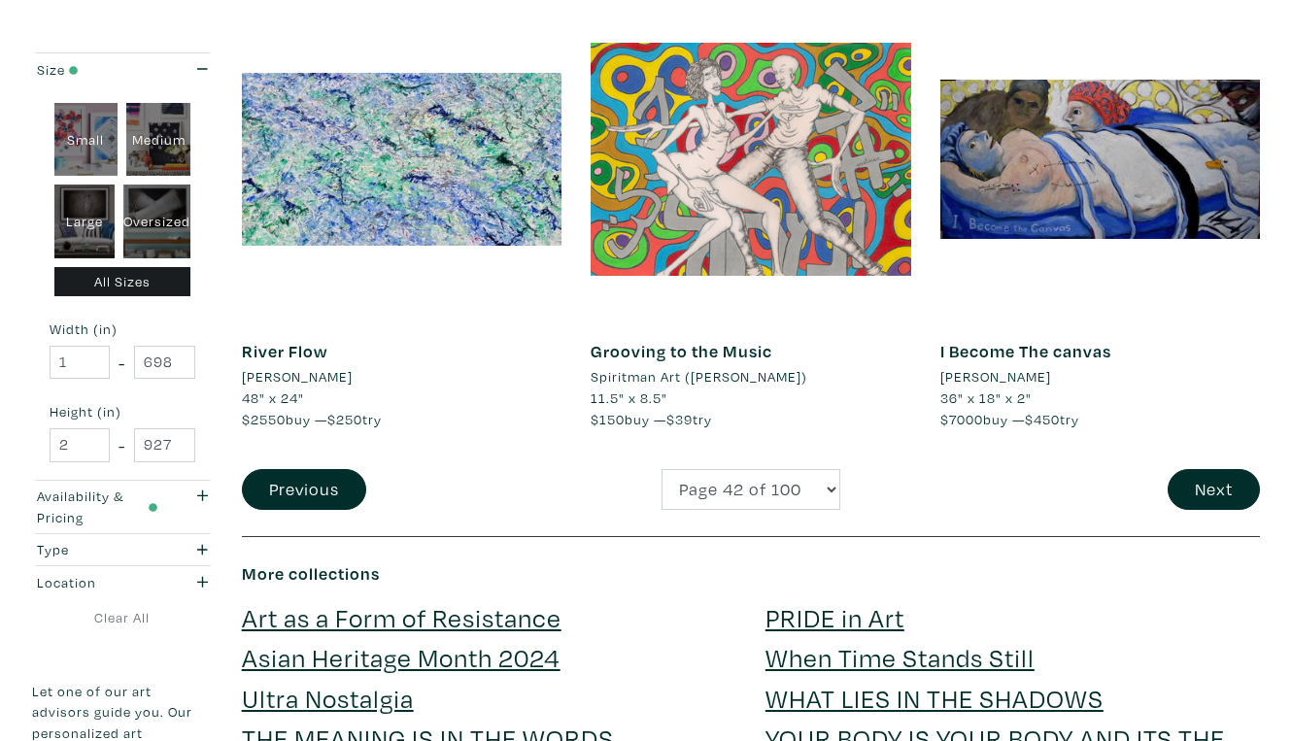
scroll to position [3806, 0]
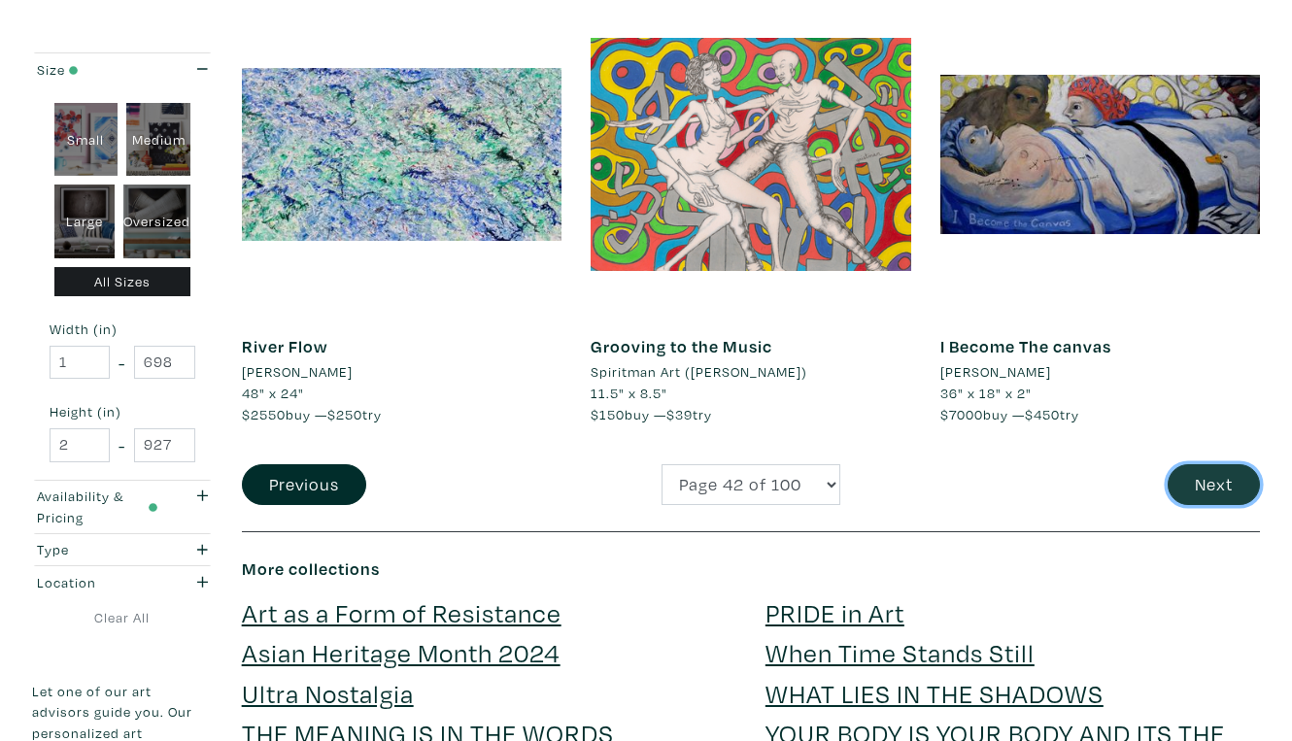
click at [1228, 464] on button "Next" at bounding box center [1213, 485] width 92 height 42
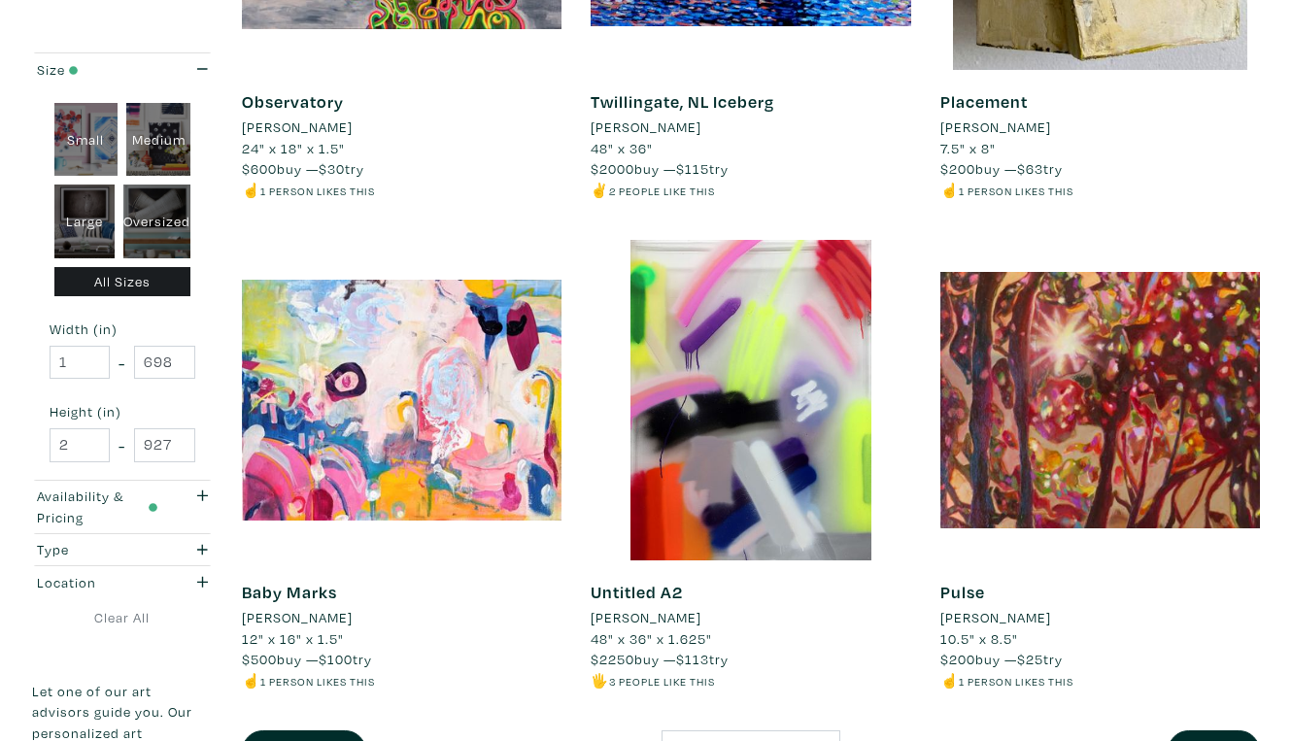
scroll to position [3521, 0]
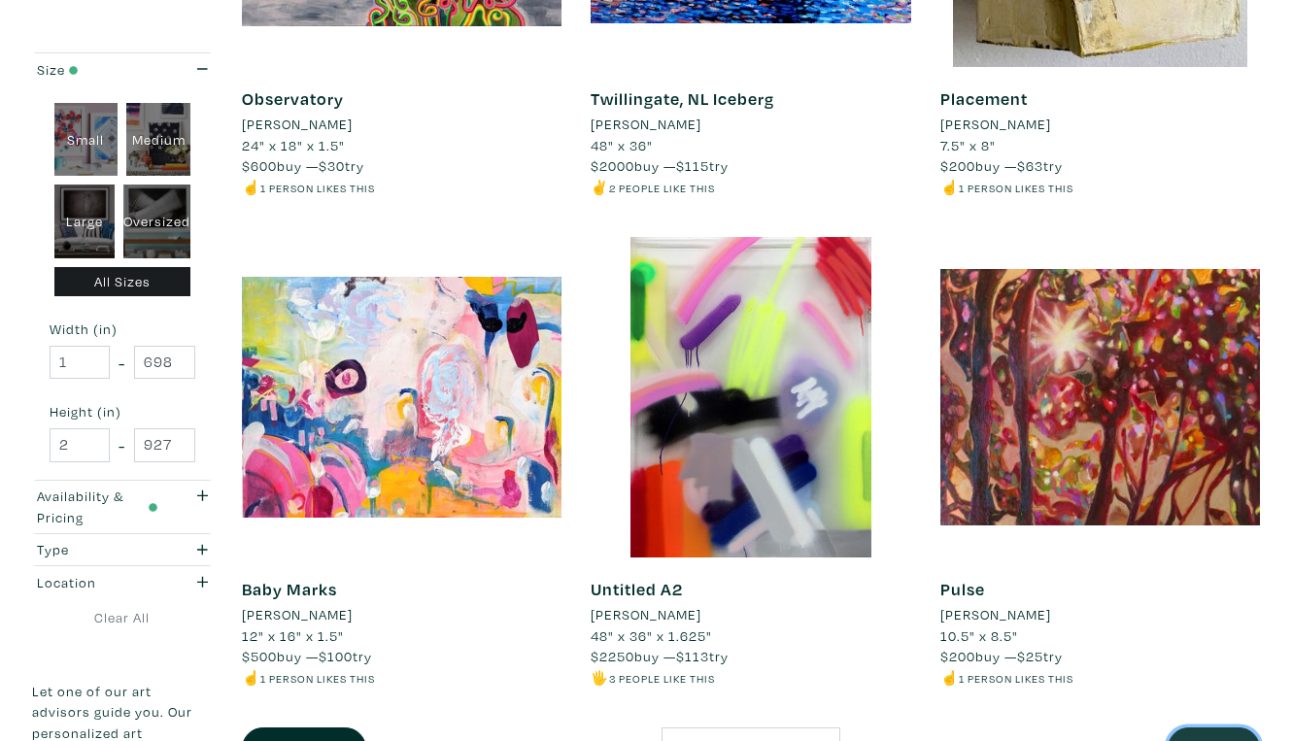
click at [1225, 727] on button "Next" at bounding box center [1213, 748] width 92 height 42
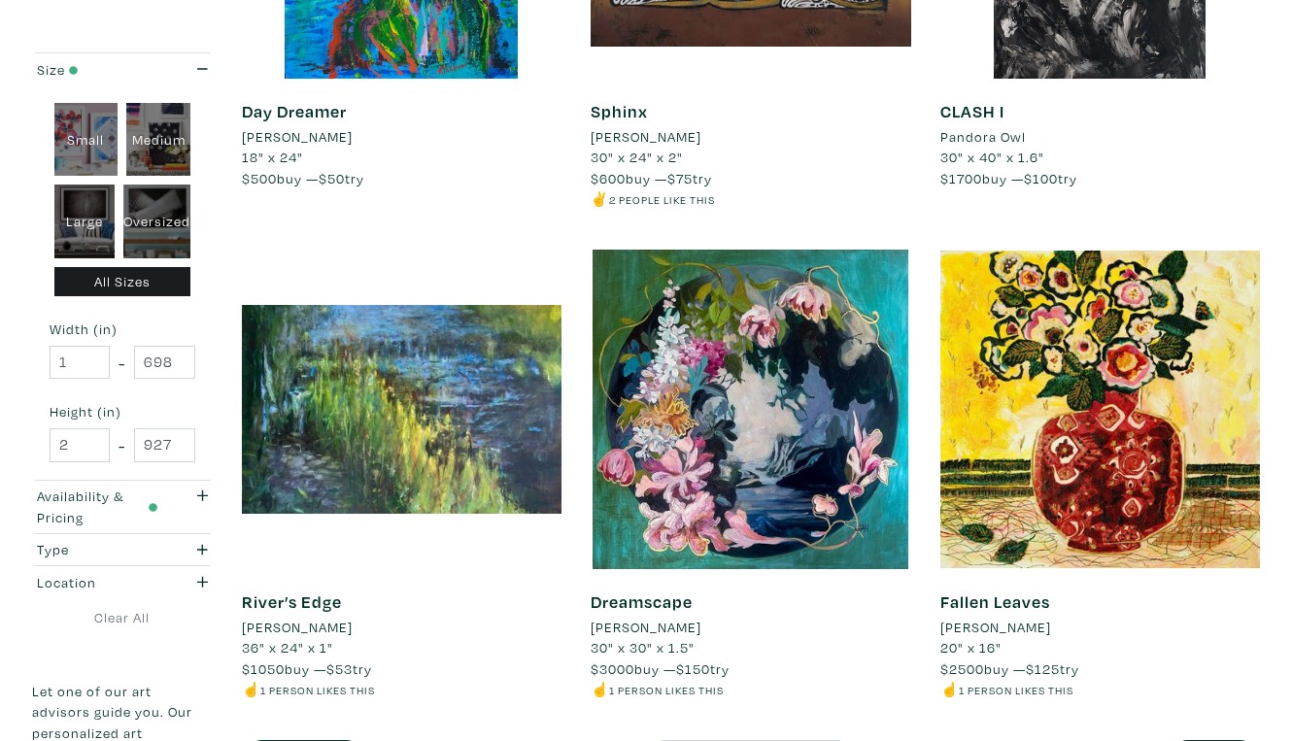
scroll to position [3489, 0]
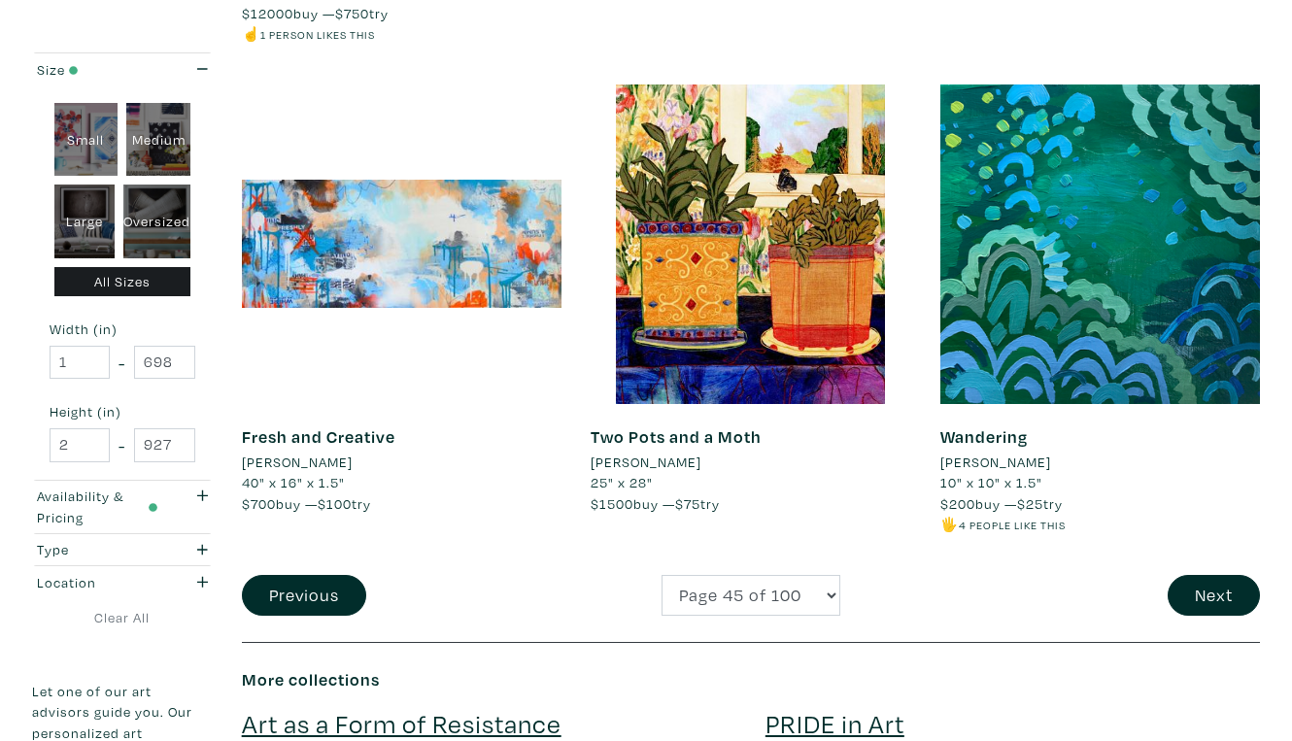
scroll to position [3764, 0]
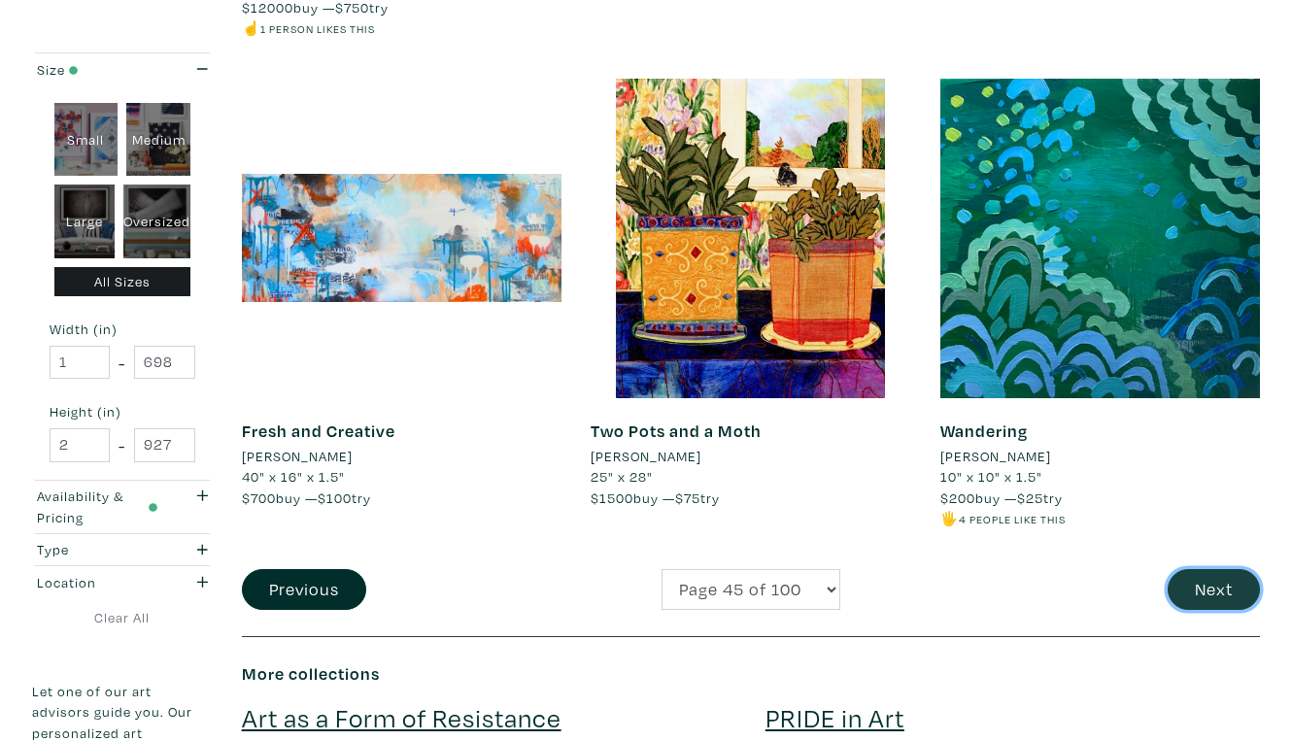
click at [1203, 569] on button "Next" at bounding box center [1213, 590] width 92 height 42
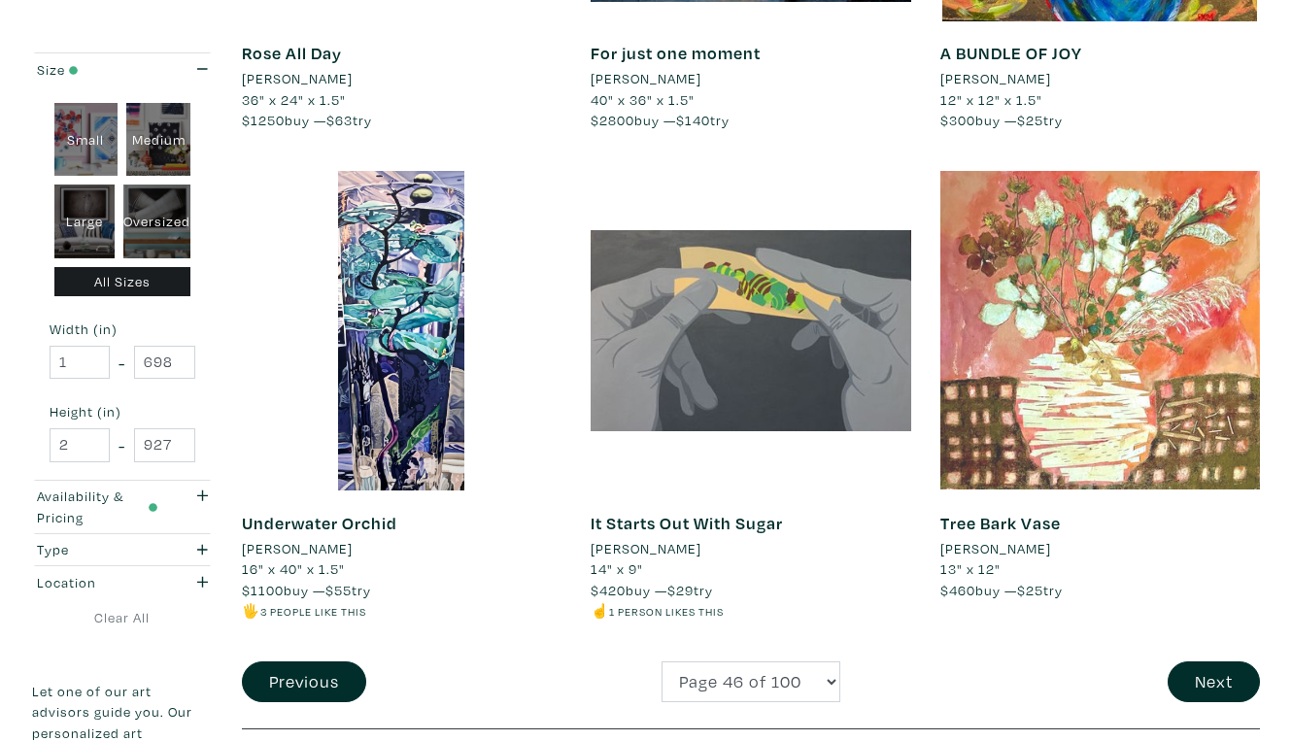
scroll to position [3570, 0]
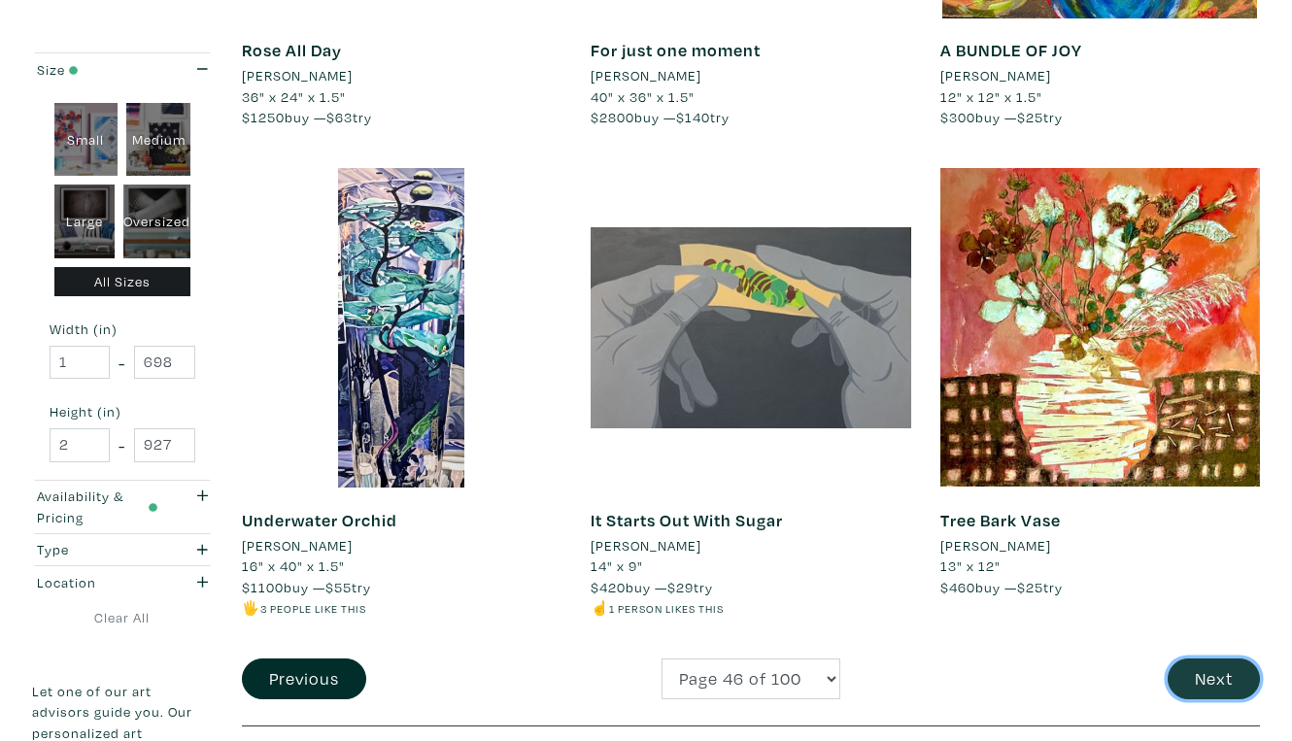
click at [1203, 658] on button "Next" at bounding box center [1213, 679] width 92 height 42
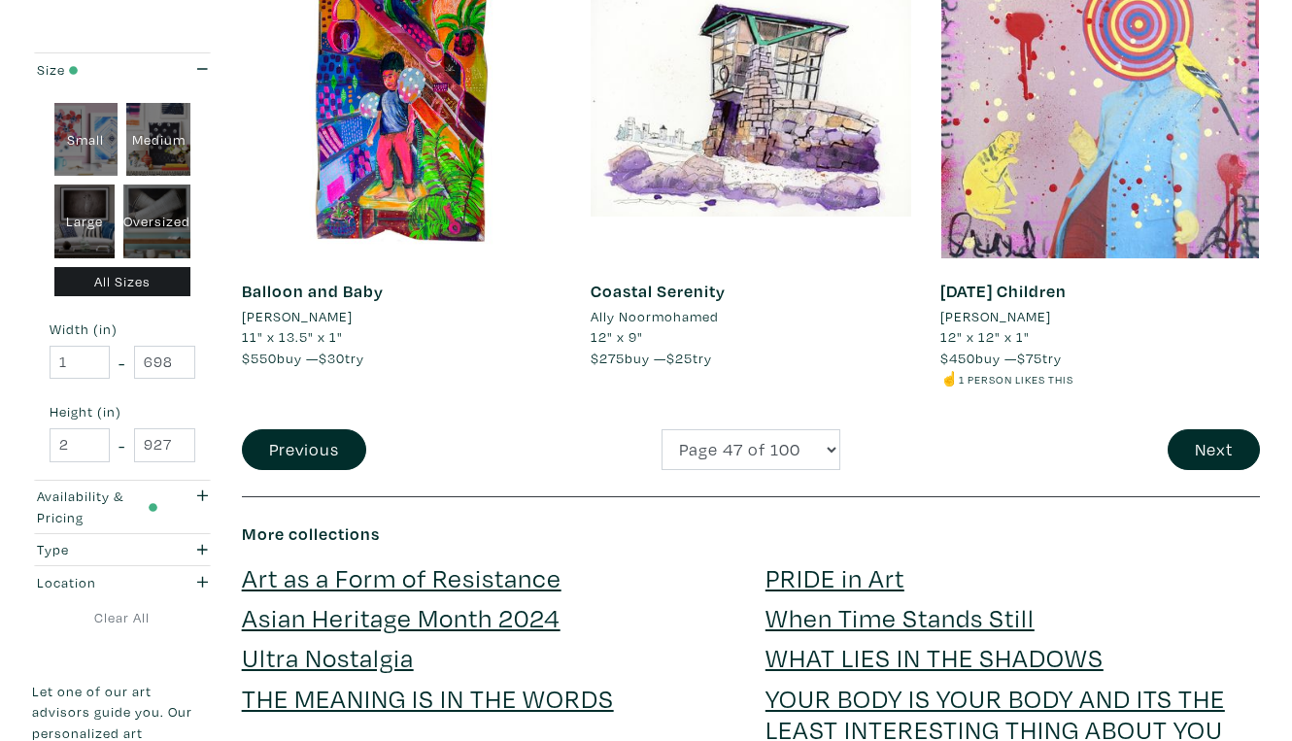
scroll to position [3801, 0]
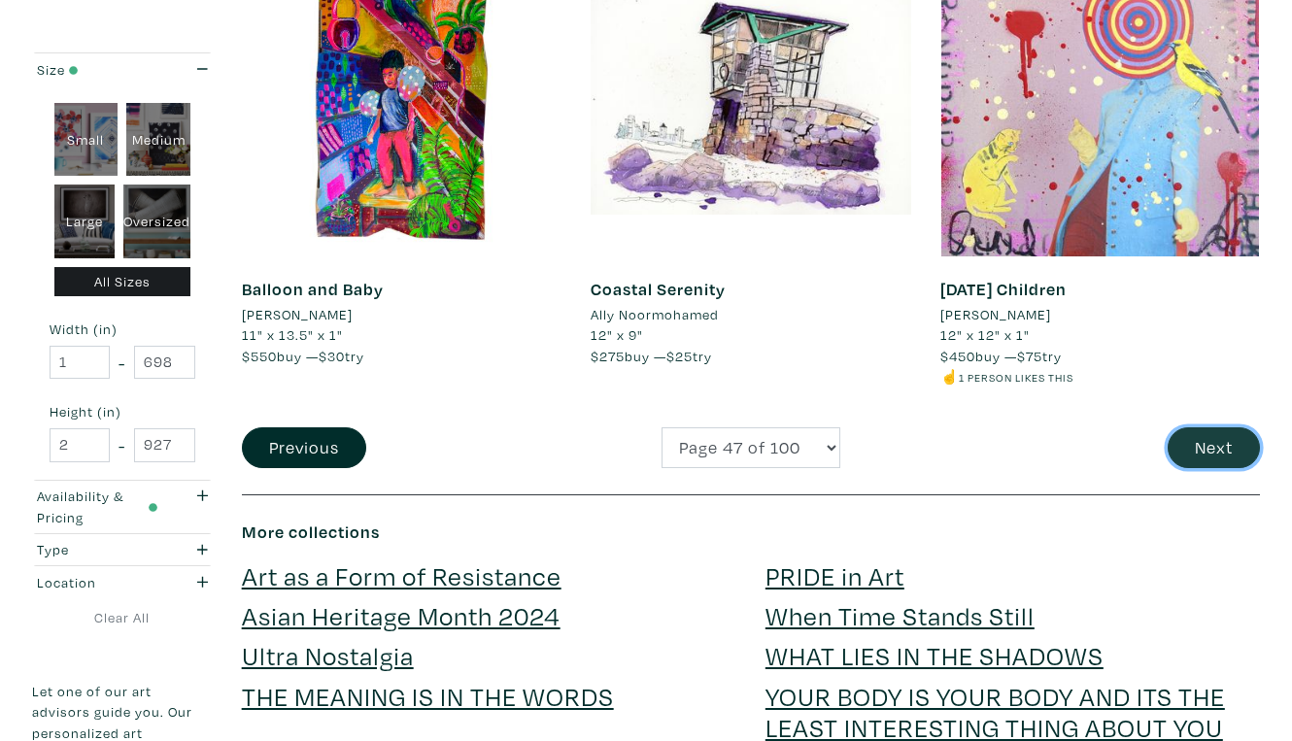
click at [1211, 427] on button "Next" at bounding box center [1213, 448] width 92 height 42
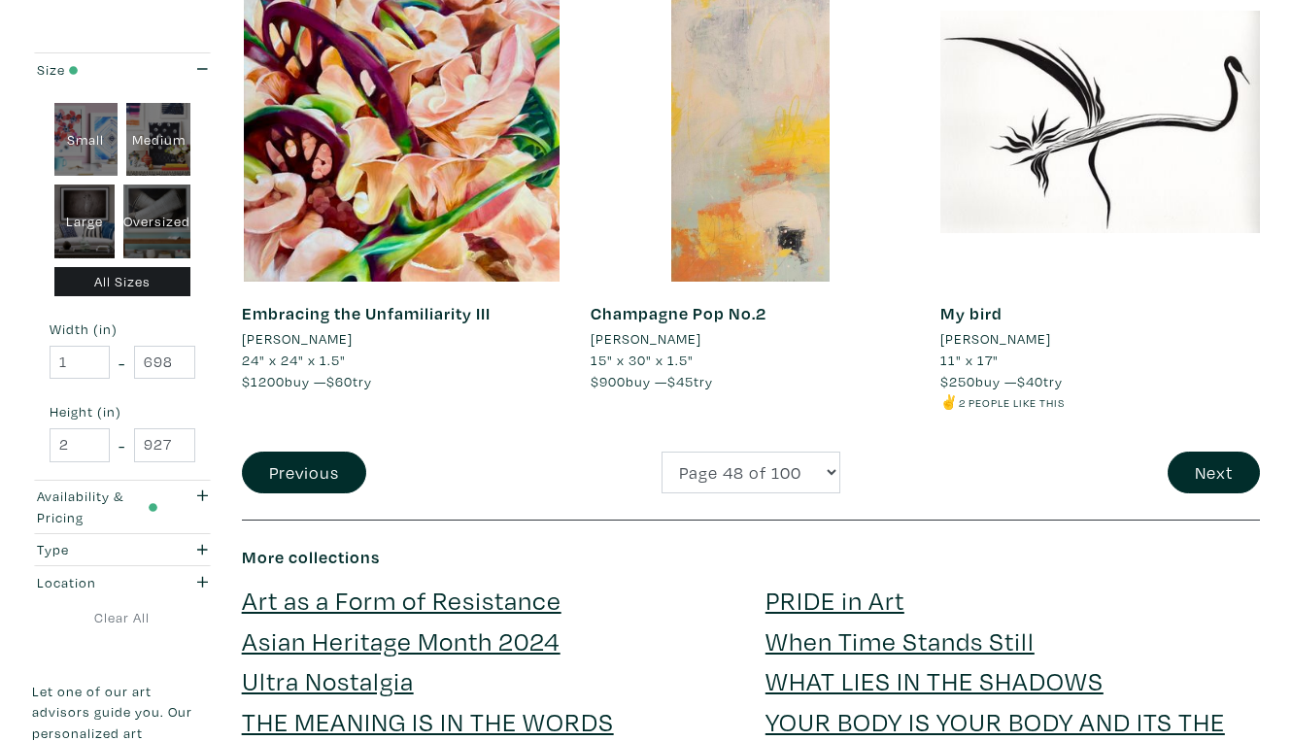
scroll to position [3841, 0]
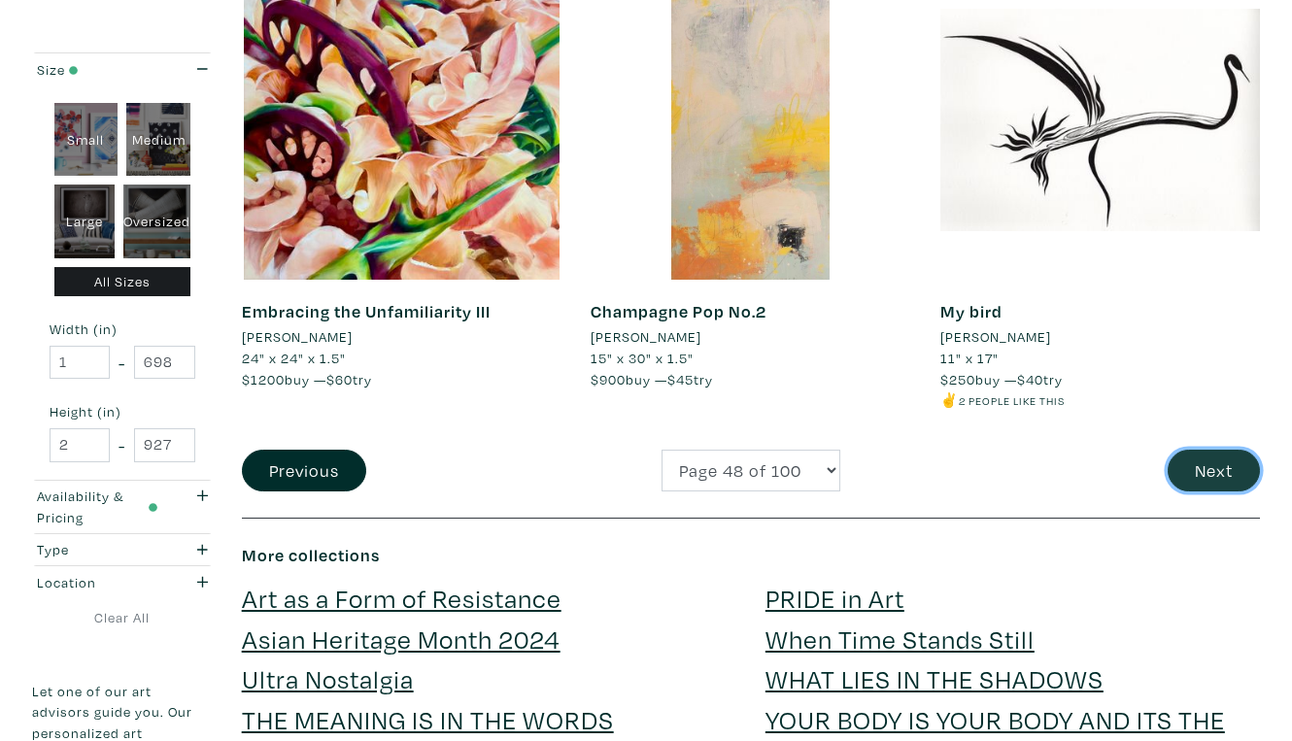
click at [1204, 450] on button "Next" at bounding box center [1213, 471] width 92 height 42
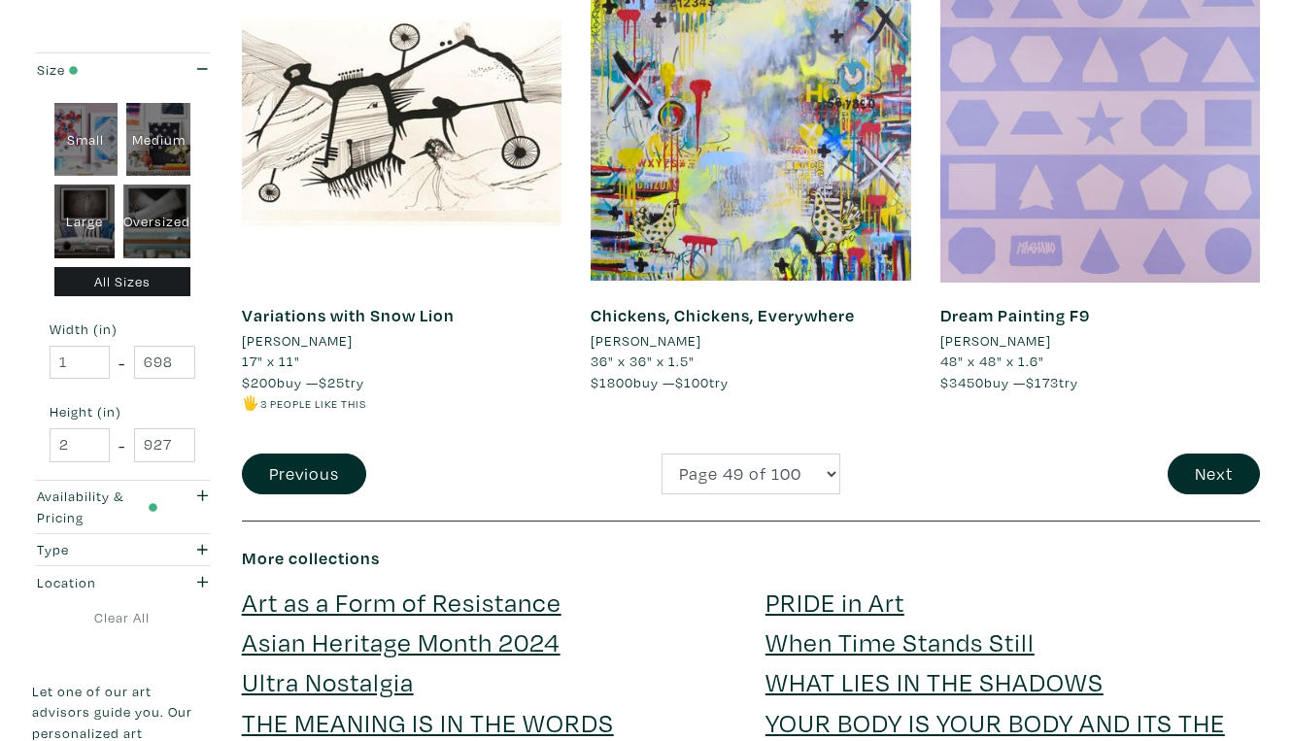
scroll to position [3778, 0]
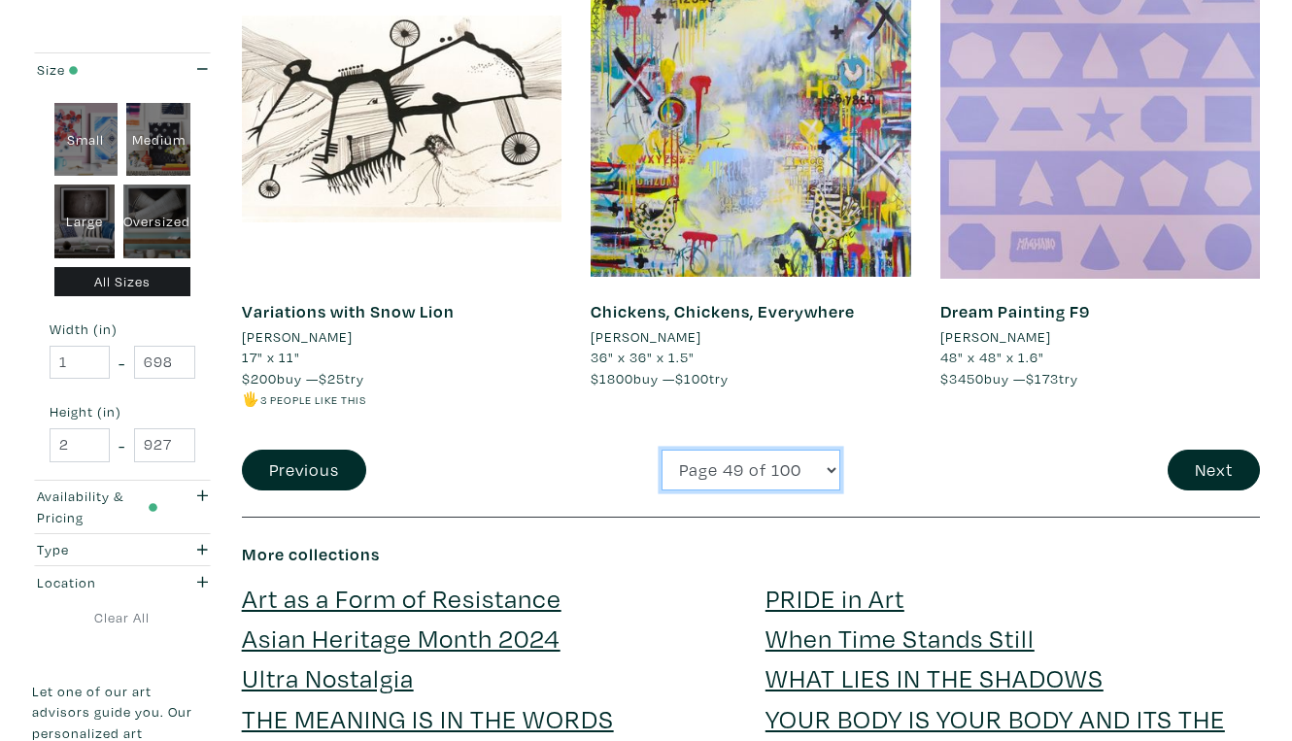
click at [661, 450] on select "Page 1 of 100 Page 2 of 100 Page 3 of 100 Page 4 of 100 Page 5 of 100 Page 6 of…" at bounding box center [750, 471] width 179 height 42
select select "2"
click option "Page 2 of 100" at bounding box center [0, 0] width 0 height 0
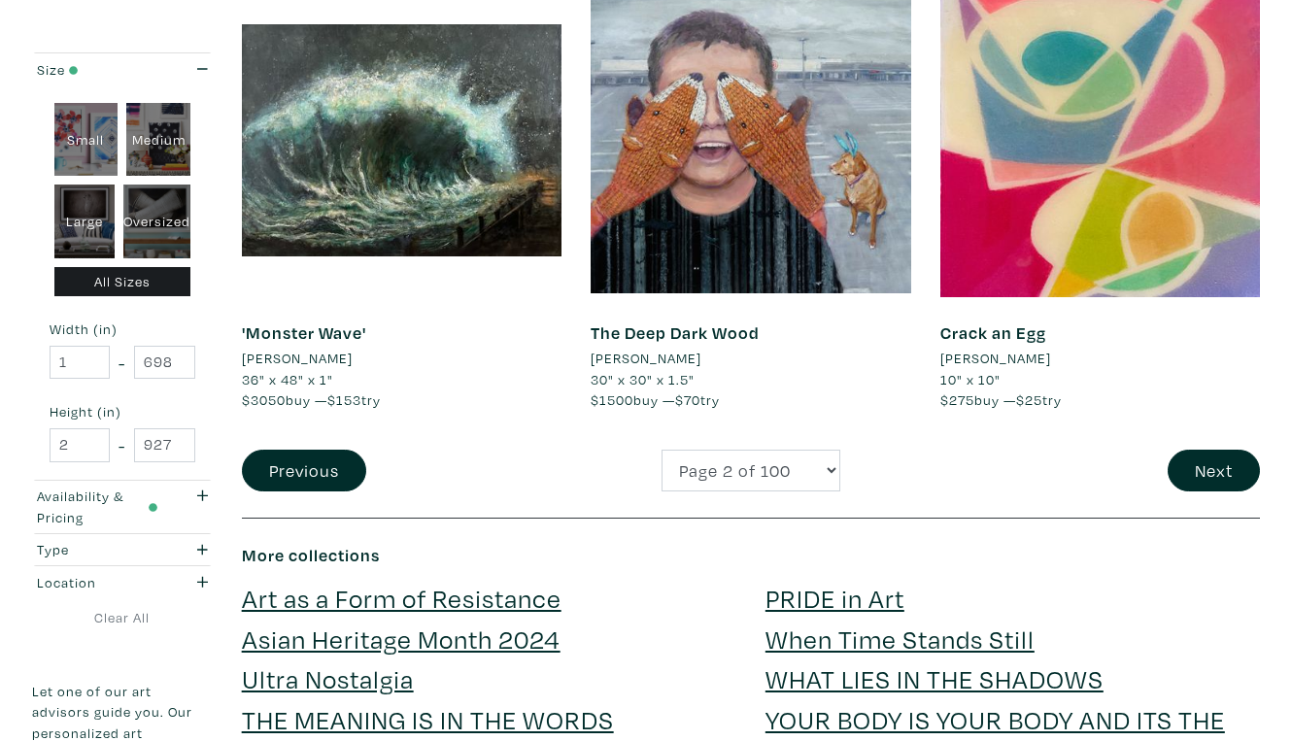
scroll to position [3741, 0]
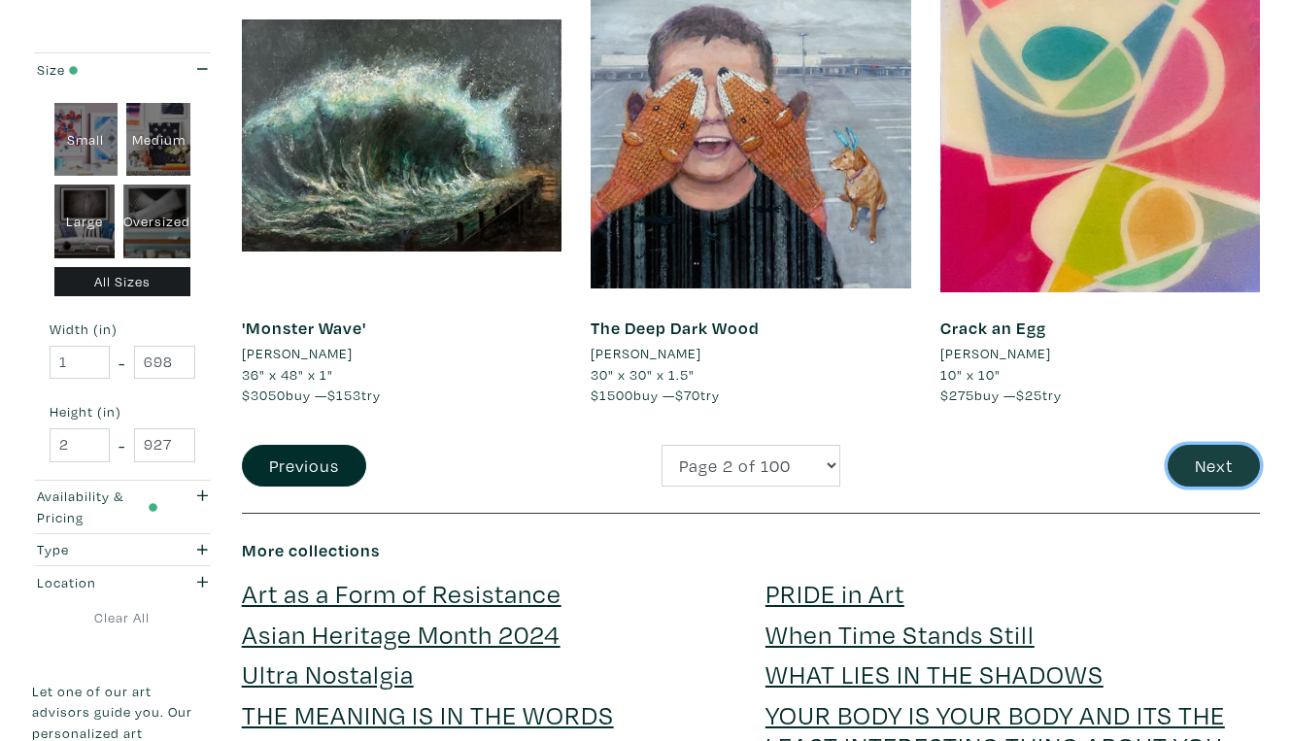
click at [1207, 445] on button "Next" at bounding box center [1213, 466] width 92 height 42
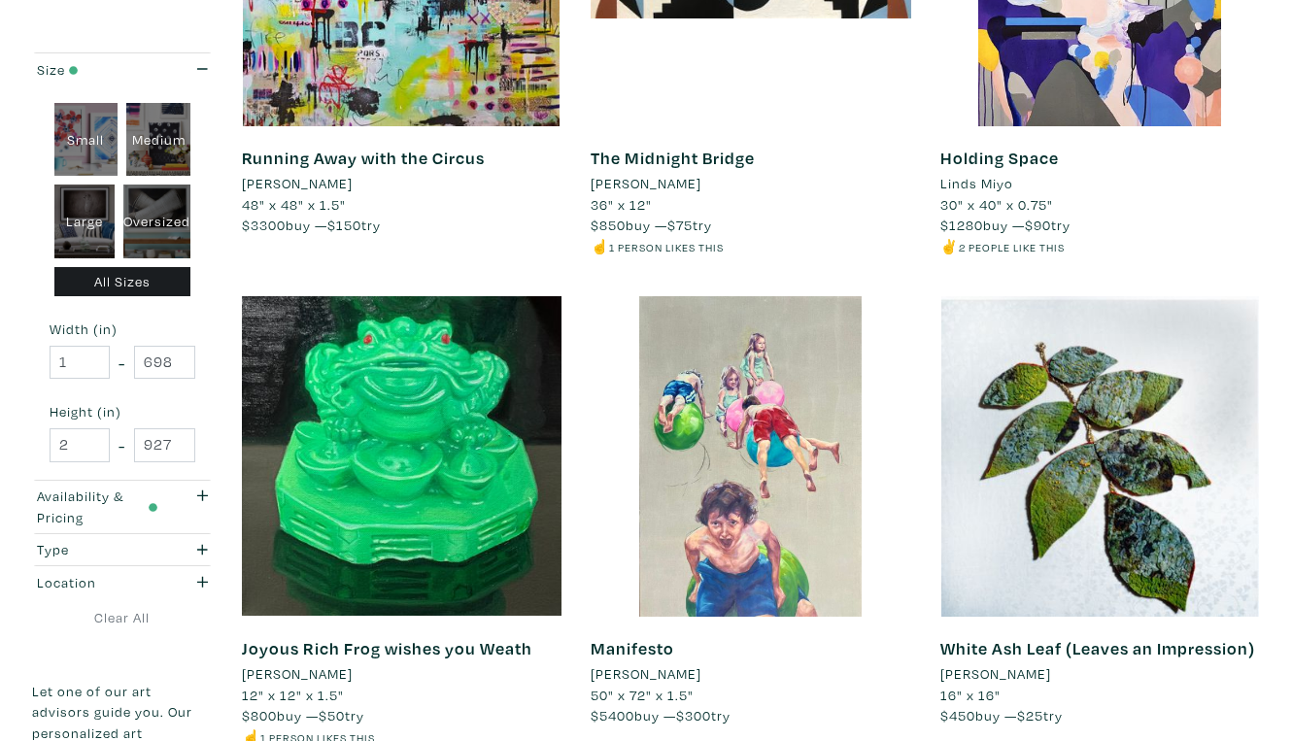
scroll to position [3502, 0]
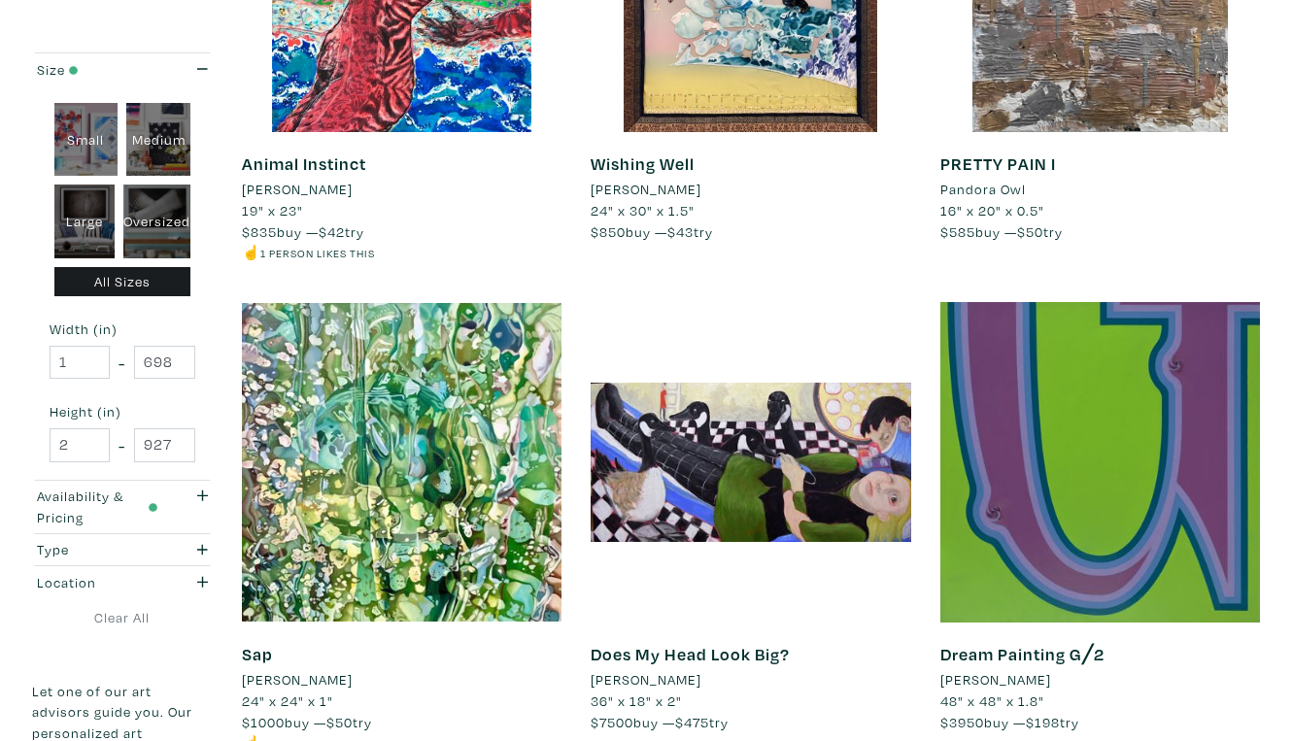
scroll to position [3501, 0]
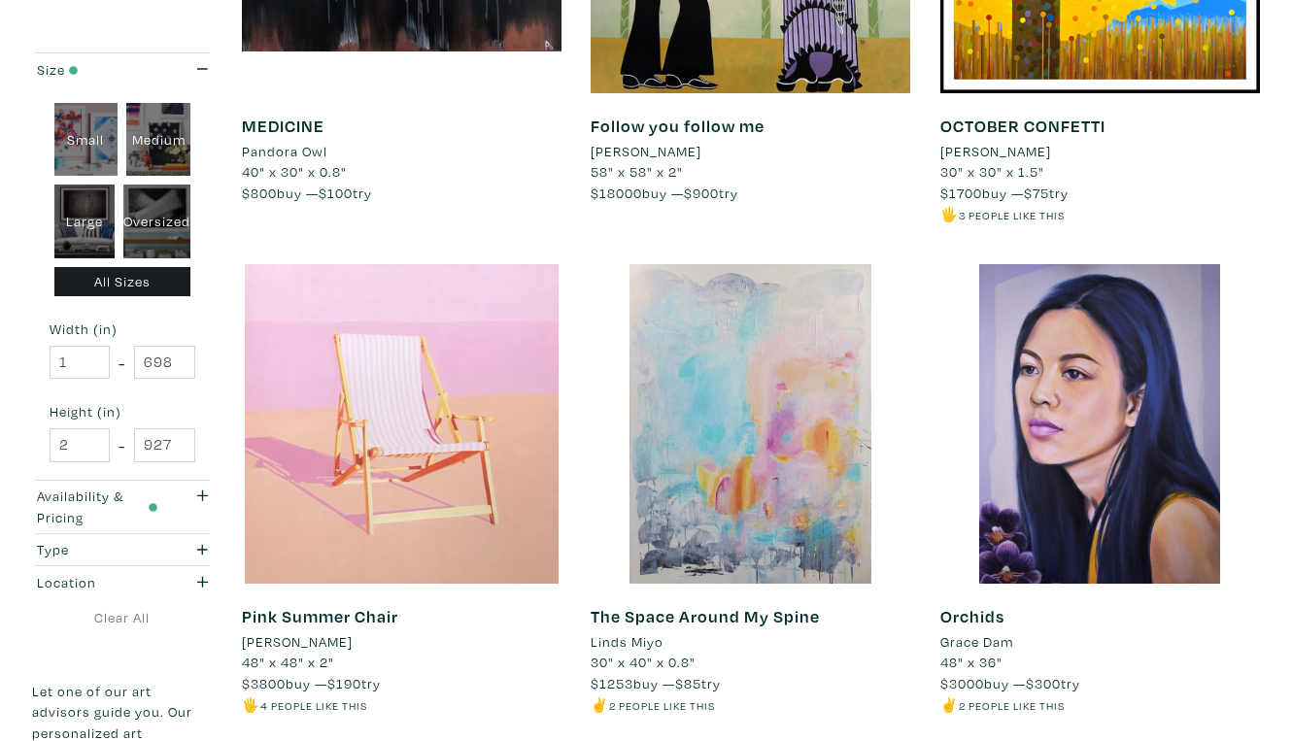
scroll to position [3542, 0]
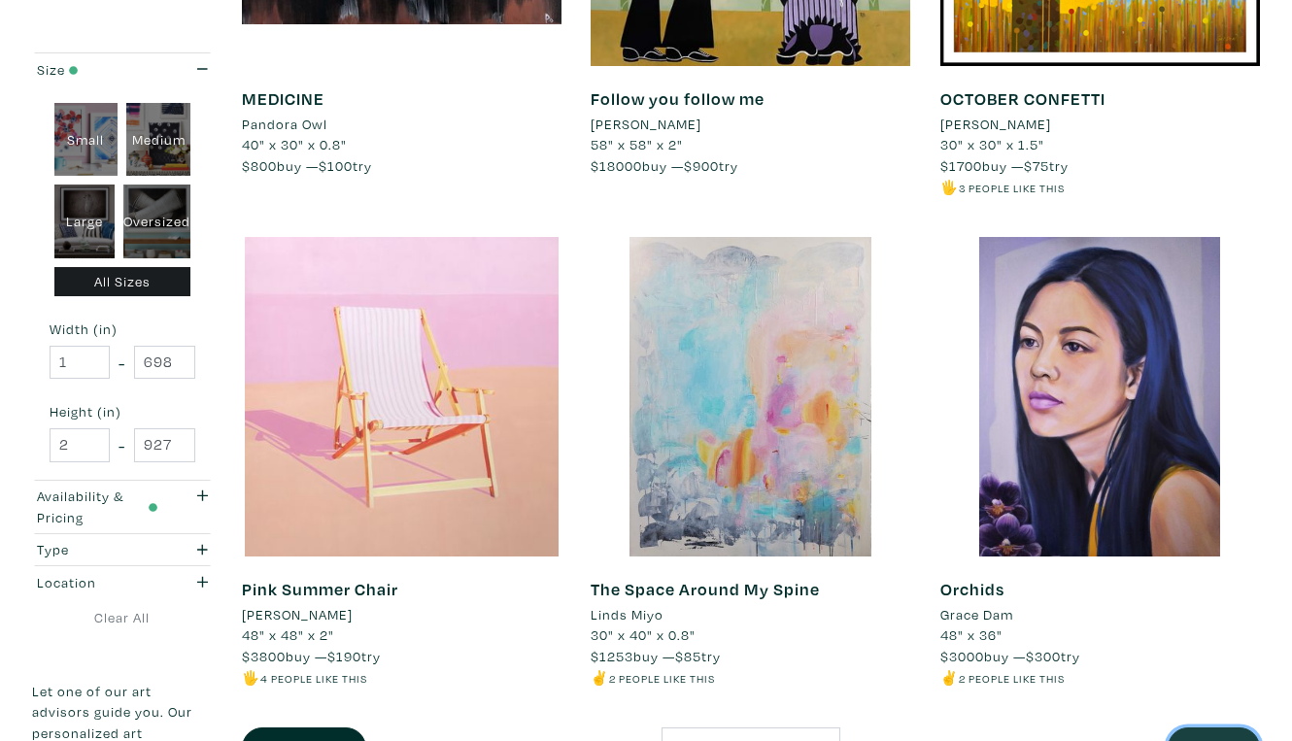
click at [1223, 727] on button "Next" at bounding box center [1213, 748] width 92 height 42
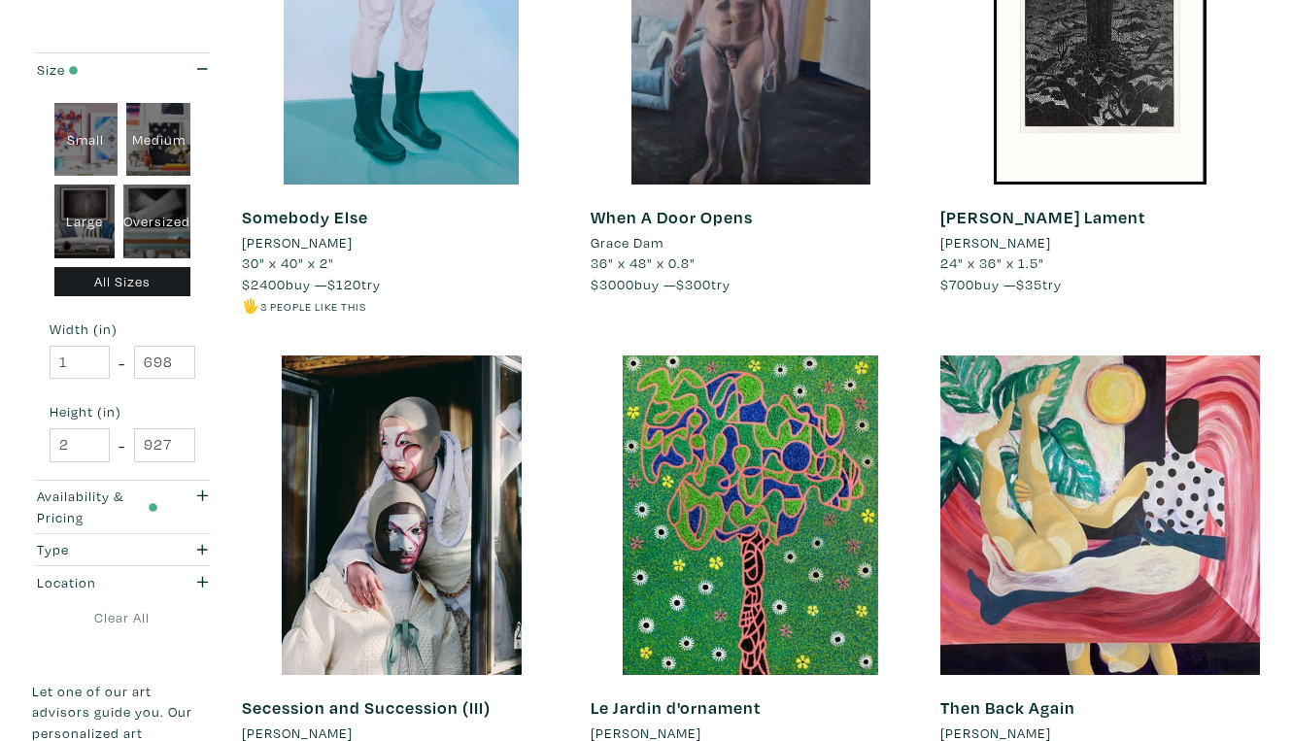
scroll to position [3431, 0]
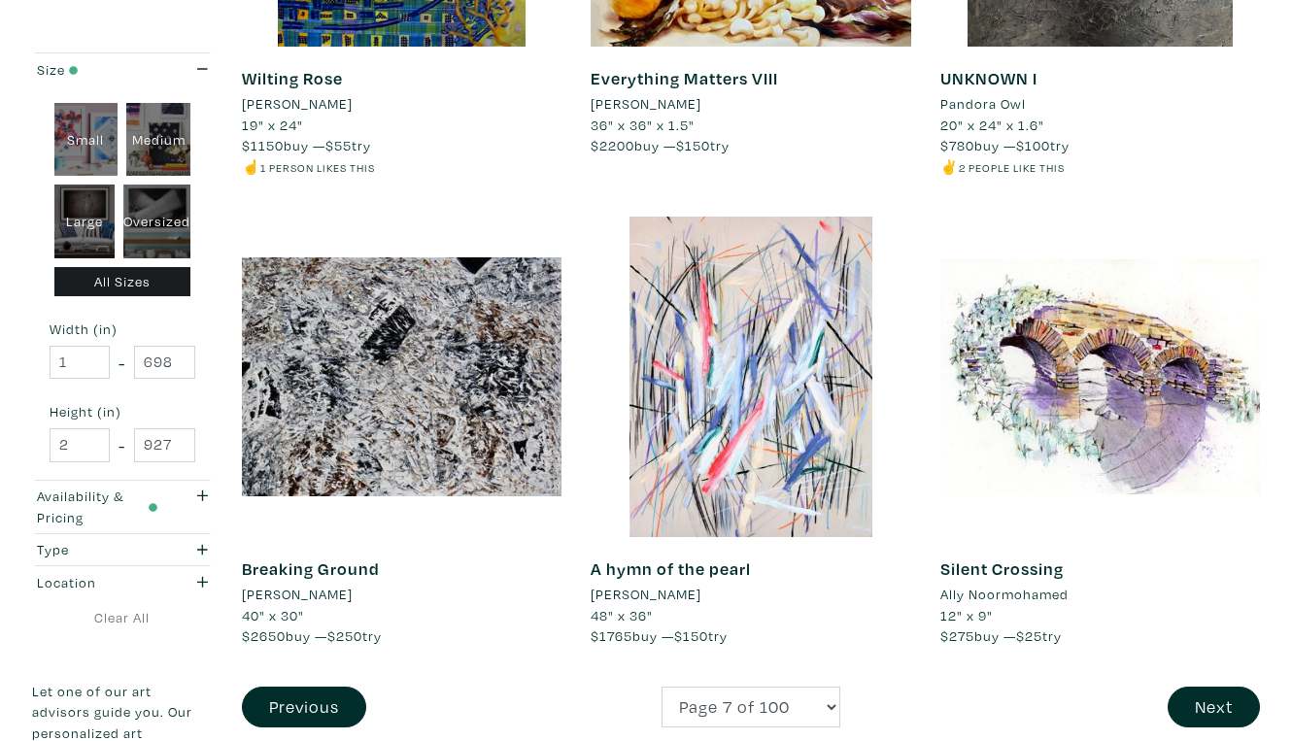
scroll to position [3543, 0]
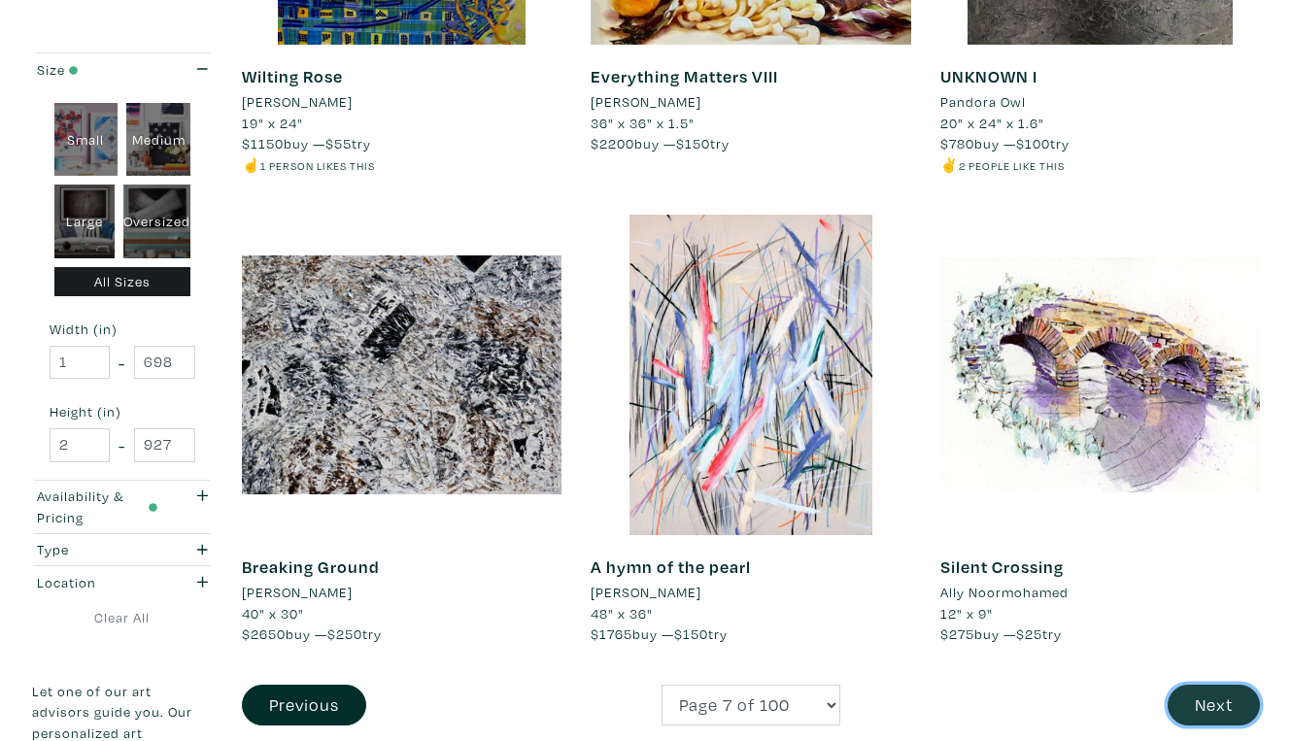
click at [1212, 685] on button "Next" at bounding box center [1213, 706] width 92 height 42
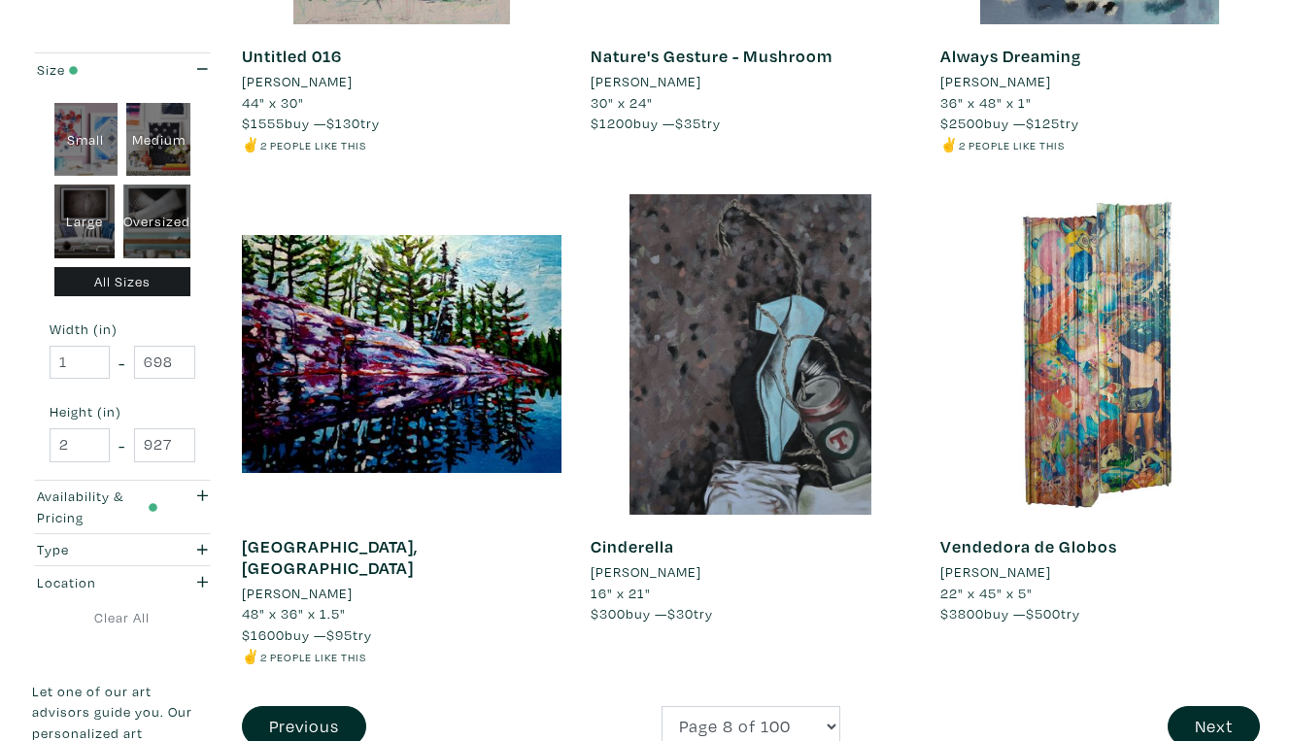
scroll to position [3578, 0]
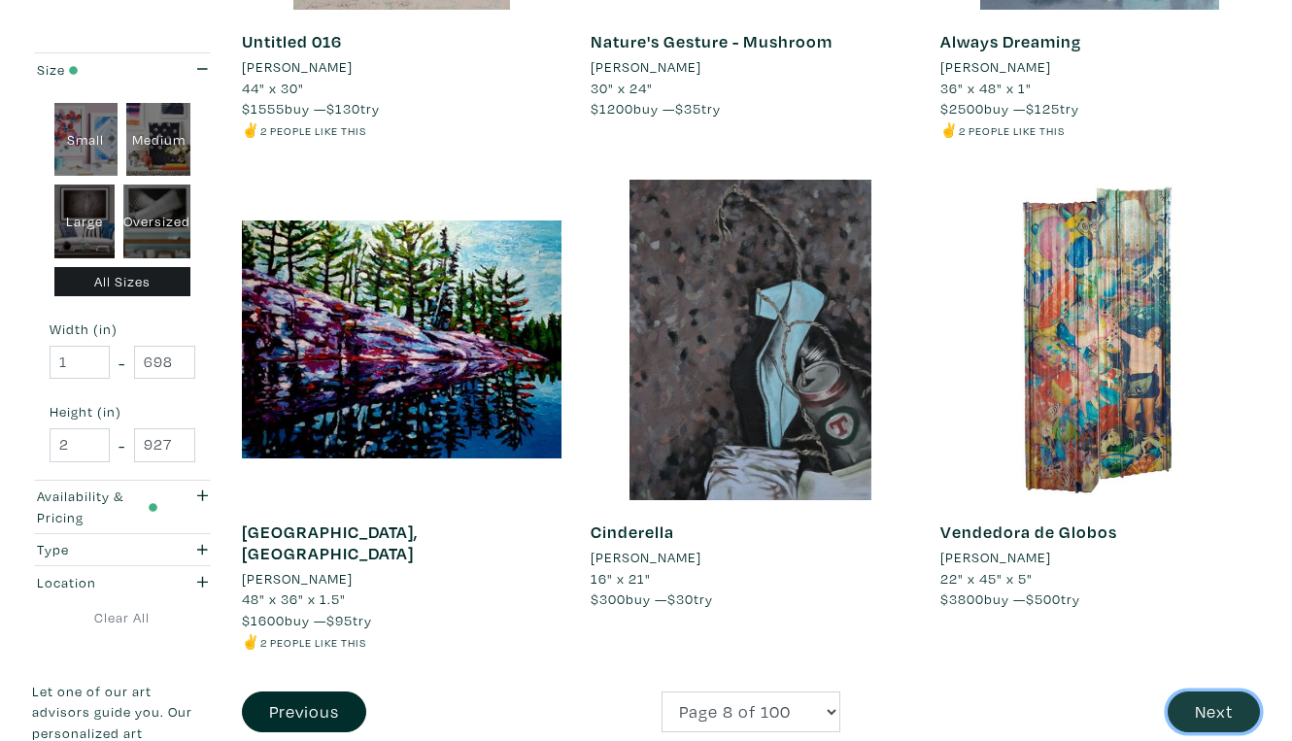
click at [1212, 691] on button "Next" at bounding box center [1213, 712] width 92 height 42
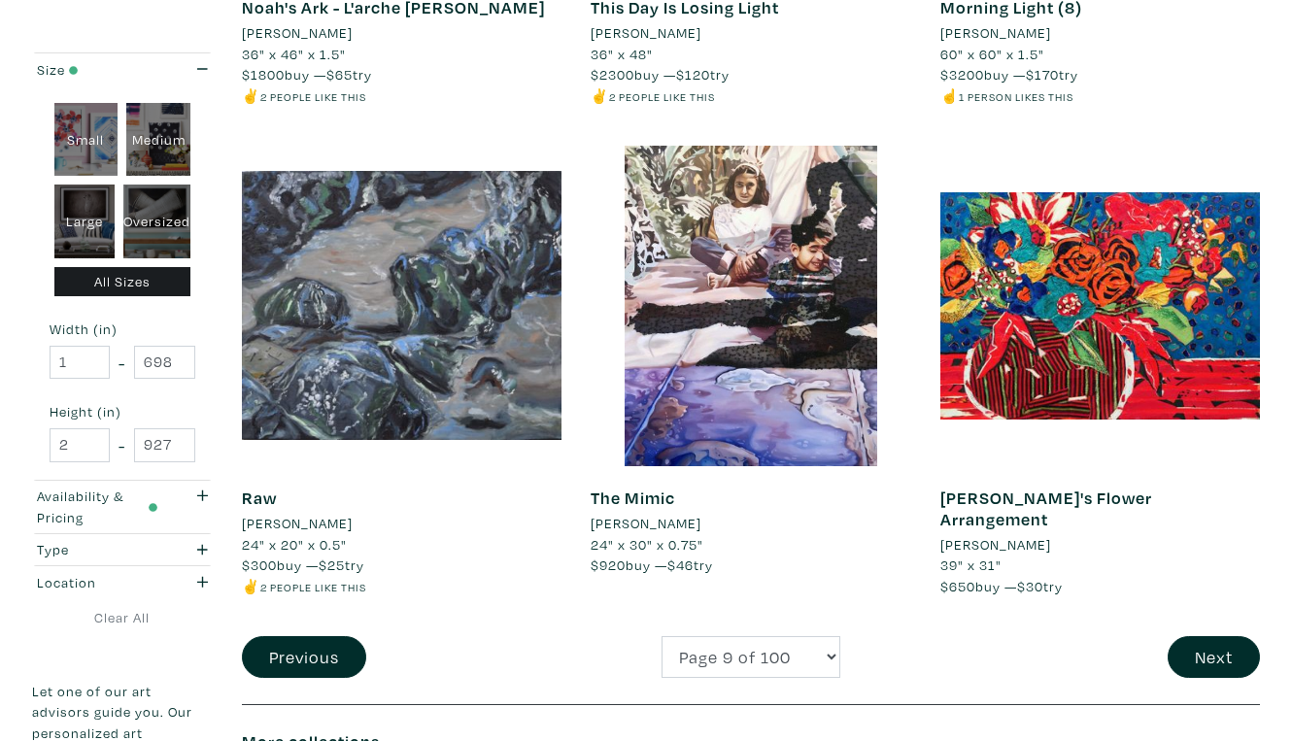
scroll to position [3617, 0]
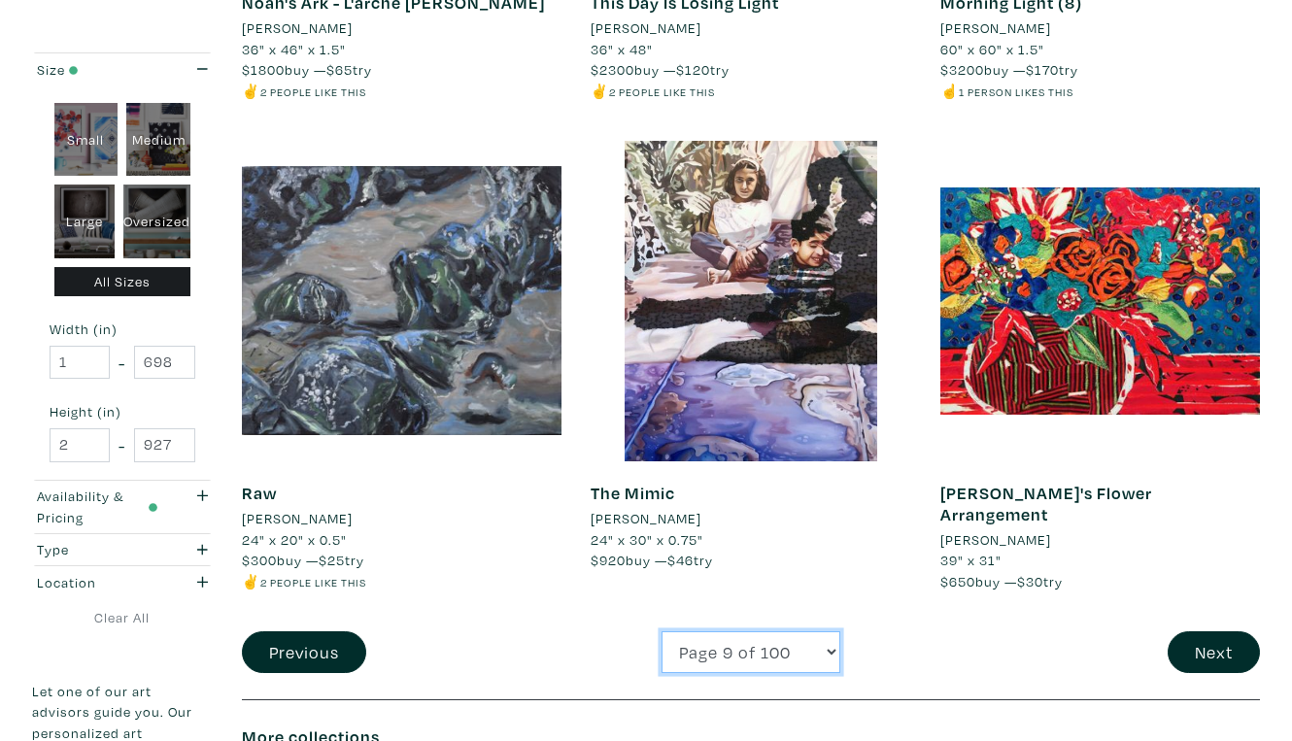
click at [661, 631] on select "Page 1 of 100 Page 2 of 100 Page 3 of 100 Page 4 of 100 Page 5 of 100 Page 6 of…" at bounding box center [750, 652] width 179 height 42
select select "50"
click option "Page 50 of 100" at bounding box center [0, 0] width 0 height 0
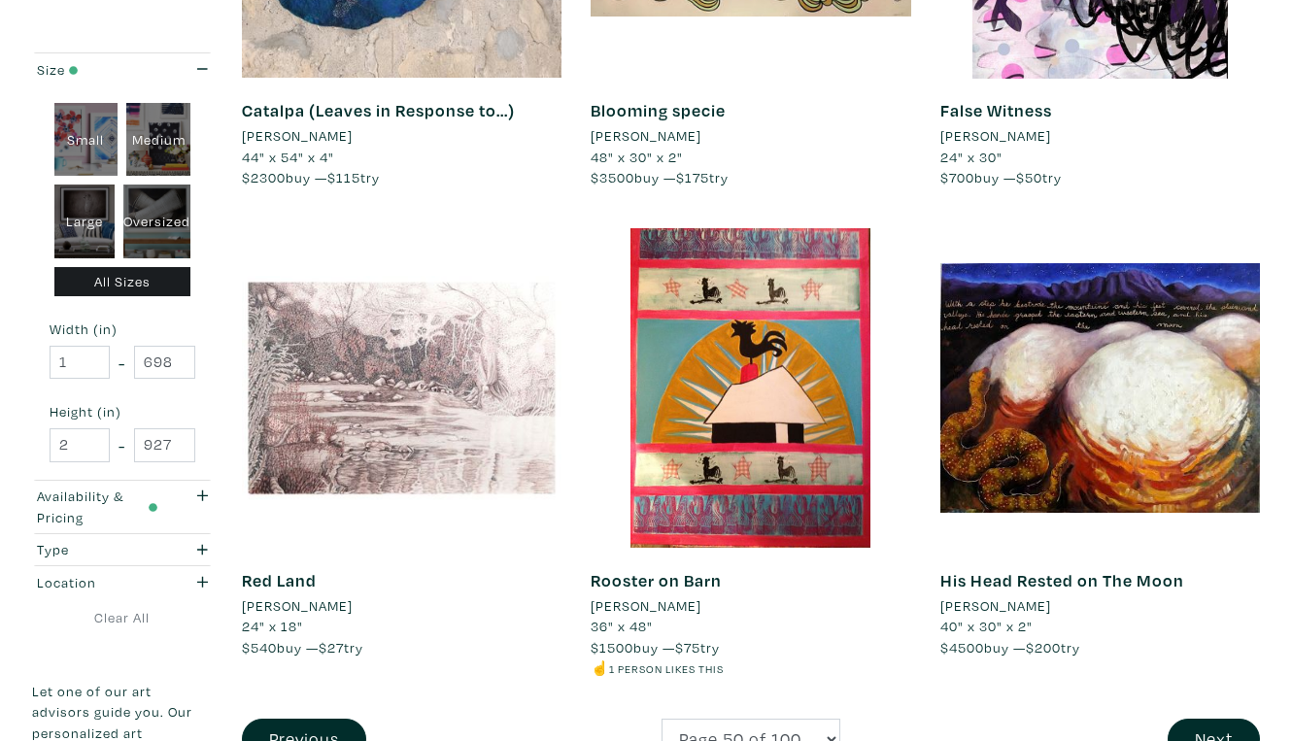
scroll to position [3514, 0]
